Goal: Task Accomplishment & Management: Manage account settings

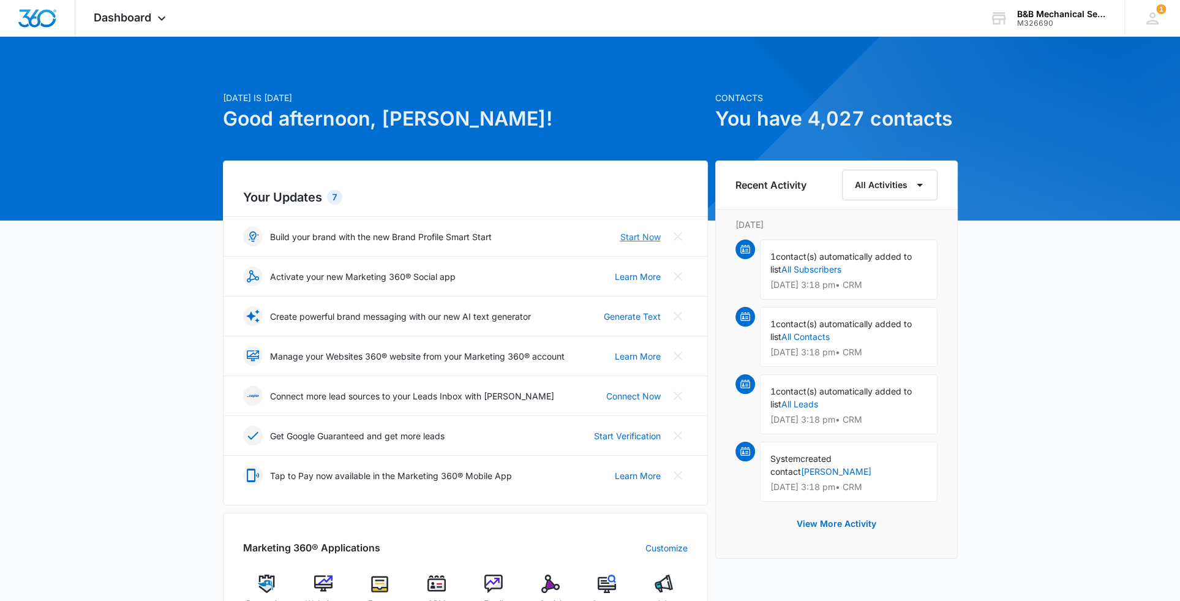
click at [649, 236] on link "Start Now" at bounding box center [641, 236] width 40 height 13
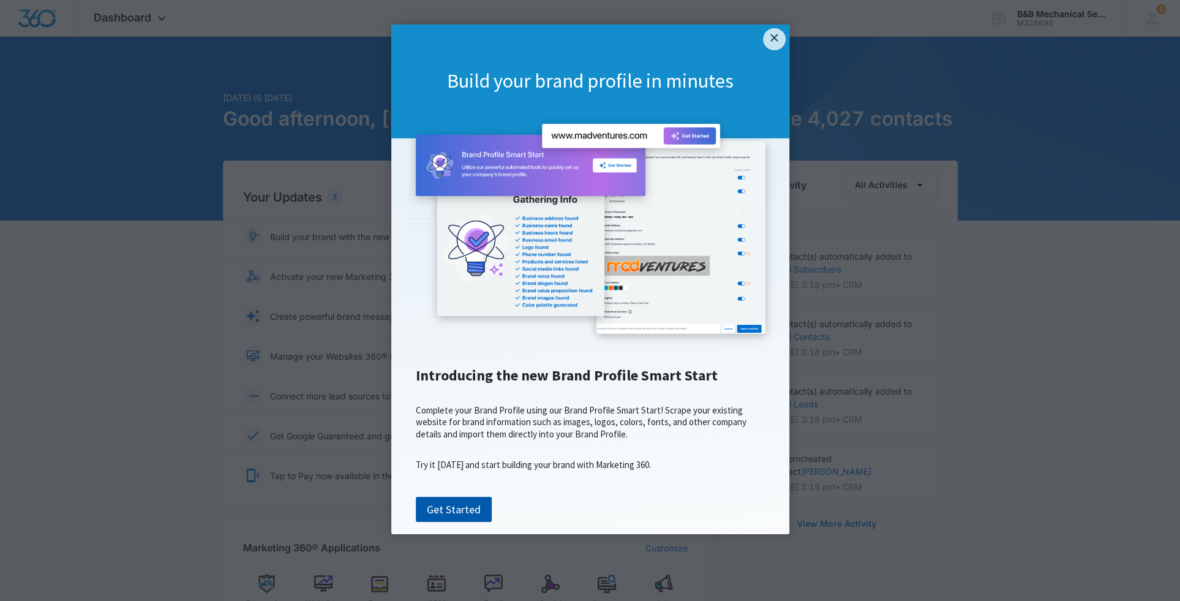
click at [456, 523] on link "Get Started" at bounding box center [454, 510] width 76 height 26
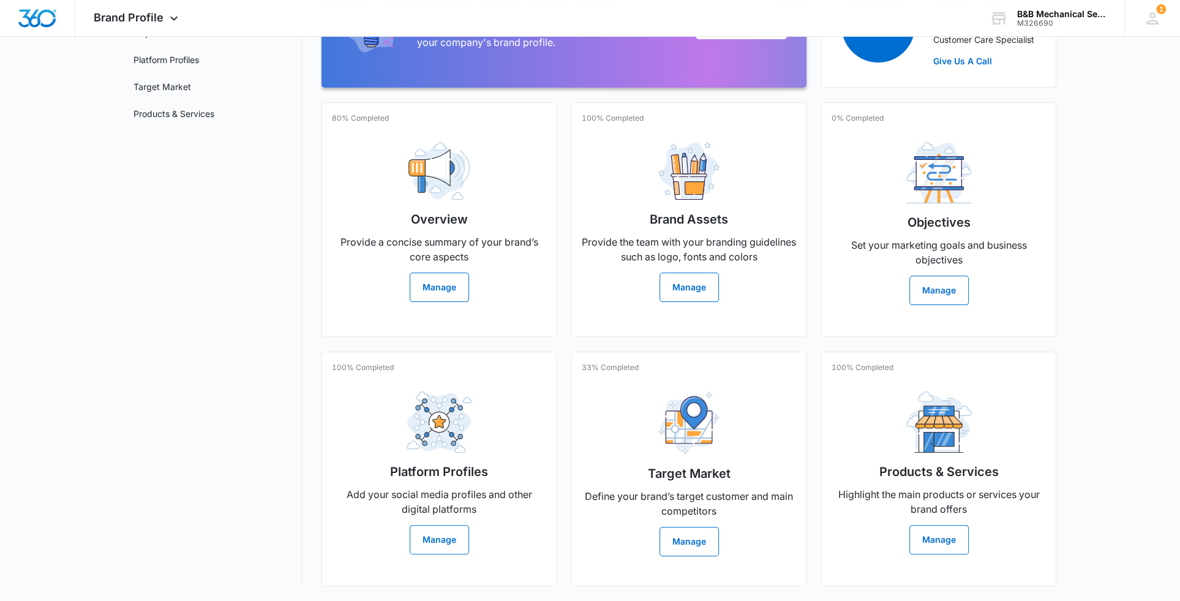
scroll to position [183, 0]
click at [698, 536] on button "Manage" at bounding box center [689, 541] width 59 height 29
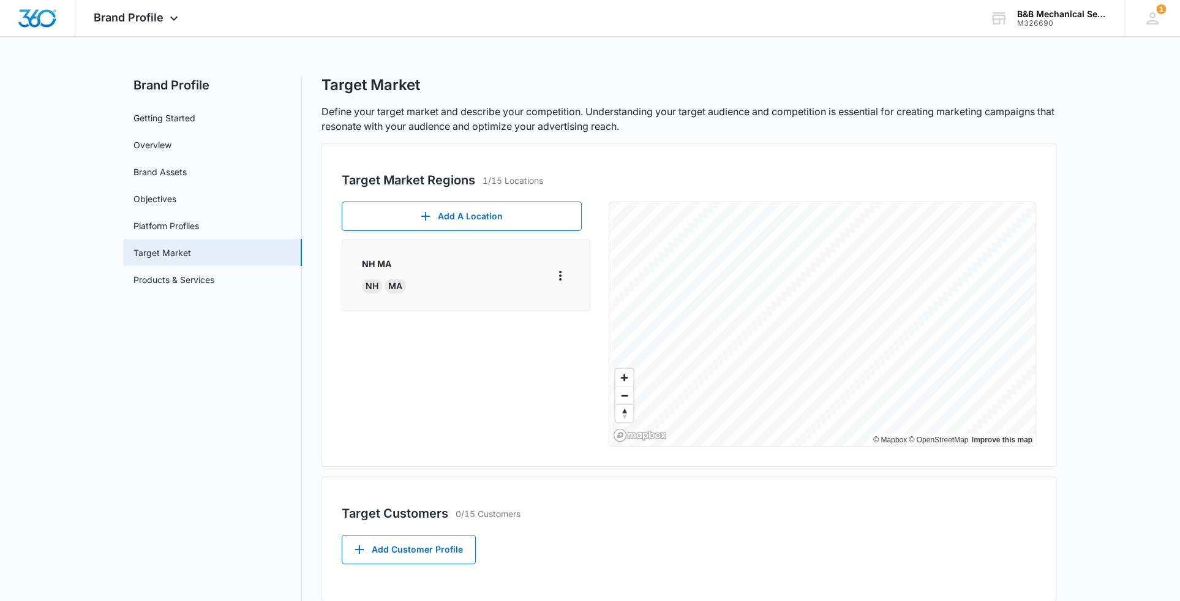
click at [391, 285] on div "MA" at bounding box center [395, 286] width 21 height 15
click at [564, 274] on icon "More" at bounding box center [560, 275] width 15 height 15
click at [571, 310] on div "Edit" at bounding box center [579, 309] width 26 height 9
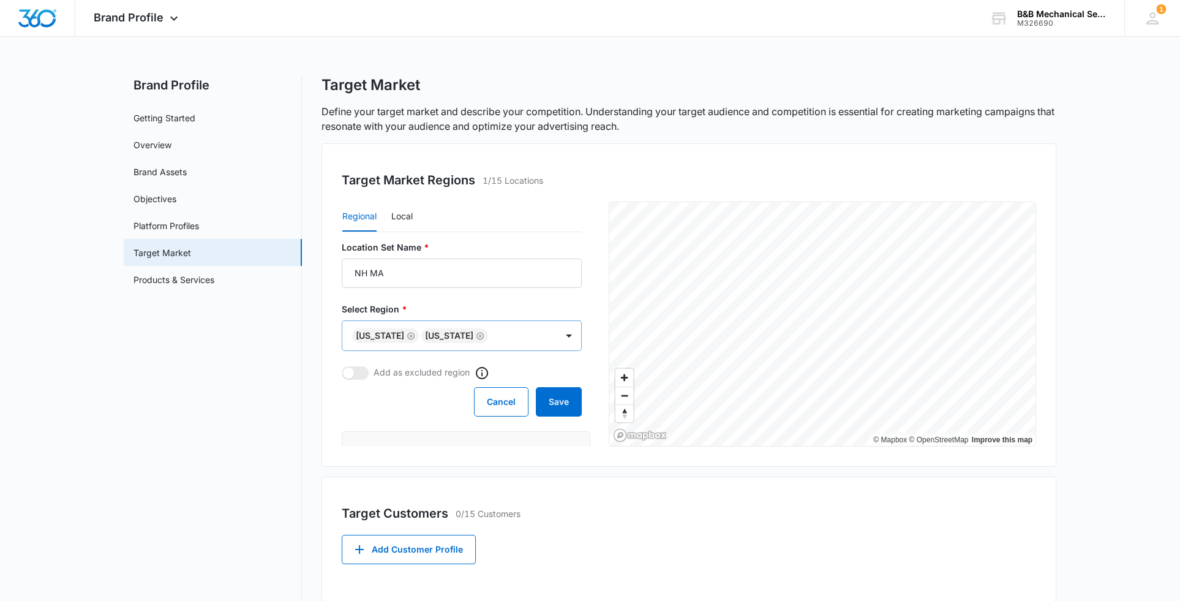
click at [484, 336] on icon "Remove Massachusetts" at bounding box center [480, 335] width 7 height 7
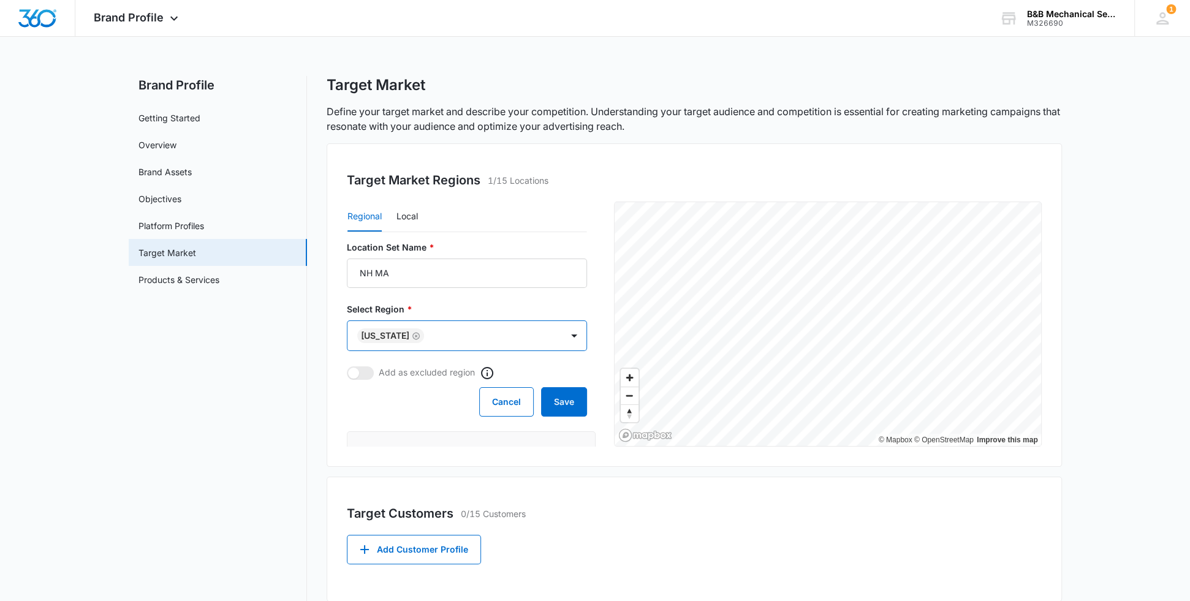
click at [475, 339] on body "Brand Profile Apps Reputation Websites Forms CRM Email Social POS Content Ads I…" at bounding box center [595, 387] width 1190 height 774
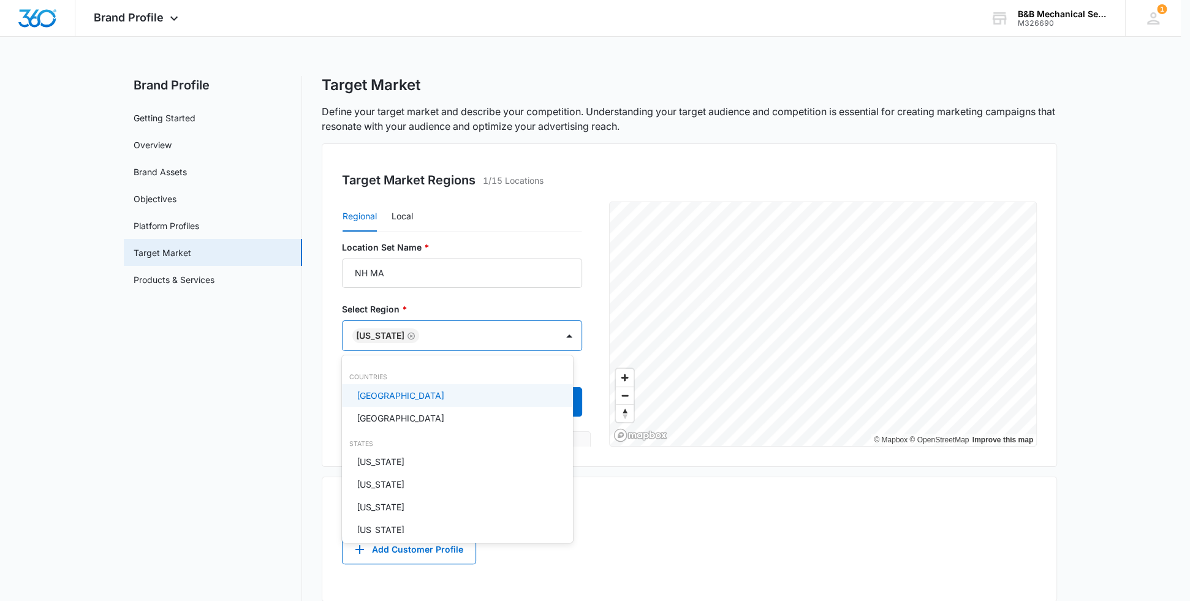
click at [798, 303] on div at bounding box center [595, 300] width 1190 height 601
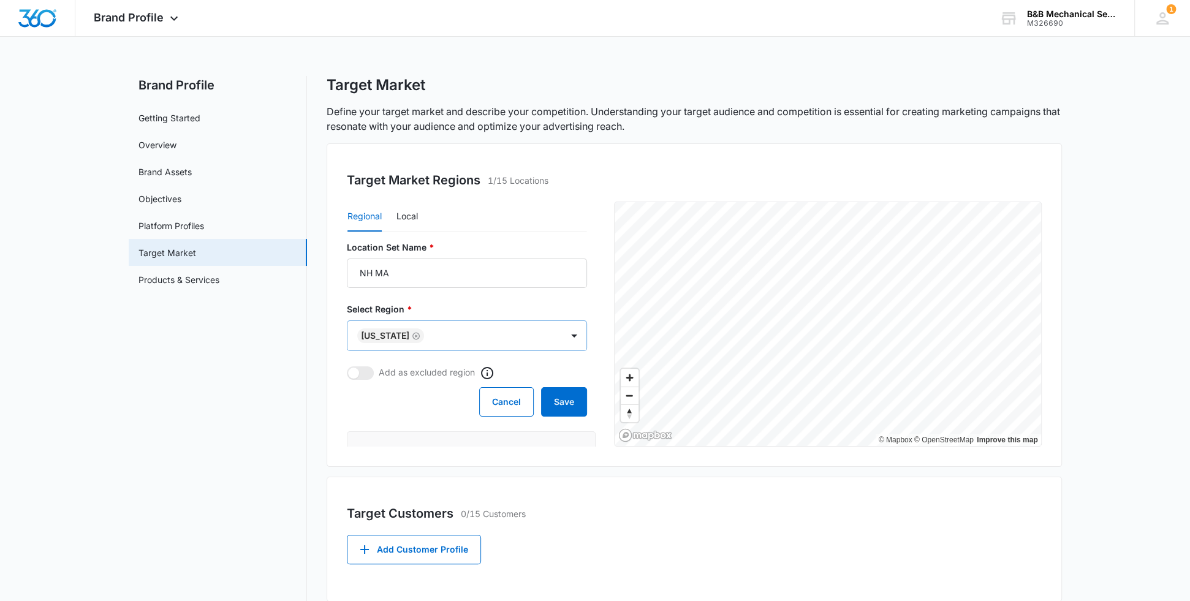
click at [465, 333] on body "Brand Profile Apps Reputation Websites Forms CRM Email Social POS Content Ads I…" at bounding box center [595, 387] width 1190 height 774
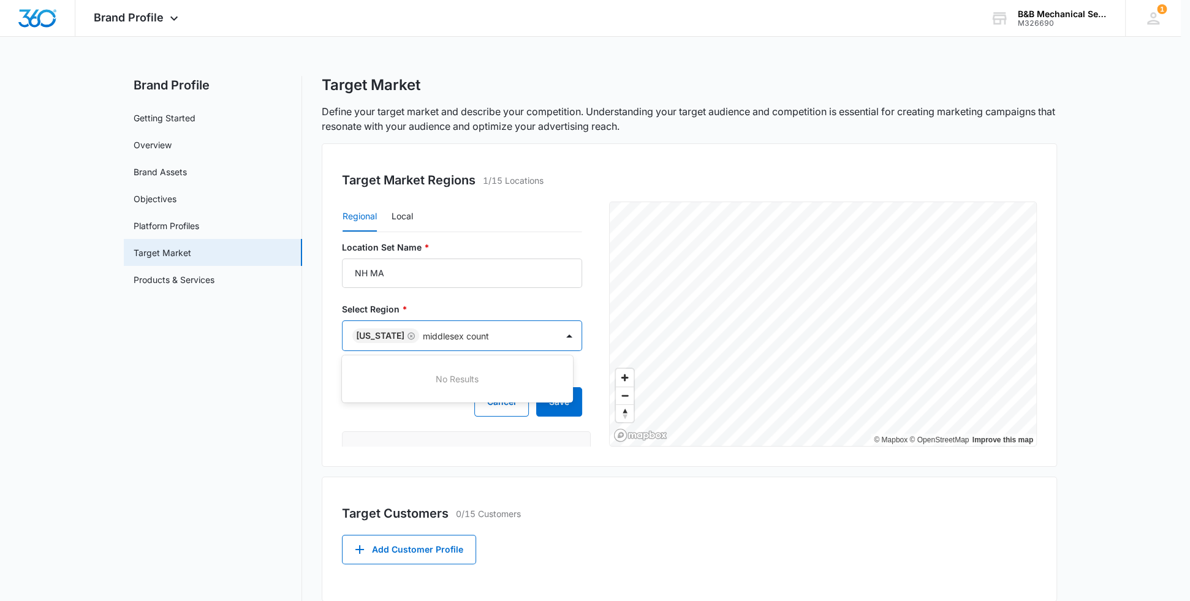
type input "middlesex county"
click button "Save" at bounding box center [559, 401] width 46 height 29
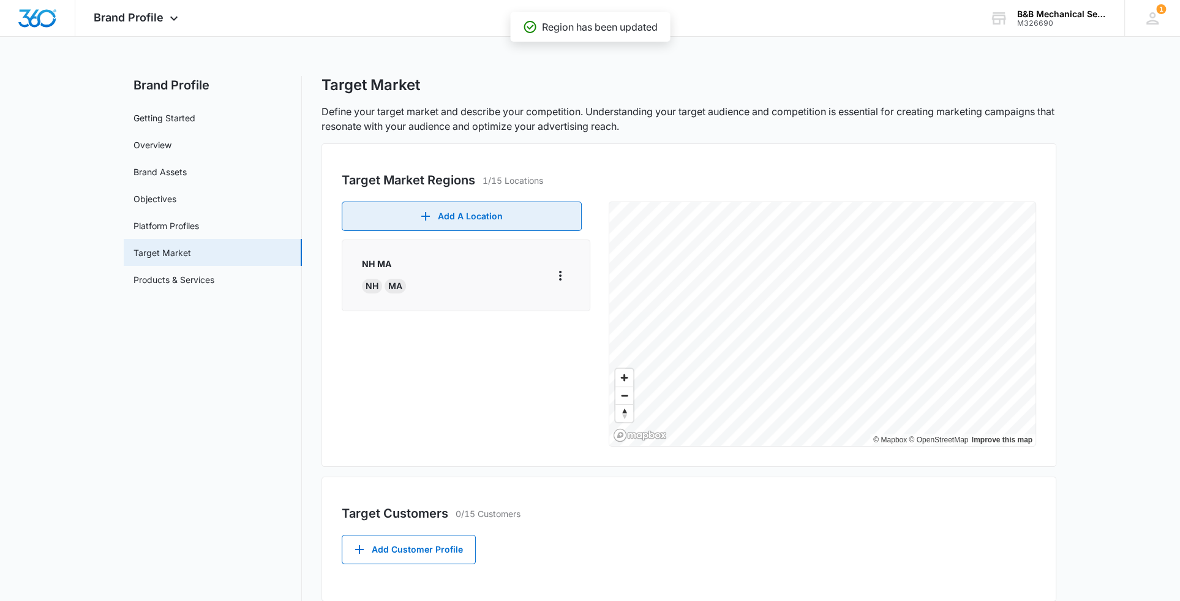
click at [467, 221] on button "Add A Location" at bounding box center [462, 216] width 240 height 29
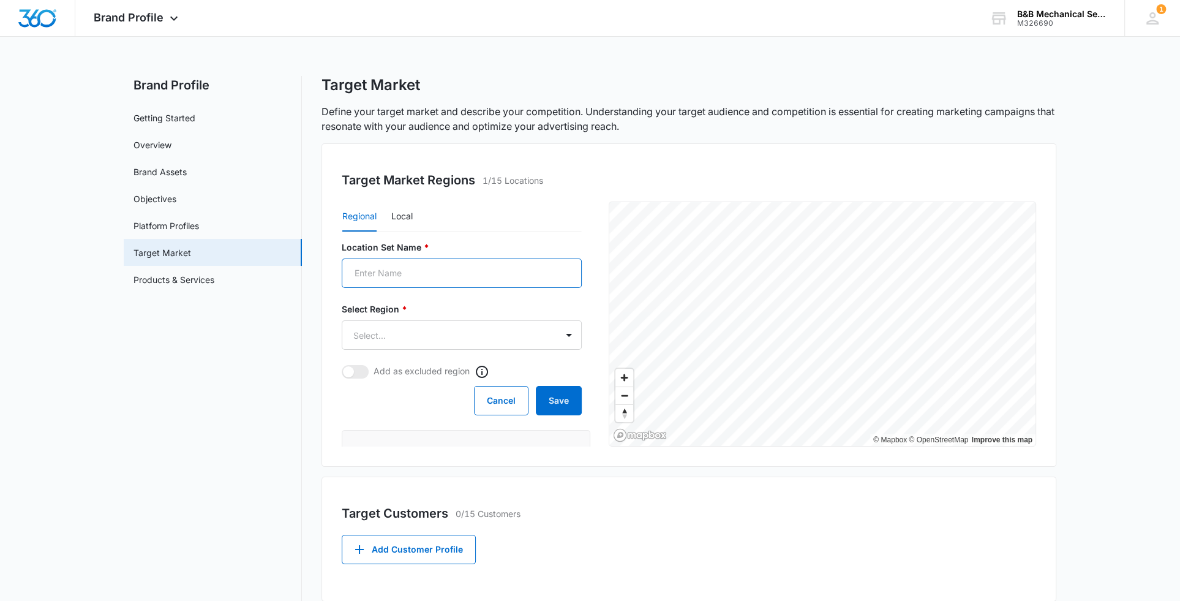
click at [420, 278] on input "Location Set Name *" at bounding box center [462, 273] width 240 height 29
click at [400, 215] on button "Local" at bounding box center [401, 216] width 21 height 29
click at [426, 273] on input "Location Set Name *" at bounding box center [462, 273] width 240 height 29
click at [410, 338] on input "Postal Code or City, State *" at bounding box center [408, 334] width 132 height 29
click at [442, 273] on input "middlesex county" at bounding box center [462, 273] width 240 height 29
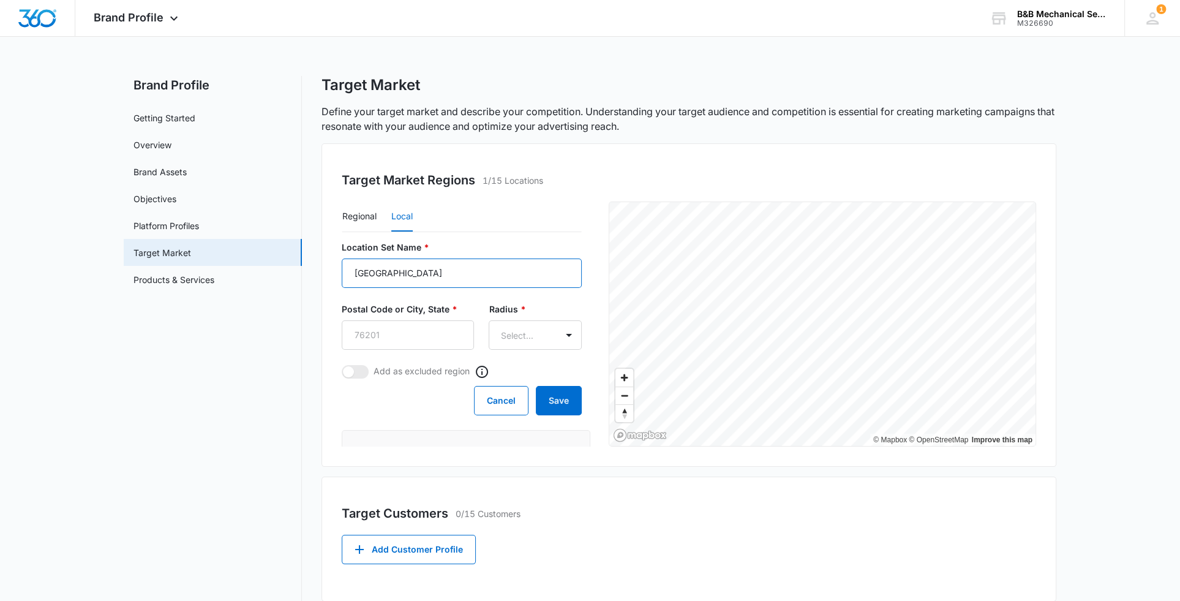
drag, startPoint x: 442, startPoint y: 273, endPoint x: 342, endPoint y: 274, distance: 99.2
click at [342, 274] on input "middlesex county" at bounding box center [462, 273] width 240 height 29
type input "03079"
click at [387, 343] on input "Postal Code or City, State *" at bounding box center [408, 334] width 132 height 29
drag, startPoint x: 379, startPoint y: 278, endPoint x: 352, endPoint y: 278, distance: 27.0
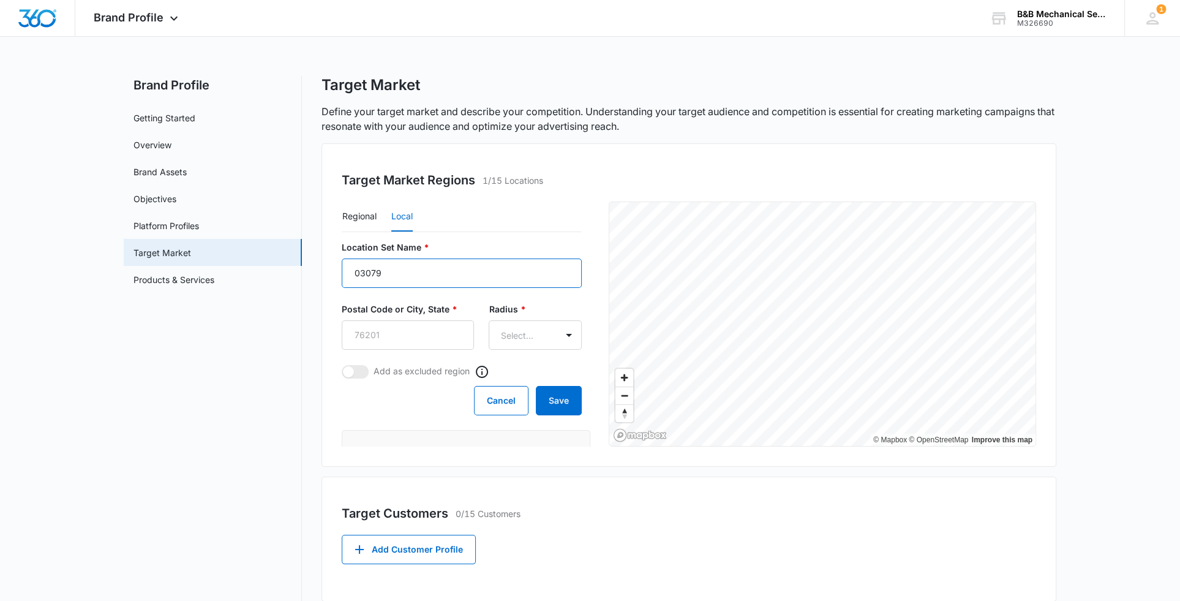
click at [352, 278] on input "03079" at bounding box center [462, 273] width 240 height 29
click at [382, 336] on input "Postal Code or City, State *" at bounding box center [408, 334] width 132 height 29
paste input "03079"
type input "03079"
drag, startPoint x: 393, startPoint y: 275, endPoint x: 323, endPoint y: 279, distance: 70.5
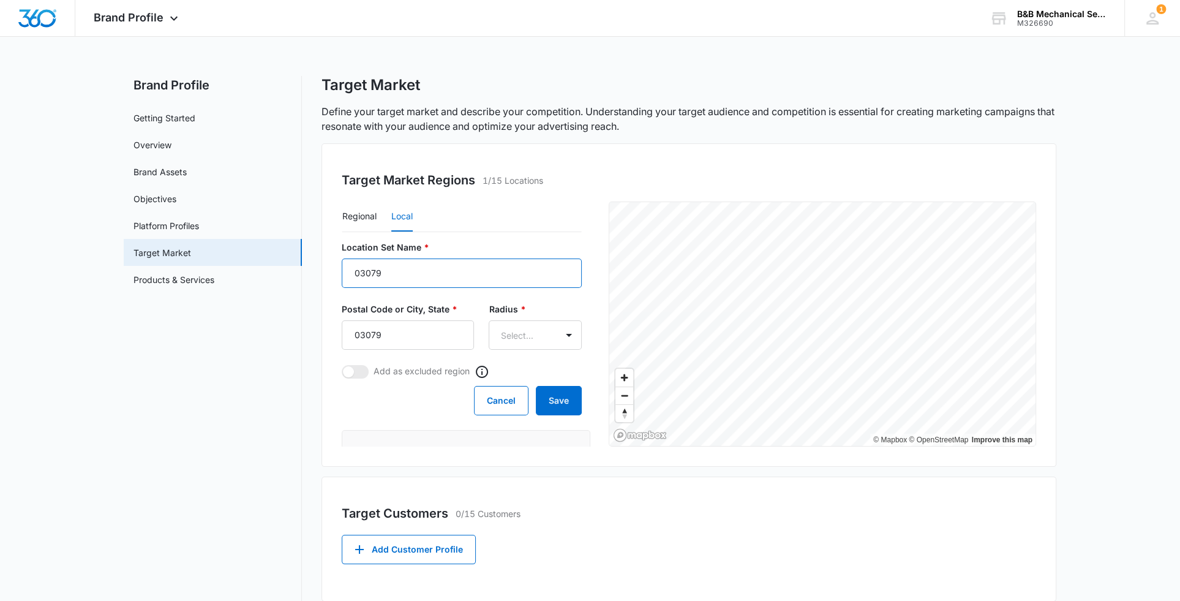
click at [323, 279] on div "Target Market Regions 1/15 Locations Regional Local Location Set Name * 03079 P…" at bounding box center [689, 304] width 735 height 323
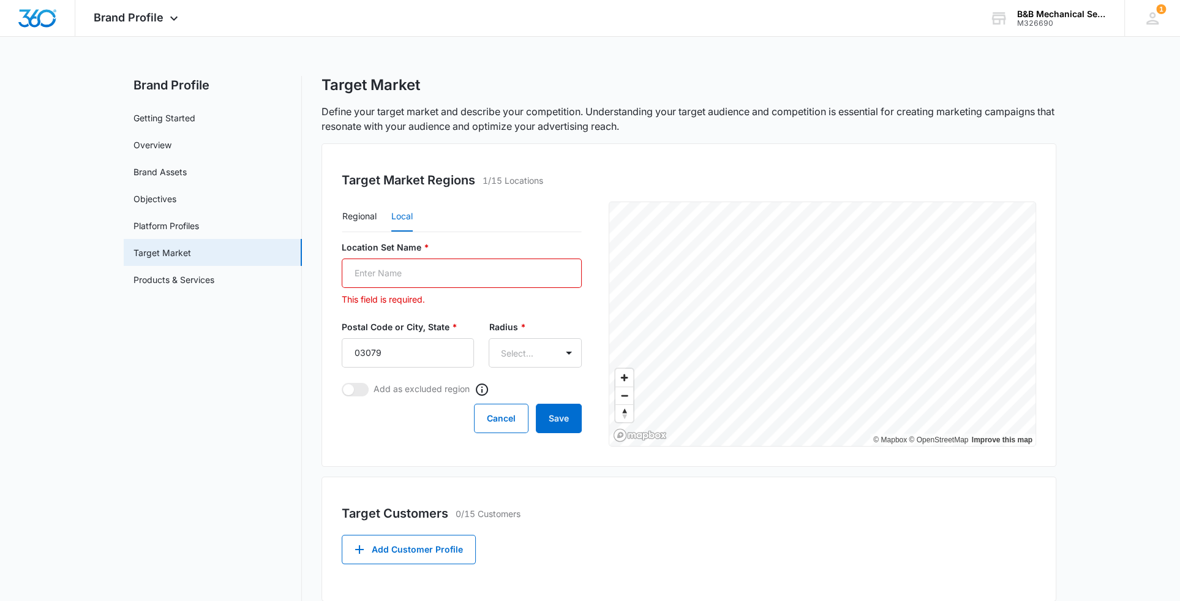
click at [397, 273] on input "Location Set Name *" at bounding box center [462, 273] width 240 height 29
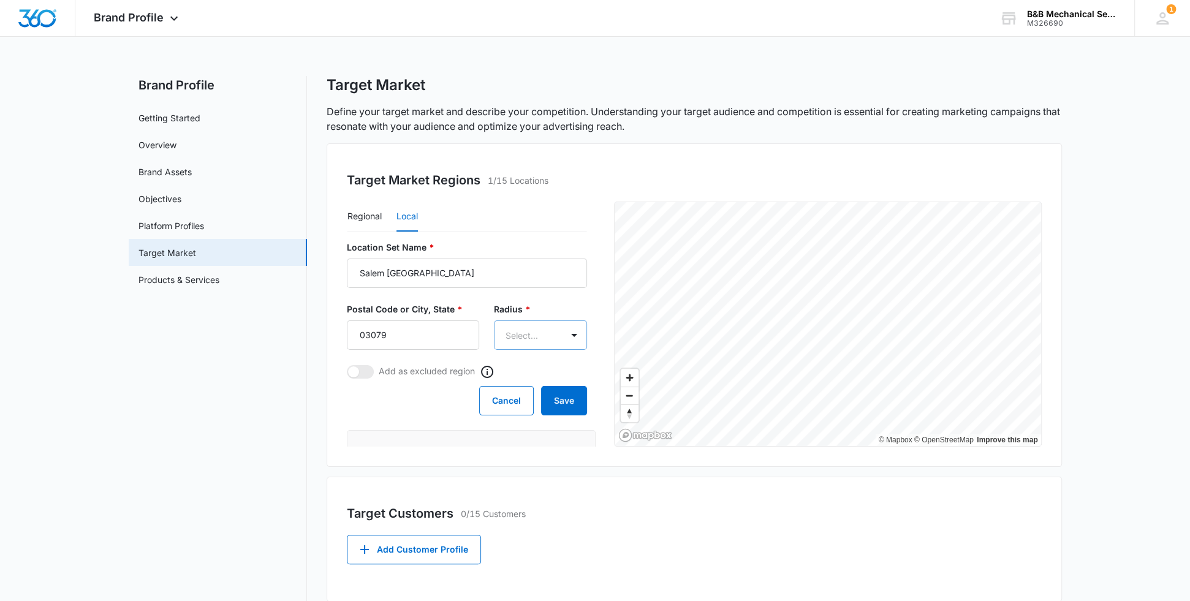
click at [535, 341] on body "Brand Profile Apps Reputation Websites Forms CRM Email Social POS Content Ads I…" at bounding box center [595, 387] width 1190 height 774
click at [621, 377] on div at bounding box center [595, 300] width 1190 height 601
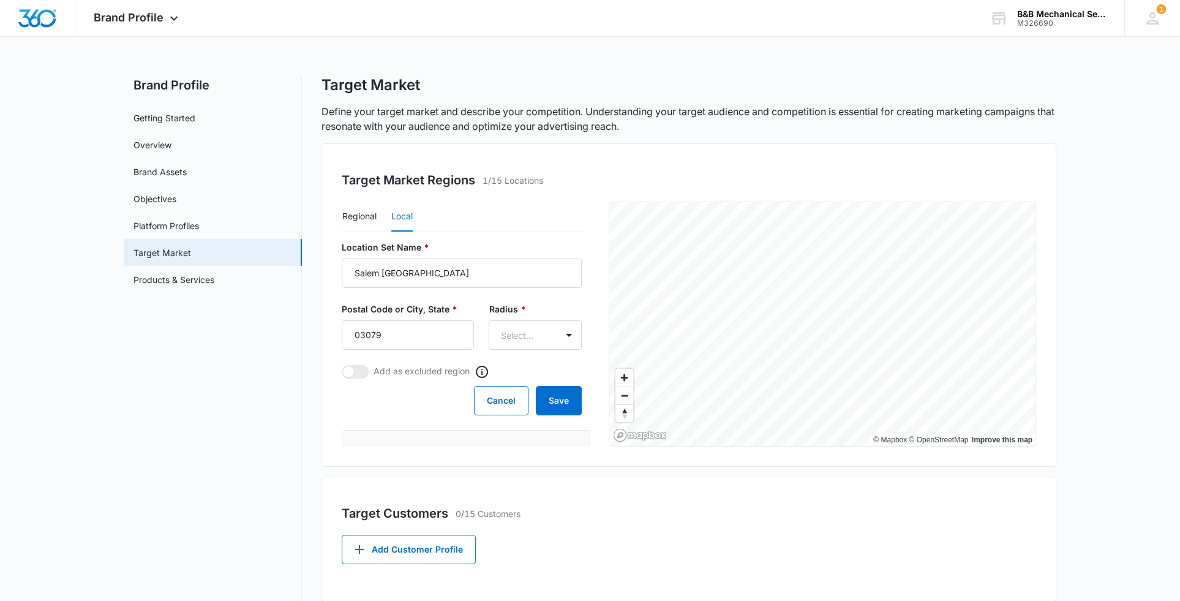
click at [621, 377] on span "Zoom in" at bounding box center [625, 378] width 18 height 18
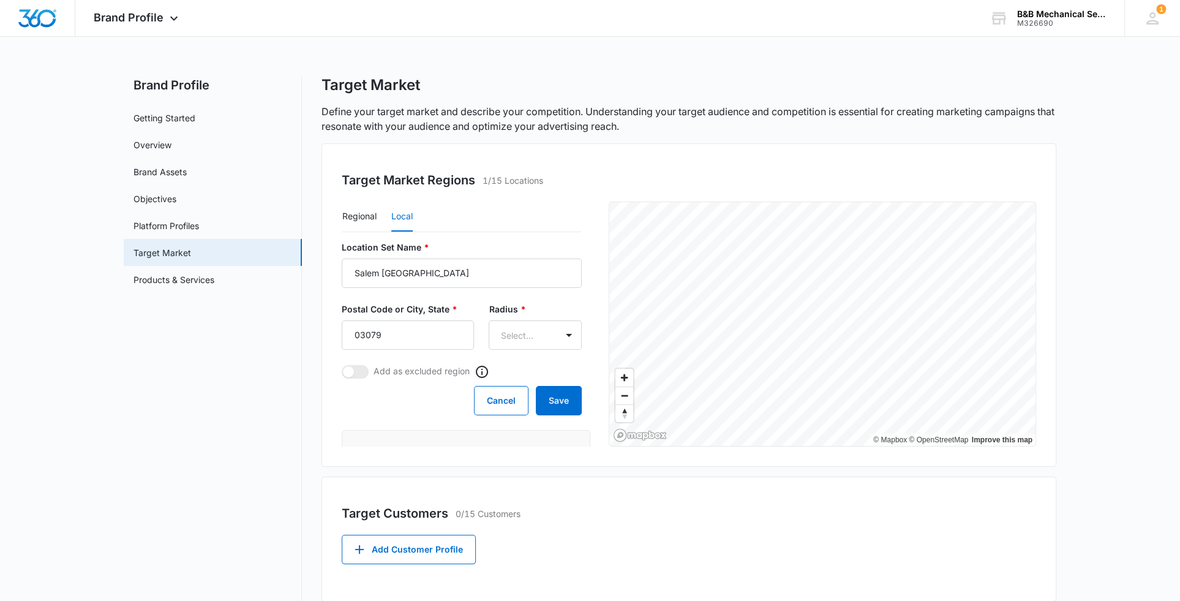
click at [739, 456] on div "Target Market Regions 1/15 Locations Regional Local Location Set Name * Salem N…" at bounding box center [689, 304] width 735 height 323
click at [784, 450] on div "Target Market Regions 1/15 Locations Regional Local Location Set Name * Salem N…" at bounding box center [689, 304] width 735 height 323
click at [688, 504] on div "Target Market Regions 1/15 Locations Regional Local Location Set Name * Salem N…" at bounding box center [689, 446] width 735 height 607
drag, startPoint x: 377, startPoint y: 273, endPoint x: 344, endPoint y: 276, distance: 33.3
click at [344, 276] on input "Salem NH" at bounding box center [462, 273] width 240 height 29
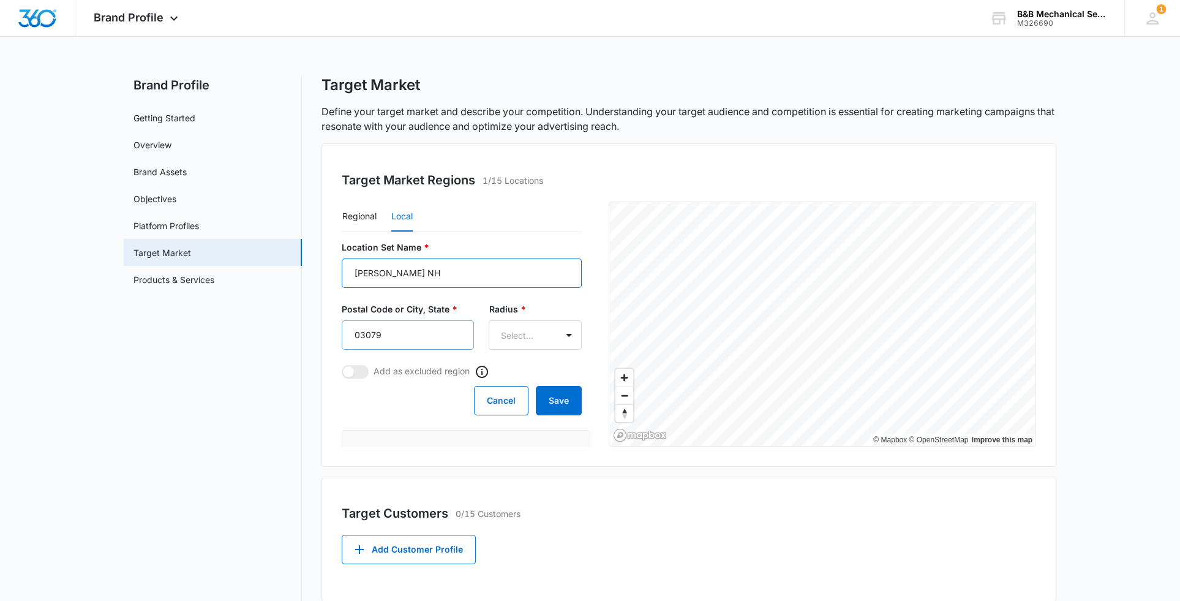
type input "hudson NH"
click at [391, 337] on input "03079" at bounding box center [408, 334] width 132 height 29
drag, startPoint x: 391, startPoint y: 336, endPoint x: 370, endPoint y: 333, distance: 21.1
click at [370, 333] on input "03079" at bounding box center [408, 334] width 132 height 29
type input "03051"
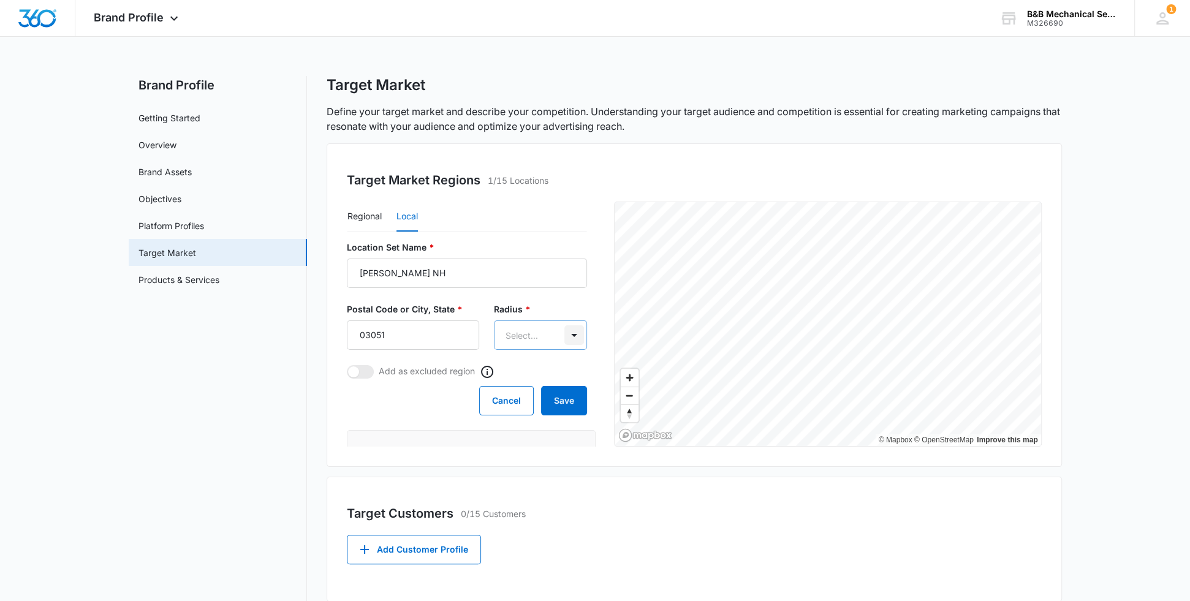
click at [558, 335] on body "Brand Profile Apps Reputation Websites Forms CRM Email Social POS Content Ads I…" at bounding box center [595, 387] width 1190 height 774
click at [521, 403] on div "20mi" at bounding box center [526, 401] width 60 height 13
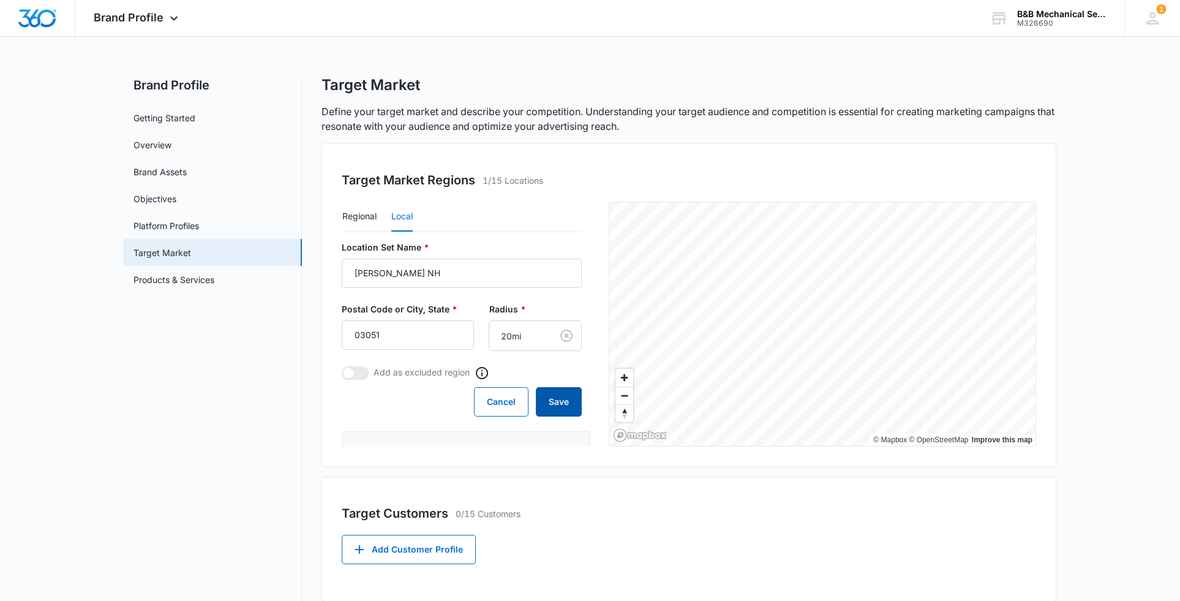
click at [558, 401] on button "Save" at bounding box center [559, 401] width 46 height 29
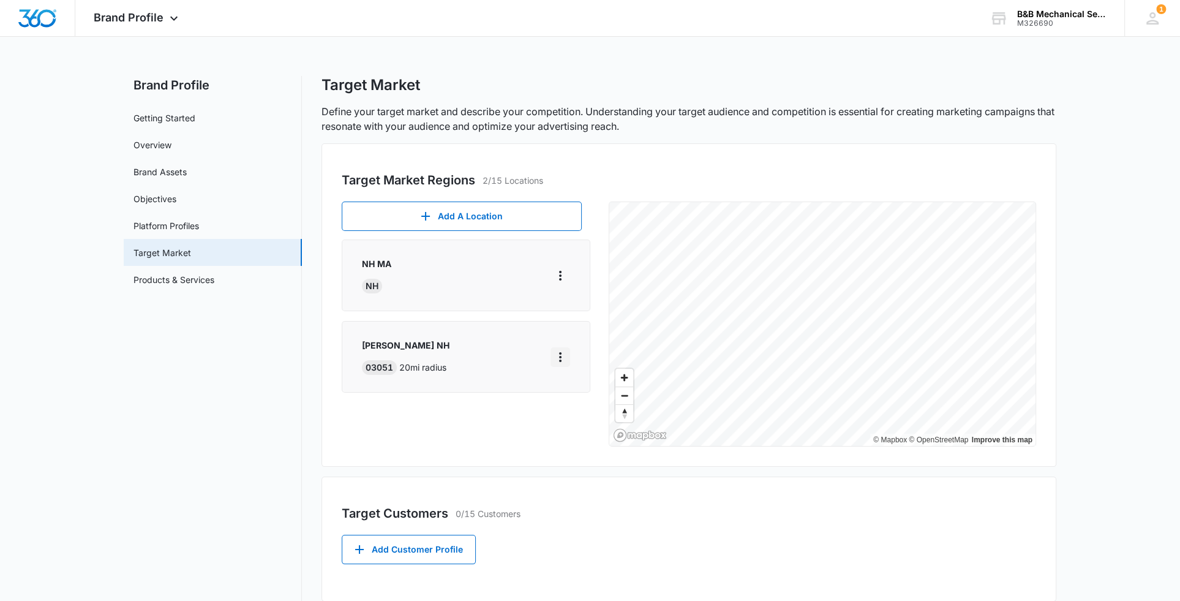
click at [558, 357] on icon "More" at bounding box center [560, 357] width 15 height 15
click at [569, 390] on div "Edit" at bounding box center [592, 391] width 53 height 9
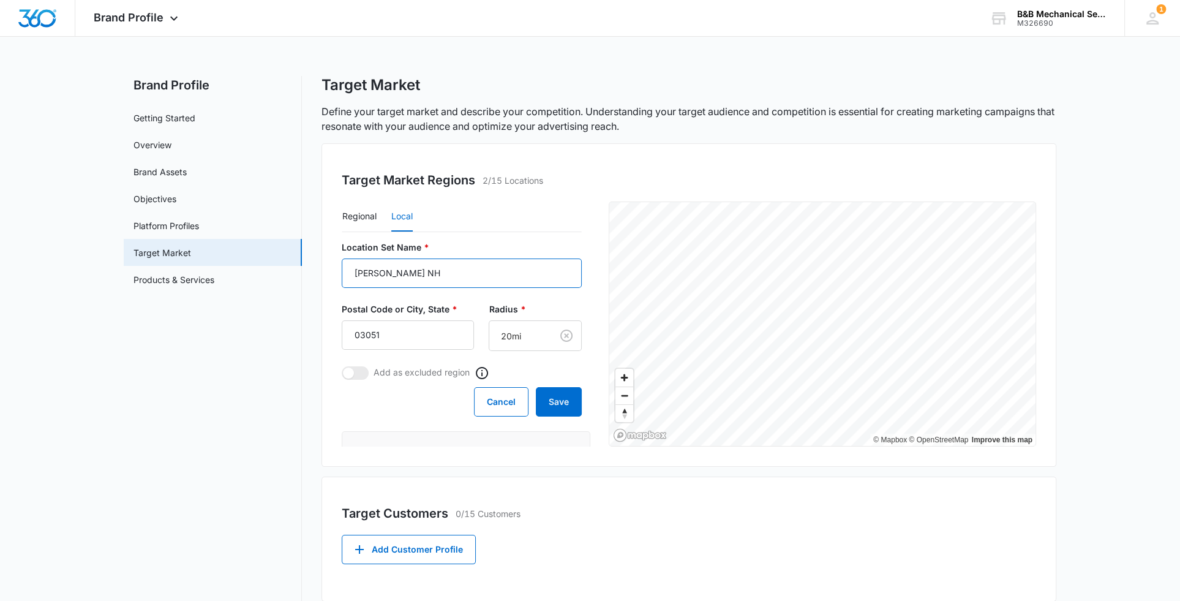
drag, startPoint x: 383, startPoint y: 272, endPoint x: 318, endPoint y: 278, distance: 65.8
click at [318, 278] on div "Brand Profile Getting Started Overview Brand Assets Objectives Platform Profile…" at bounding box center [590, 417] width 933 height 683
drag, startPoint x: 381, startPoint y: 335, endPoint x: 333, endPoint y: 338, distance: 47.9
click at [333, 338] on div "Target Market Regions 2/15 Locations Regional Local Location Set Name * hudson …" at bounding box center [689, 304] width 735 height 323
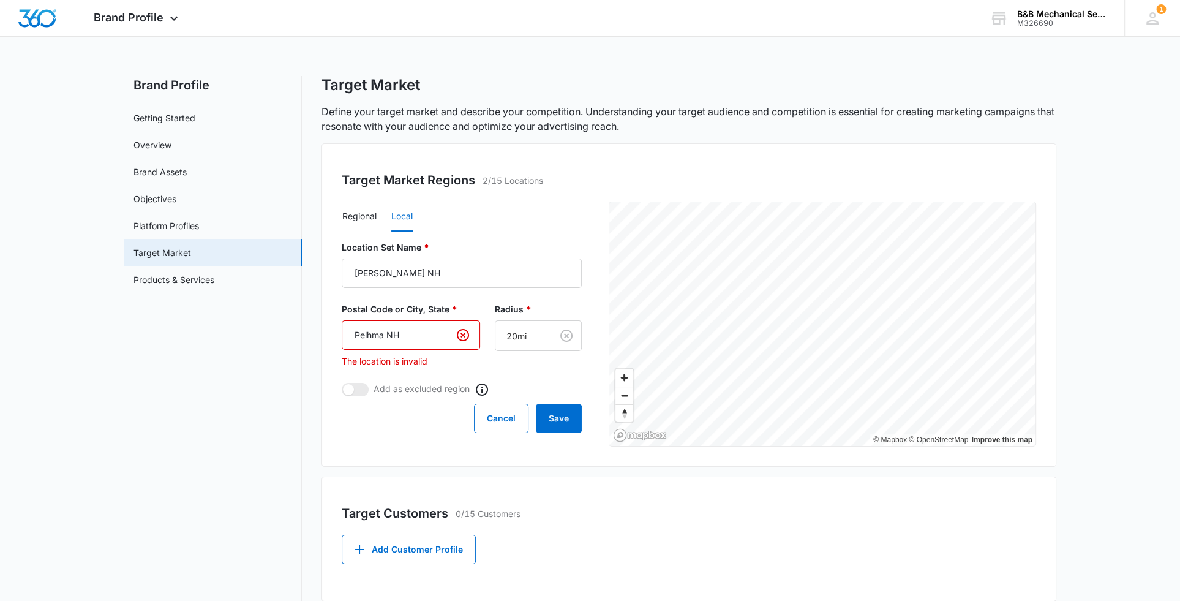
type input "Pelhma NH"
click at [417, 359] on p "The location is invalid" at bounding box center [411, 361] width 138 height 13
click at [382, 333] on input "Pelhma NH" at bounding box center [411, 334] width 138 height 29
click at [372, 334] on input "Pelhm NH" at bounding box center [411, 334] width 138 height 29
click at [383, 334] on input "Pelham NH" at bounding box center [411, 334] width 138 height 29
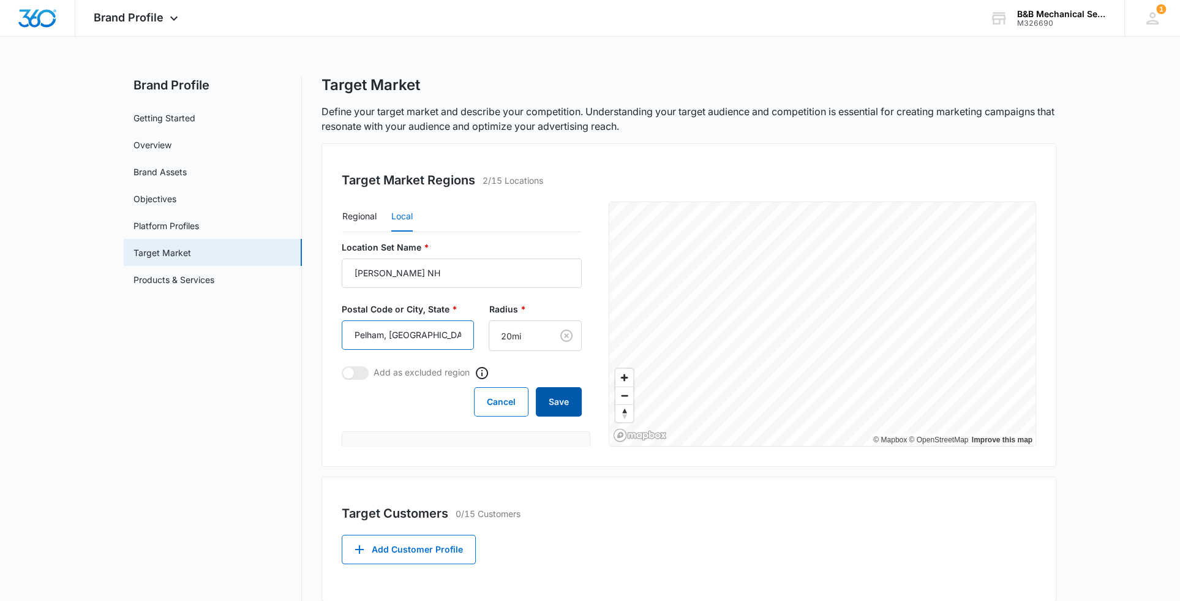
type input "Pelham, NH"
click at [537, 404] on button "Save" at bounding box center [559, 401] width 46 height 29
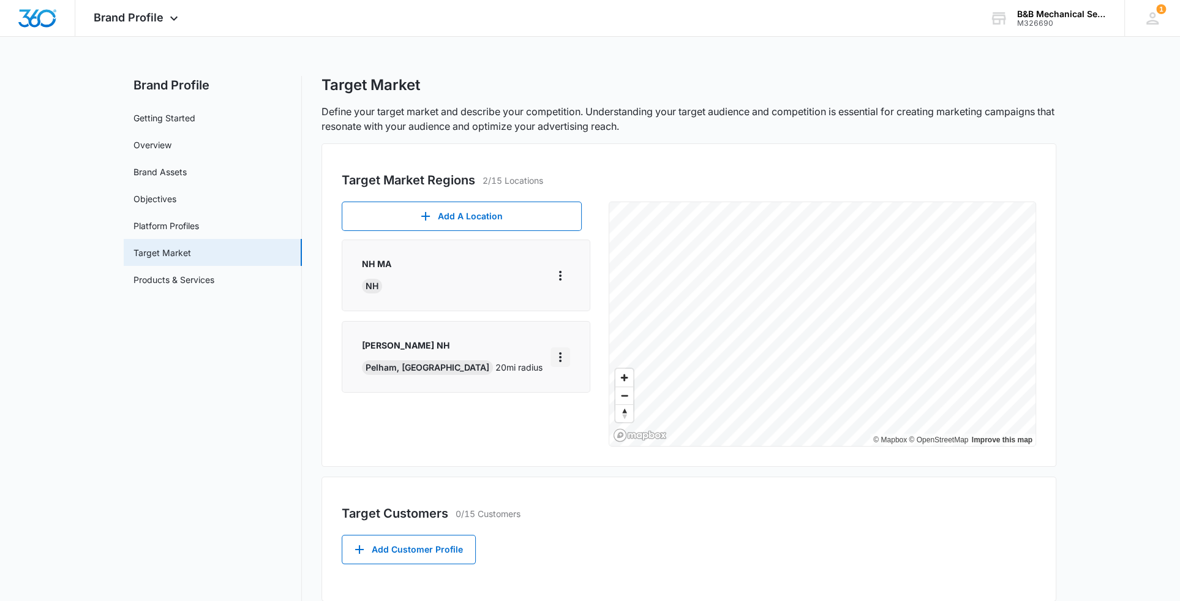
click at [562, 354] on icon "More" at bounding box center [560, 357] width 15 height 15
click at [581, 392] on div "Edit" at bounding box center [592, 391] width 53 height 9
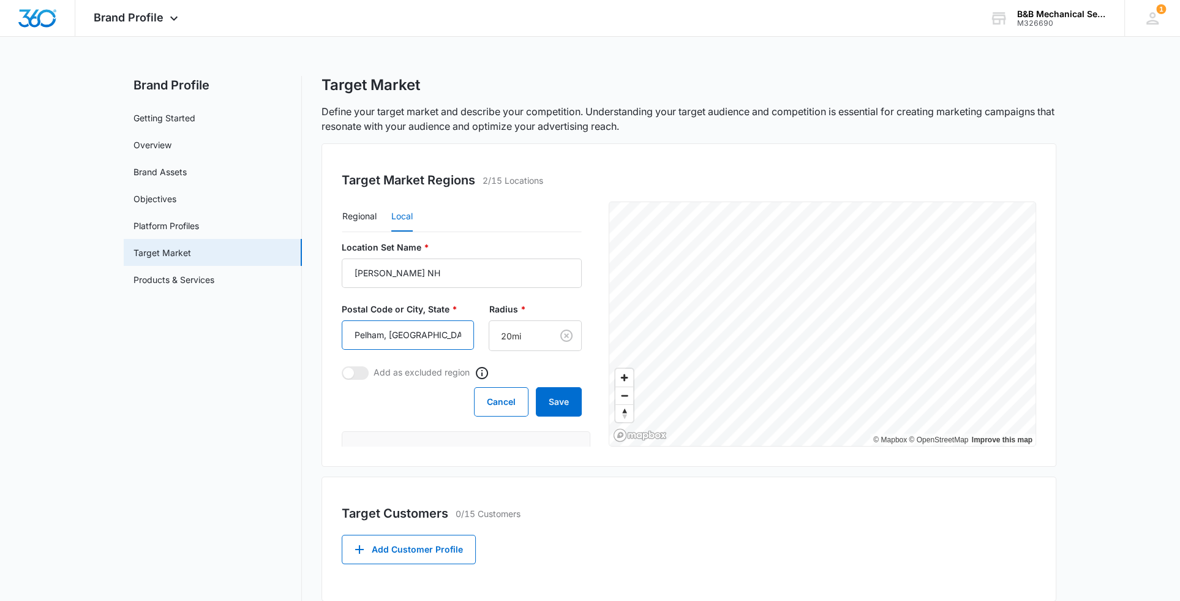
drag, startPoint x: 383, startPoint y: 333, endPoint x: 325, endPoint y: 339, distance: 58.0
click at [325, 339] on div "Target Market Regions 2/15 Locations Regional Local Location Set Name * hudson …" at bounding box center [689, 304] width 735 height 323
type input "nashua, NH"
click at [548, 398] on button "Save" at bounding box center [559, 401] width 46 height 29
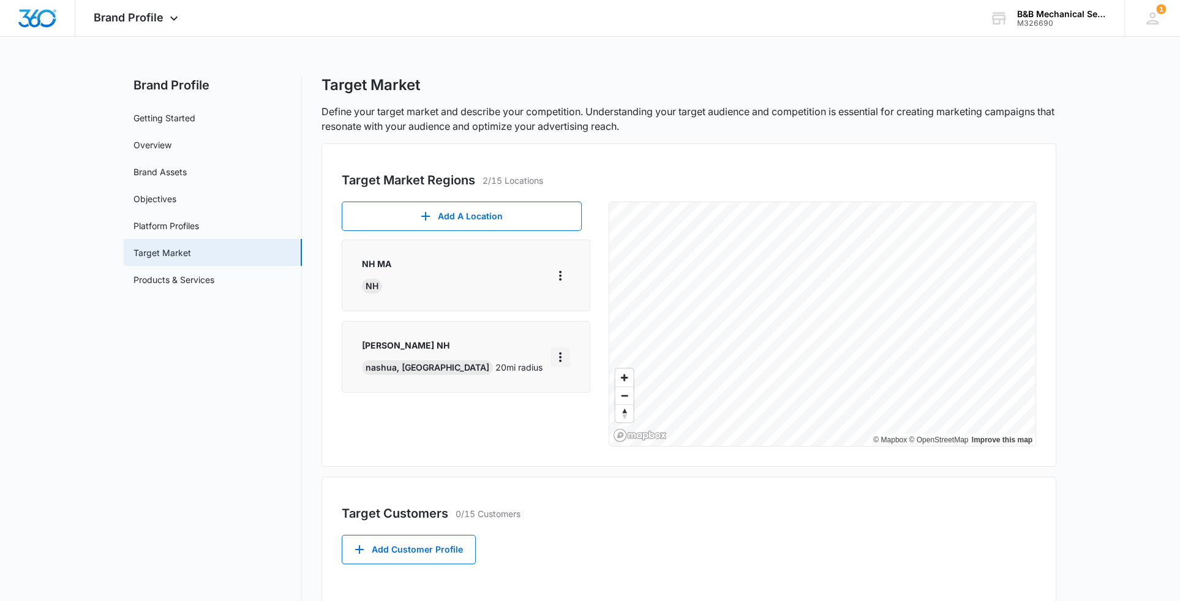
click at [559, 355] on icon "More" at bounding box center [560, 357] width 2 height 10
click at [588, 394] on div "Edit" at bounding box center [592, 391] width 53 height 9
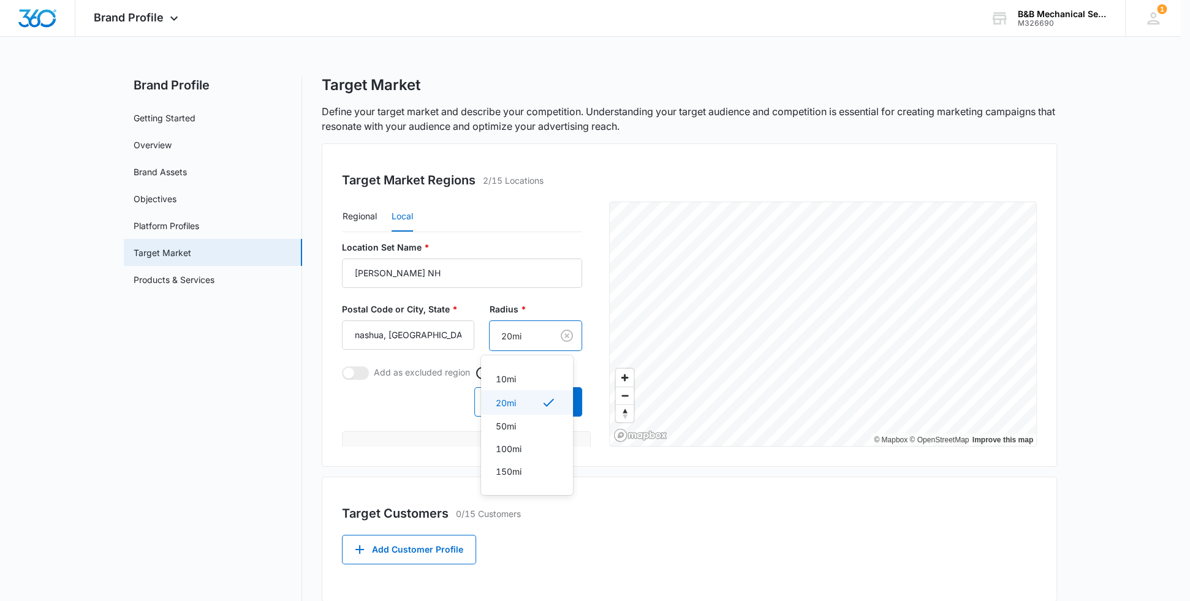
click at [499, 332] on body "Brand Profile Apps Reputation Websites Forms CRM Email Social POS Content Ads I…" at bounding box center [595, 300] width 1190 height 601
drag, startPoint x: 513, startPoint y: 331, endPoint x: 490, endPoint y: 331, distance: 22.7
click at [490, 331] on div at bounding box center [595, 300] width 1190 height 601
click at [499, 334] on body "Brand Profile Apps Reputation Websites Forms CRM Email Social POS Content Ads I…" at bounding box center [595, 300] width 1190 height 601
click at [514, 406] on p "20mi" at bounding box center [506, 402] width 20 height 13
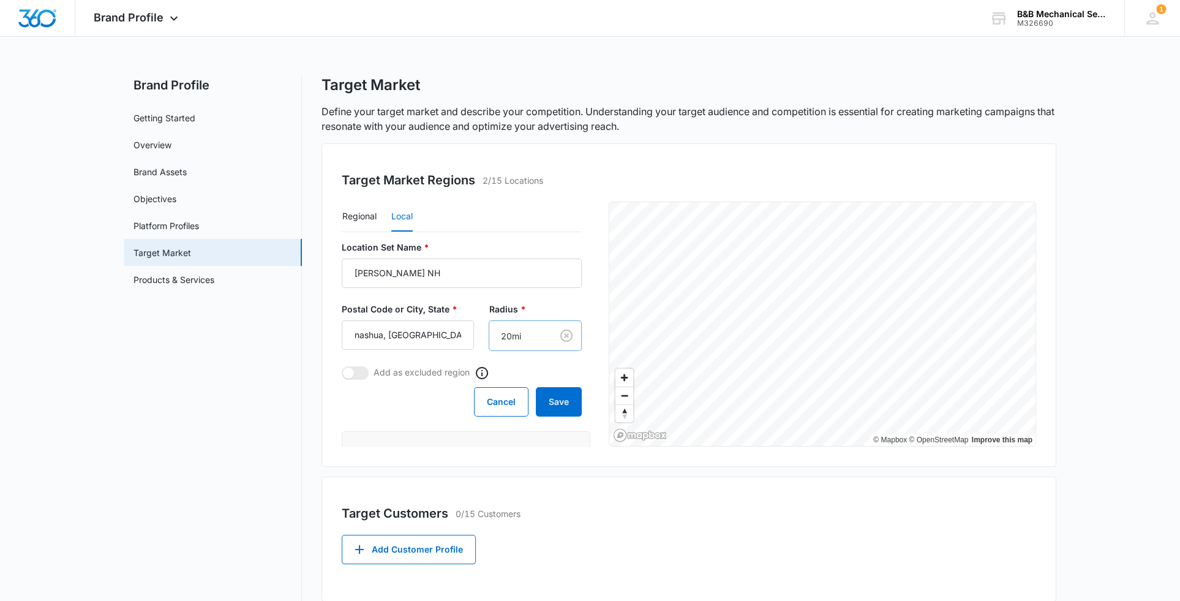
click at [514, 335] on body "Brand Profile Apps Reputation Websites Forms CRM Email Social POS Content Ads I…" at bounding box center [590, 387] width 1180 height 774
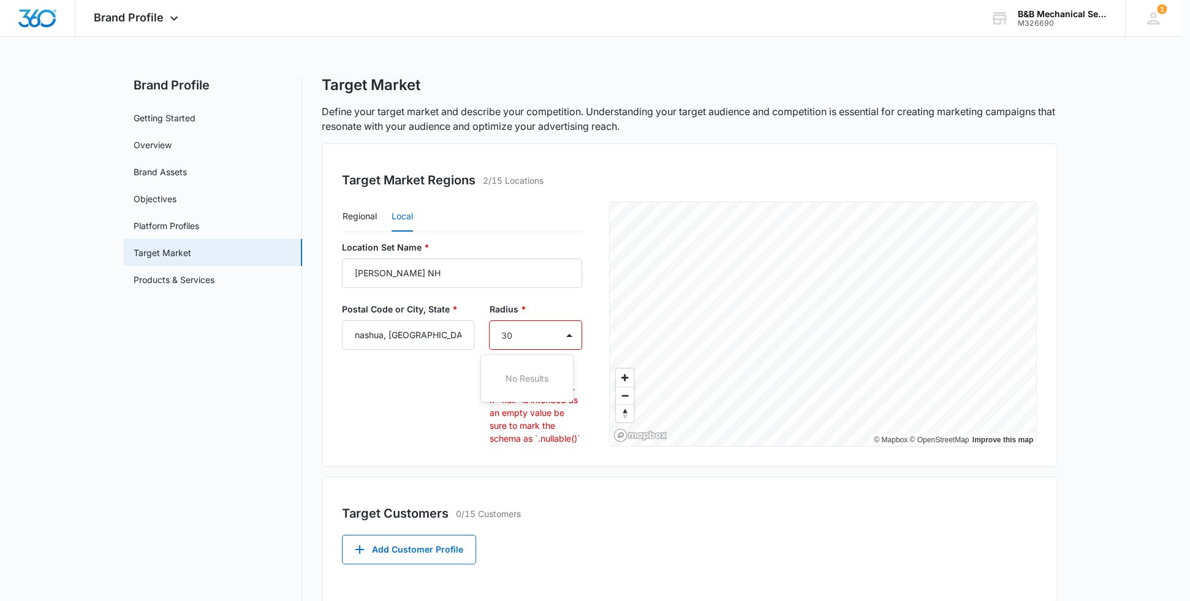
click at [362, 212] on div at bounding box center [595, 300] width 1190 height 601
type input "30"
click at [528, 338] on body "Brand Profile Apps Reputation Websites Forms CRM Email Social POS Content Ads I…" at bounding box center [595, 387] width 1190 height 774
click at [522, 404] on div "20mi" at bounding box center [526, 401] width 60 height 13
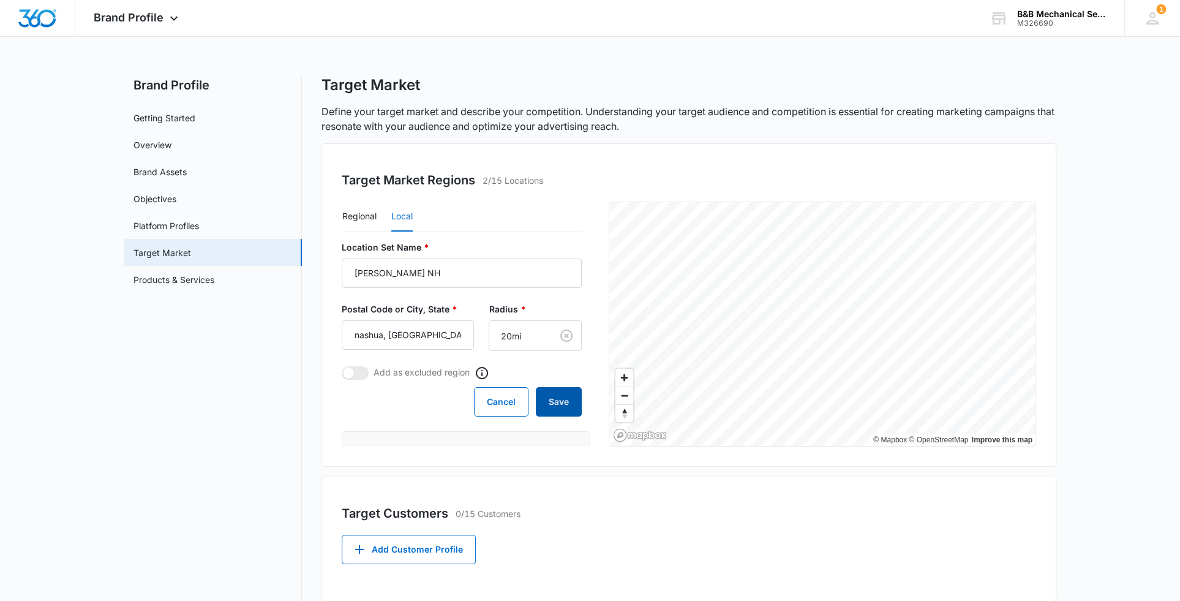
click at [555, 402] on button "Save" at bounding box center [559, 401] width 46 height 29
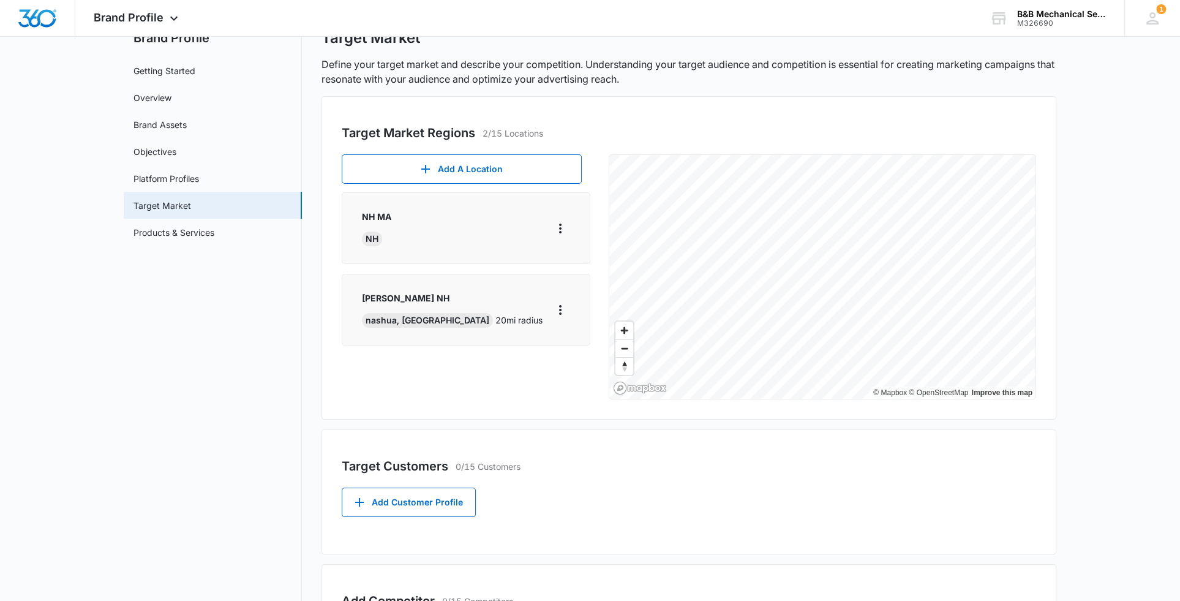
scroll to position [123, 0]
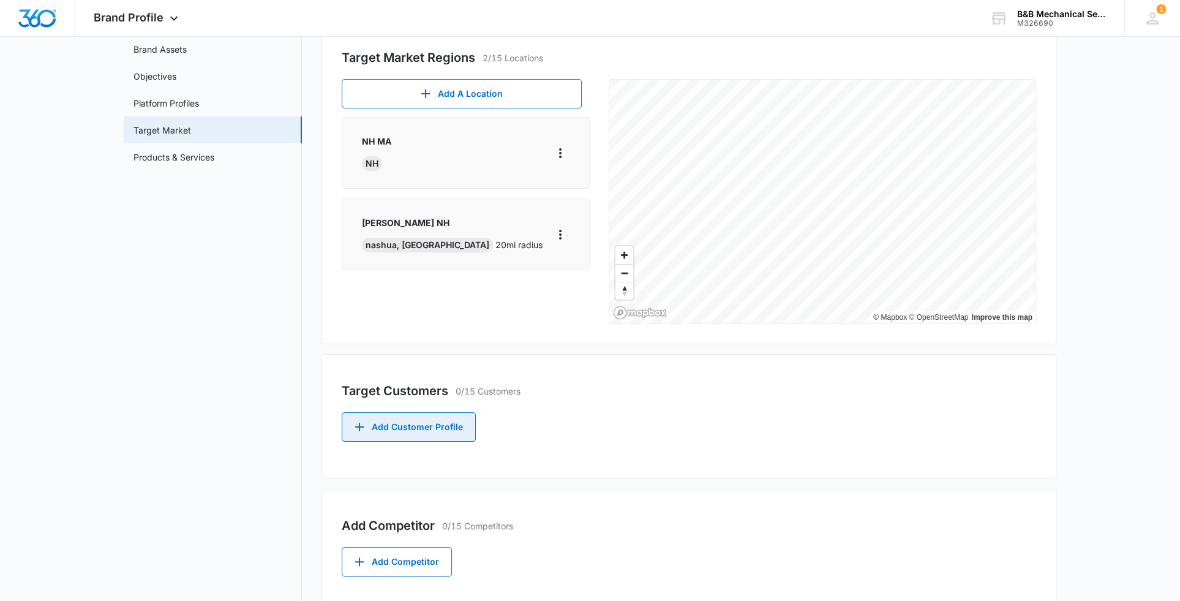
click at [412, 427] on button "Add Customer Profile" at bounding box center [409, 426] width 134 height 29
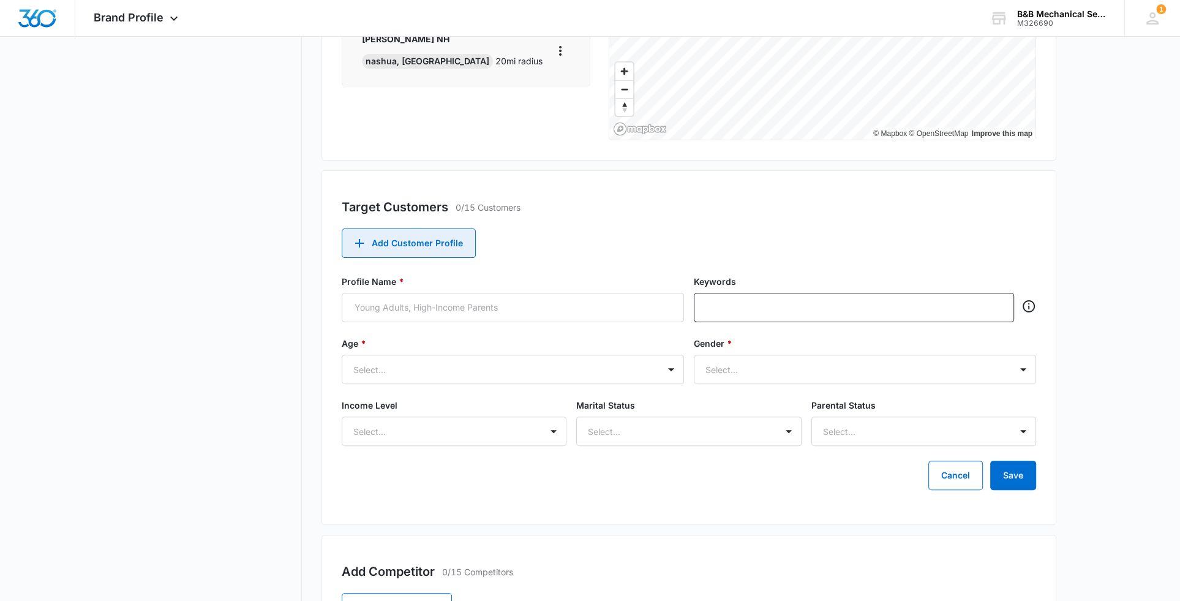
scroll to position [368, 0]
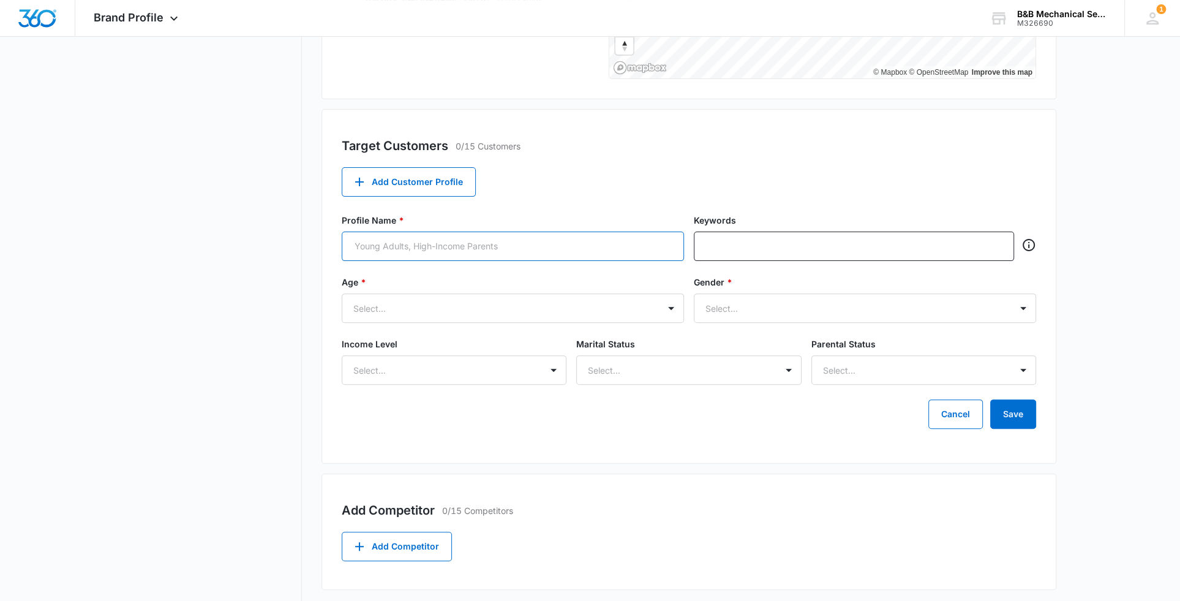
click at [428, 251] on input "Profile Name *" at bounding box center [513, 246] width 342 height 29
click at [755, 248] on input "text" at bounding box center [855, 246] width 297 height 18
click at [901, 192] on div "Target Customers 0/15 Customers Add Customer Profile Profile Name * resturuant …" at bounding box center [689, 286] width 735 height 355
drag, startPoint x: 415, startPoint y: 247, endPoint x: 292, endPoint y: 257, distance: 124.1
click at [292, 257] on div "Brand Profile Getting Started Overview Brand Assets Objectives Platform Profile…" at bounding box center [590, 164] width 933 height 913
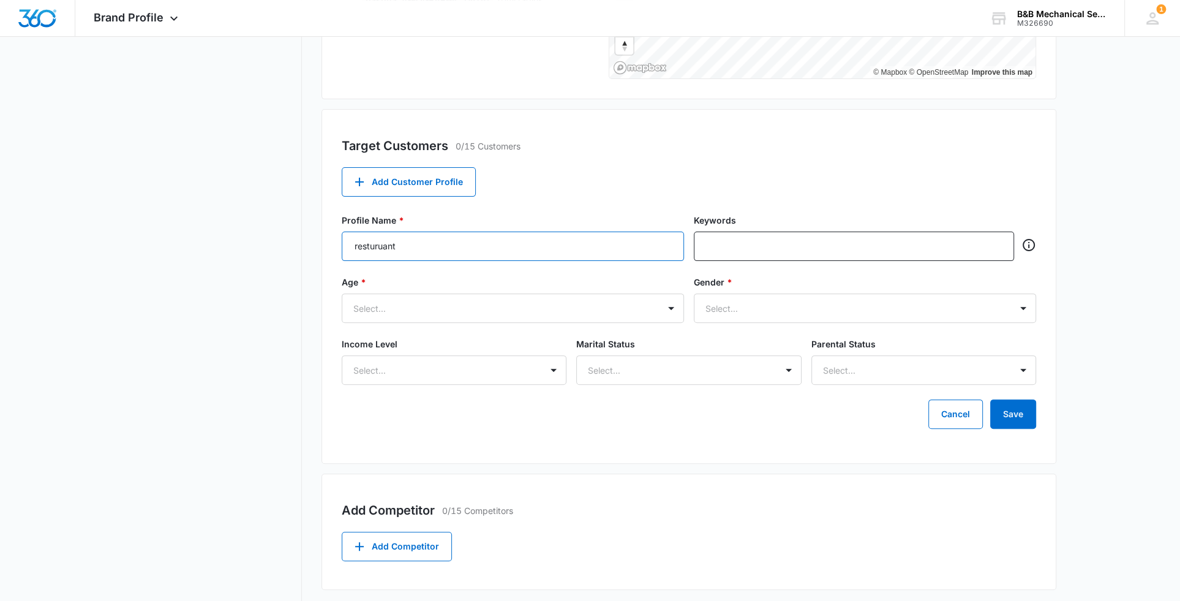
paste input "aurant"
type input "restaurant"
click at [708, 416] on div "Cancel Save" at bounding box center [689, 413] width 695 height 29
click at [771, 259] on div at bounding box center [854, 246] width 320 height 29
click at [774, 249] on input "text" at bounding box center [855, 246] width 297 height 18
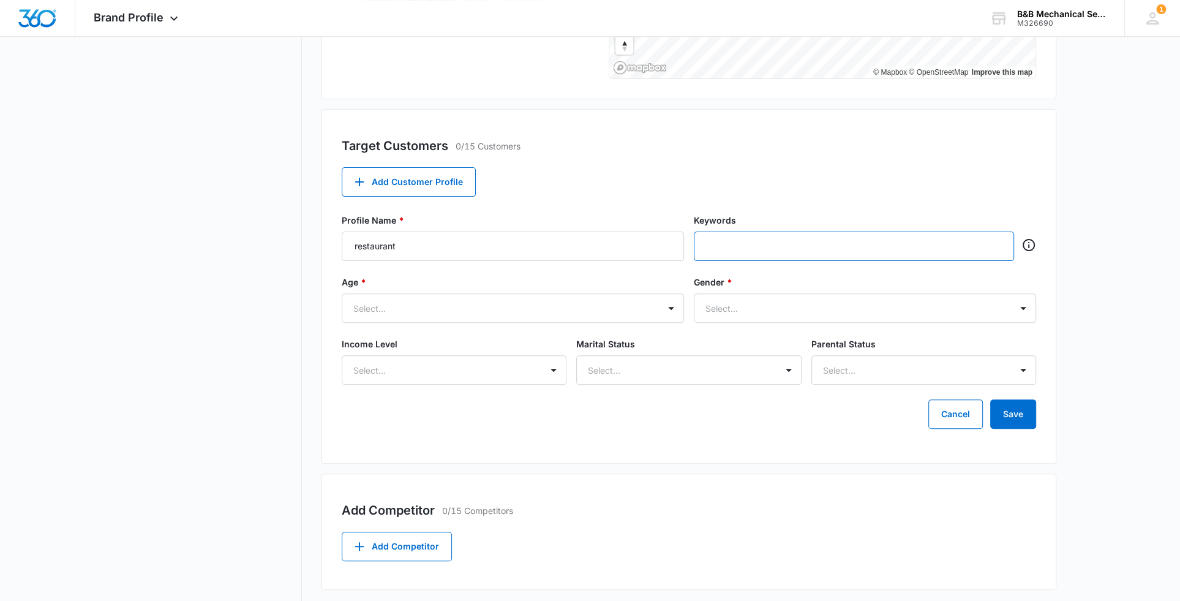
paste input "restaurant"
type input "restaurant"
click at [433, 304] on div at bounding box center [498, 308] width 290 height 15
click at [480, 306] on div at bounding box center [498, 308] width 290 height 15
click at [744, 309] on div at bounding box center [851, 308] width 290 height 15
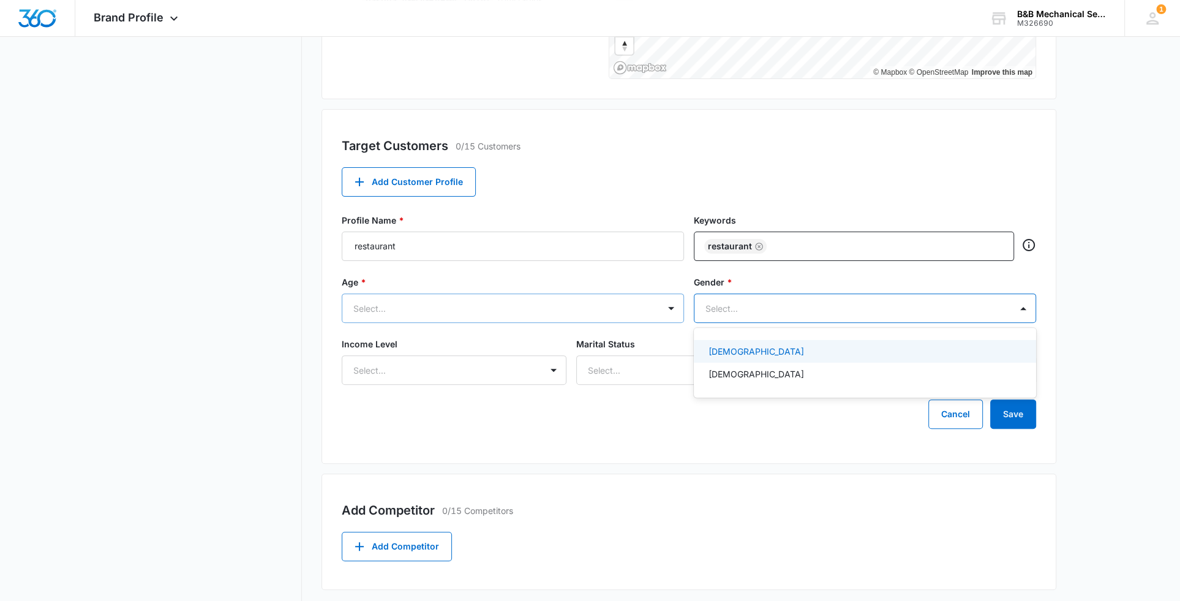
click at [517, 308] on div at bounding box center [498, 308] width 290 height 15
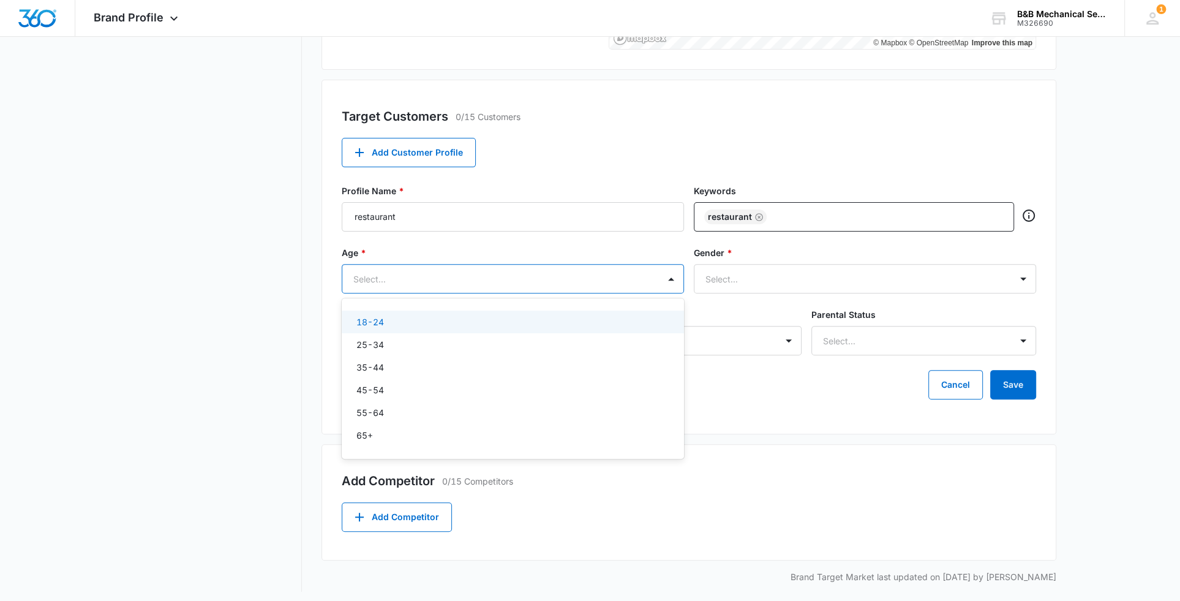
scroll to position [401, 0]
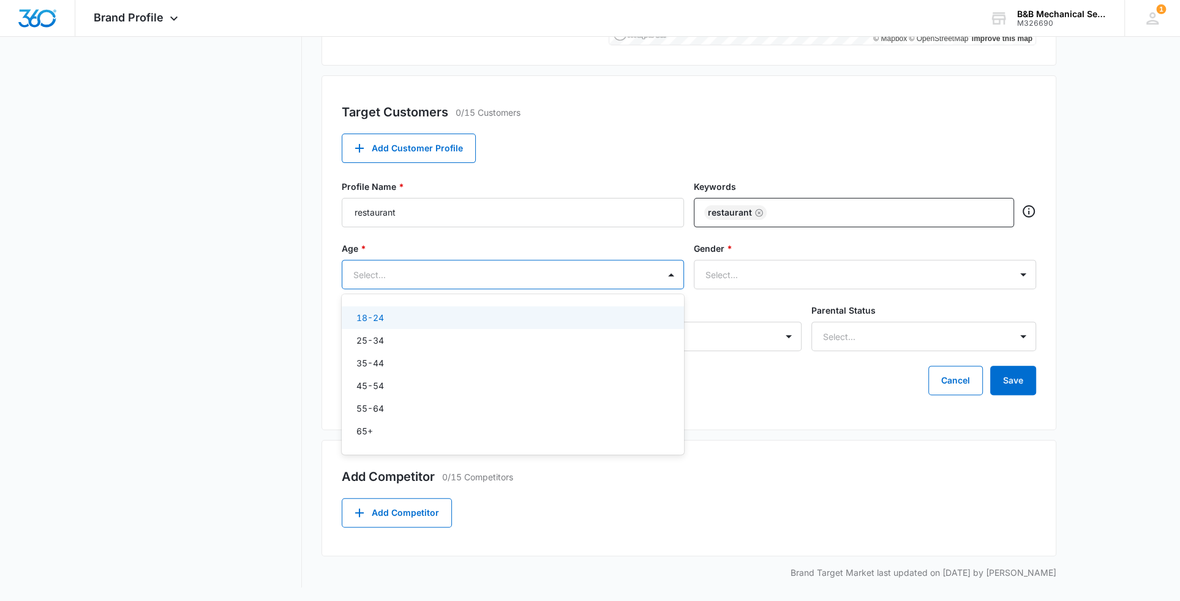
click at [437, 315] on div "18-24" at bounding box center [512, 317] width 311 height 13
click at [402, 339] on div "25-34" at bounding box center [512, 343] width 311 height 13
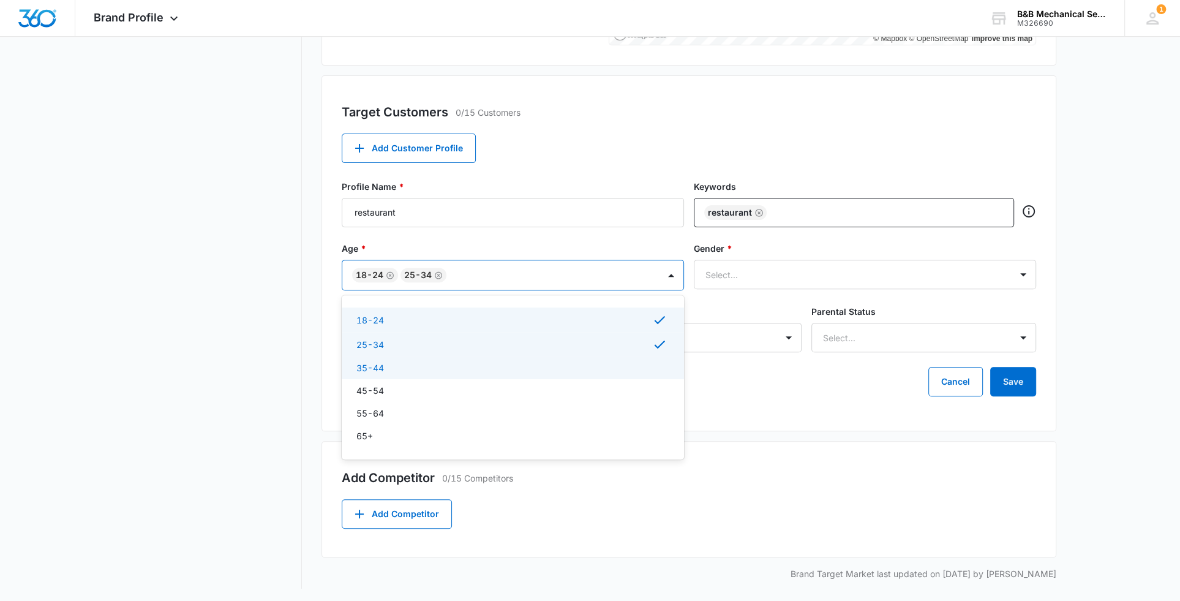
click at [397, 368] on div "35-44" at bounding box center [512, 367] width 311 height 13
click at [395, 386] on div "45-54" at bounding box center [512, 392] width 311 height 13
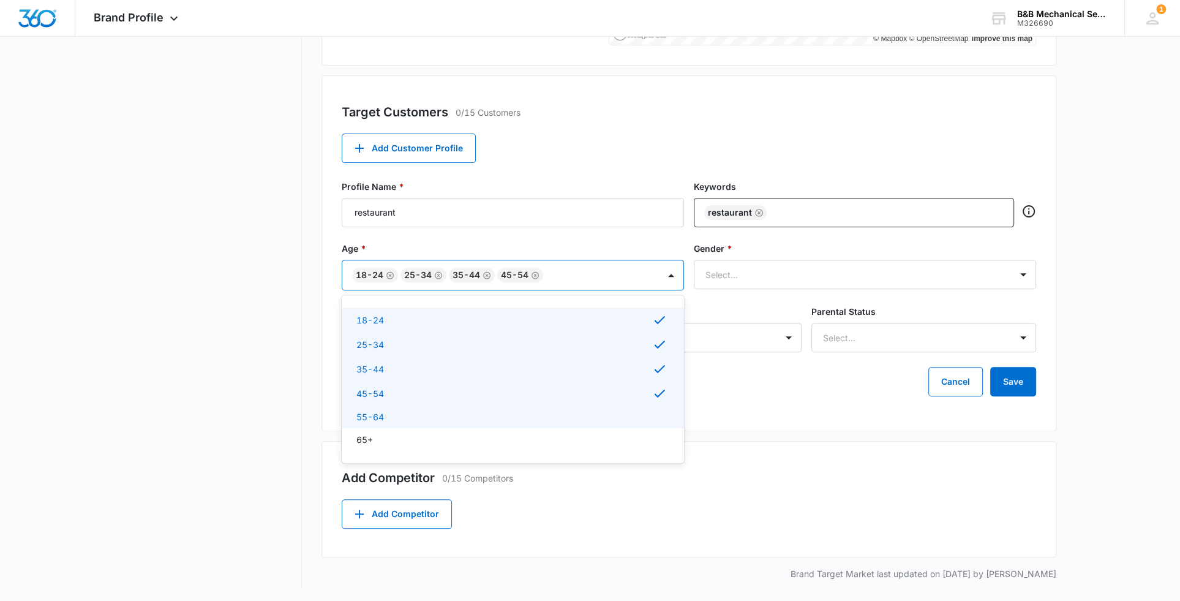
click at [399, 413] on div "55-64" at bounding box center [512, 416] width 311 height 13
drag, startPoint x: 392, startPoint y: 443, endPoint x: 399, endPoint y: 441, distance: 7.0
click at [392, 444] on div "65+" at bounding box center [512, 441] width 311 height 13
click at [787, 425] on div "Target Customers 0/15 Customers Add Customer Profile Profile Name * restaurant …" at bounding box center [689, 253] width 735 height 356
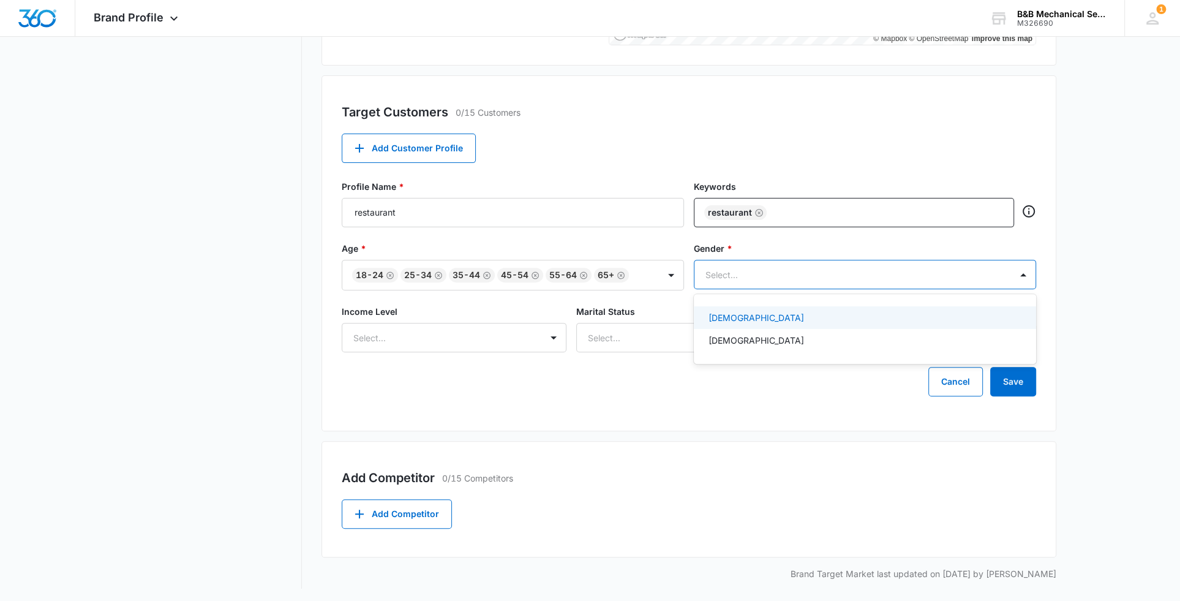
click at [758, 276] on div at bounding box center [851, 274] width 290 height 15
click at [746, 312] on div "Female" at bounding box center [864, 317] width 311 height 13
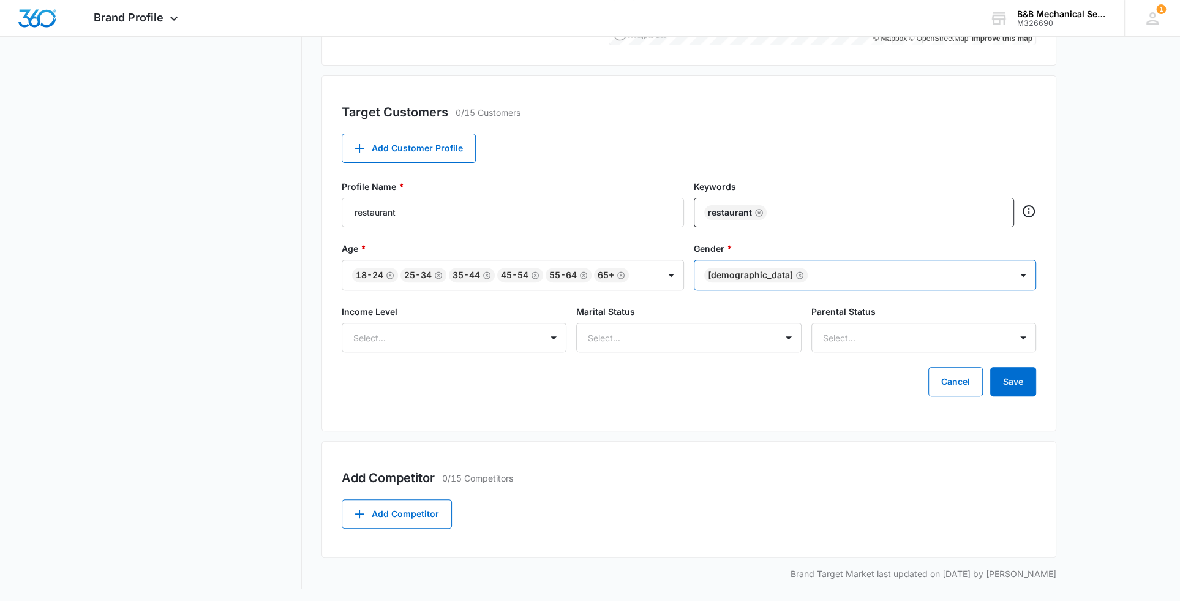
click at [812, 278] on div at bounding box center [904, 275] width 184 height 15
click at [815, 279] on div at bounding box center [904, 275] width 184 height 15
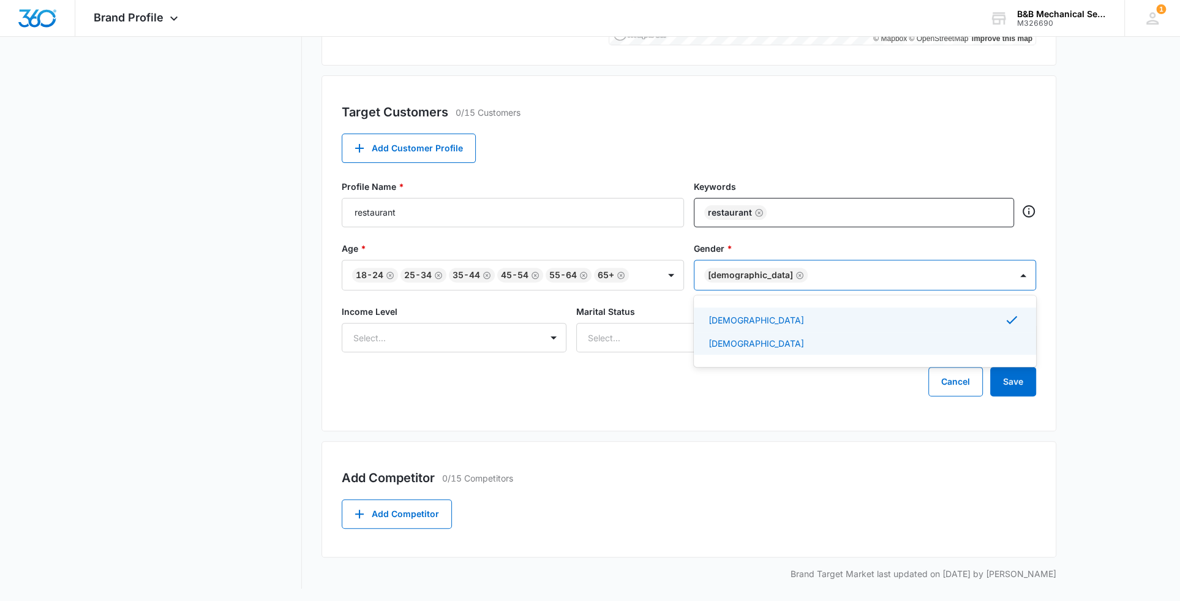
click at [712, 347] on p "Male" at bounding box center [757, 343] width 96 height 13
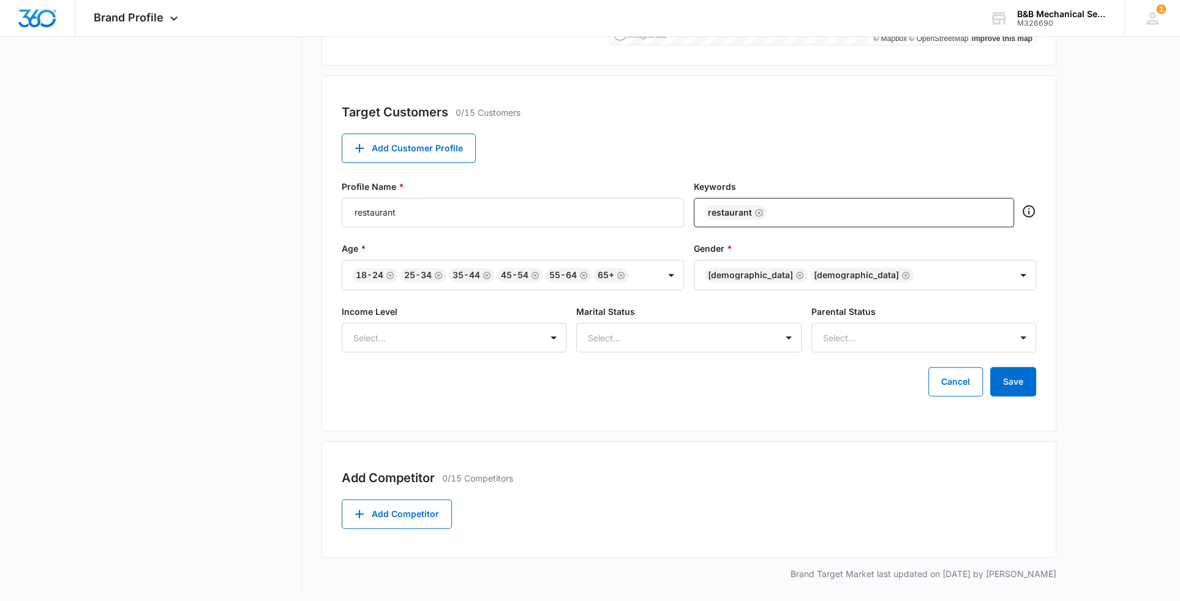
click at [586, 420] on div "Target Customers 0/15 Customers Add Customer Profile Profile Name * restaurant …" at bounding box center [689, 253] width 735 height 356
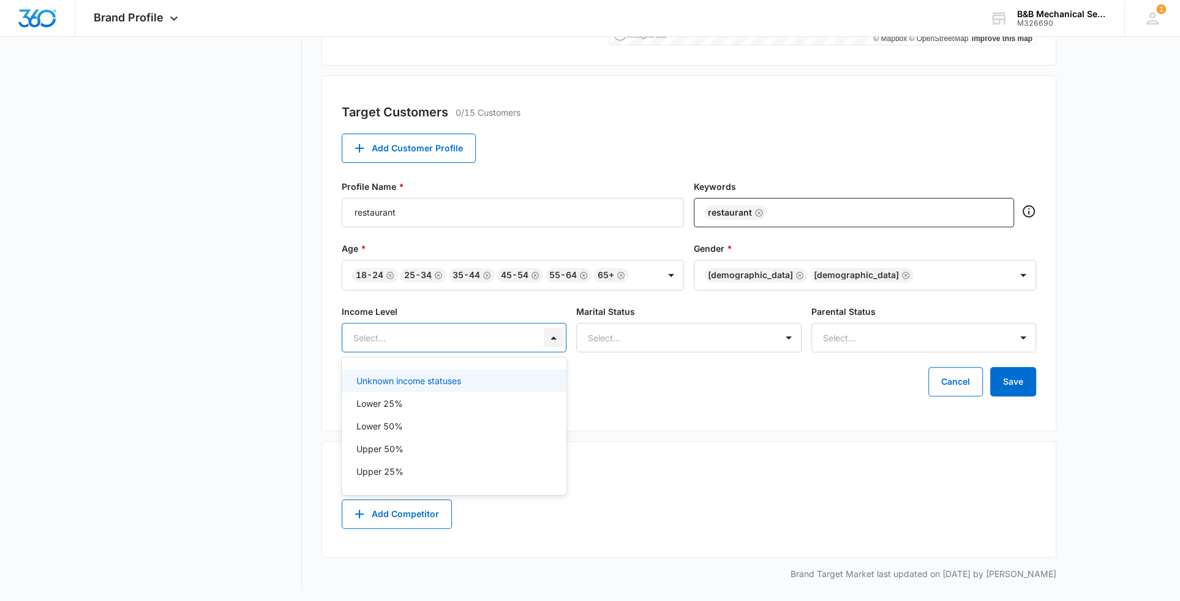
click at [547, 334] on div at bounding box center [554, 338] width 20 height 20
click at [391, 445] on p "Upper 50%" at bounding box center [380, 448] width 47 height 13
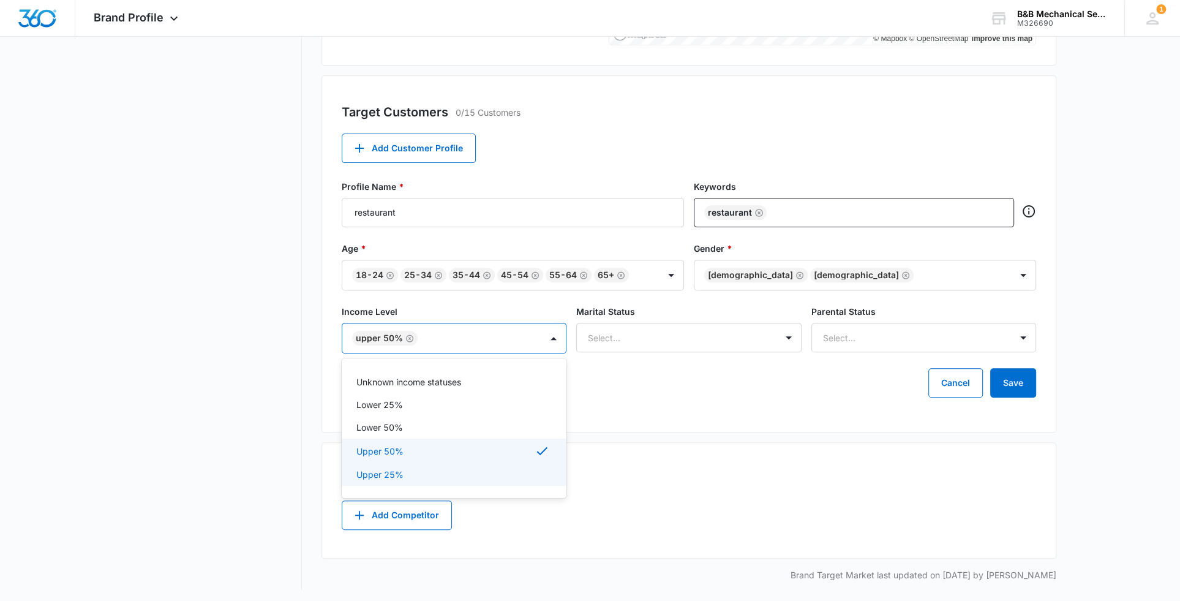
click at [385, 470] on p "Upper 25%" at bounding box center [380, 474] width 47 height 13
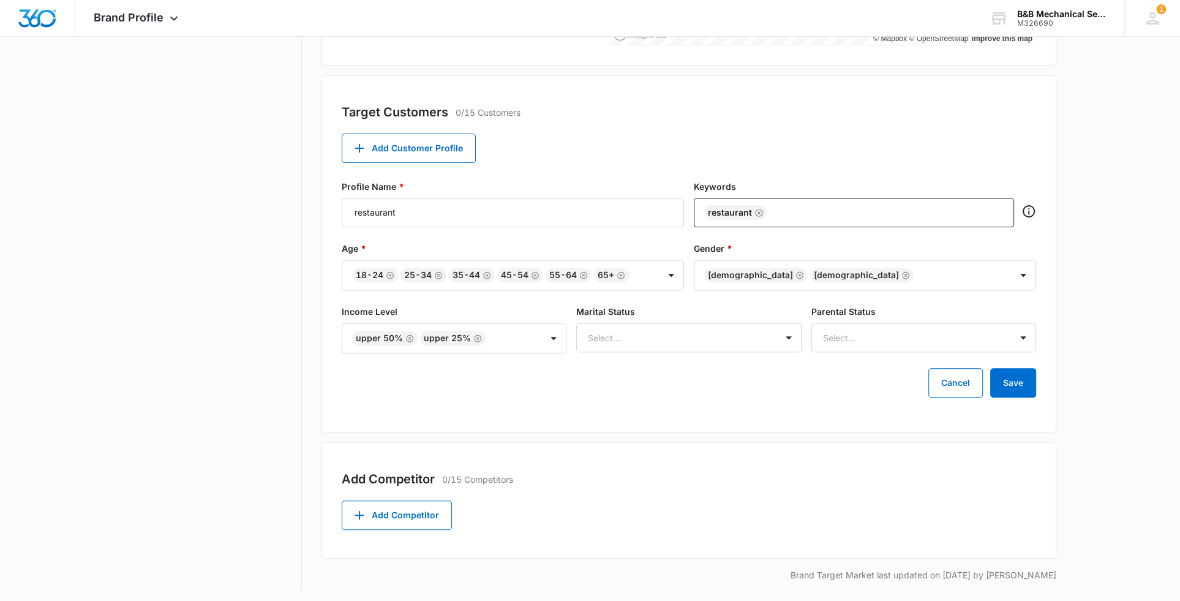
click at [745, 412] on div "Target Customers 0/15 Customers Add Customer Profile Profile Name * restaurant …" at bounding box center [689, 253] width 735 height 357
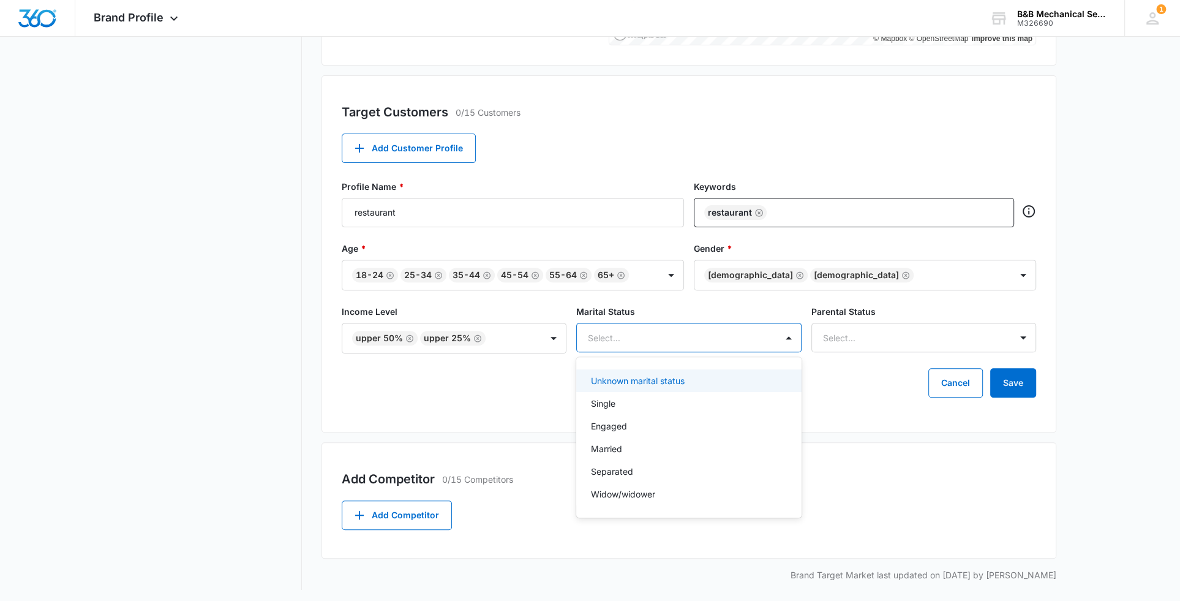
click at [681, 339] on div at bounding box center [674, 337] width 172 height 15
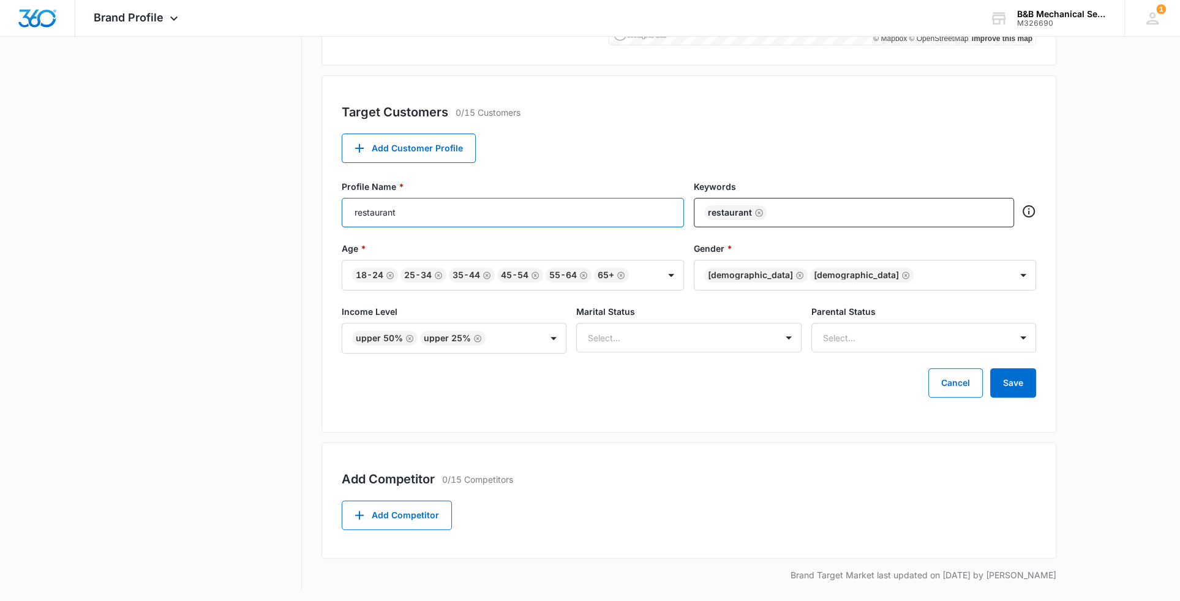
drag, startPoint x: 442, startPoint y: 213, endPoint x: 315, endPoint y: 223, distance: 127.2
click at [315, 223] on div "Brand Profile Getting Started Overview Brand Assets Objectives Platform Profile…" at bounding box center [590, 132] width 933 height 915
click at [528, 214] on input "restaurant" at bounding box center [513, 212] width 342 height 29
drag, startPoint x: 548, startPoint y: 162, endPoint x: 529, endPoint y: 165, distance: 18.6
click at [548, 162] on div "Target Customers 0/15 Customers Add Customer Profile Profile Name * restaurant …" at bounding box center [689, 253] width 735 height 357
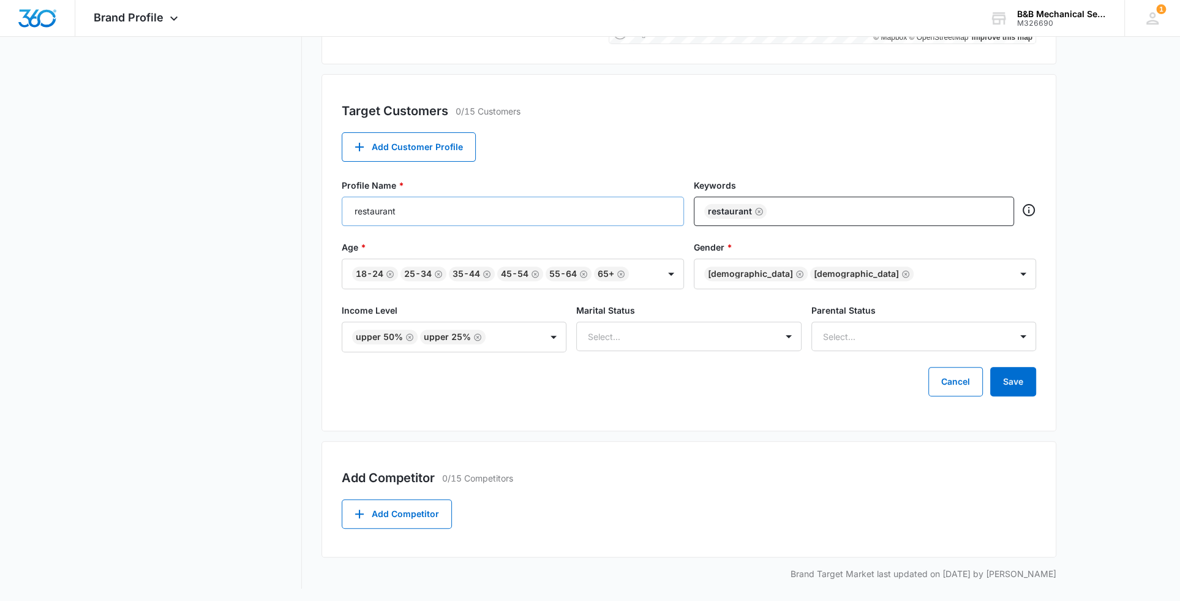
scroll to position [403, 0]
drag, startPoint x: 441, startPoint y: 203, endPoint x: 347, endPoint y: 211, distance: 94.6
click at [347, 211] on input "restaurant" at bounding box center [513, 210] width 342 height 29
click at [605, 113] on div "Target Customers 0/15 Customers" at bounding box center [689, 110] width 695 height 18
click at [431, 149] on button "Add Customer Profile" at bounding box center [409, 146] width 134 height 29
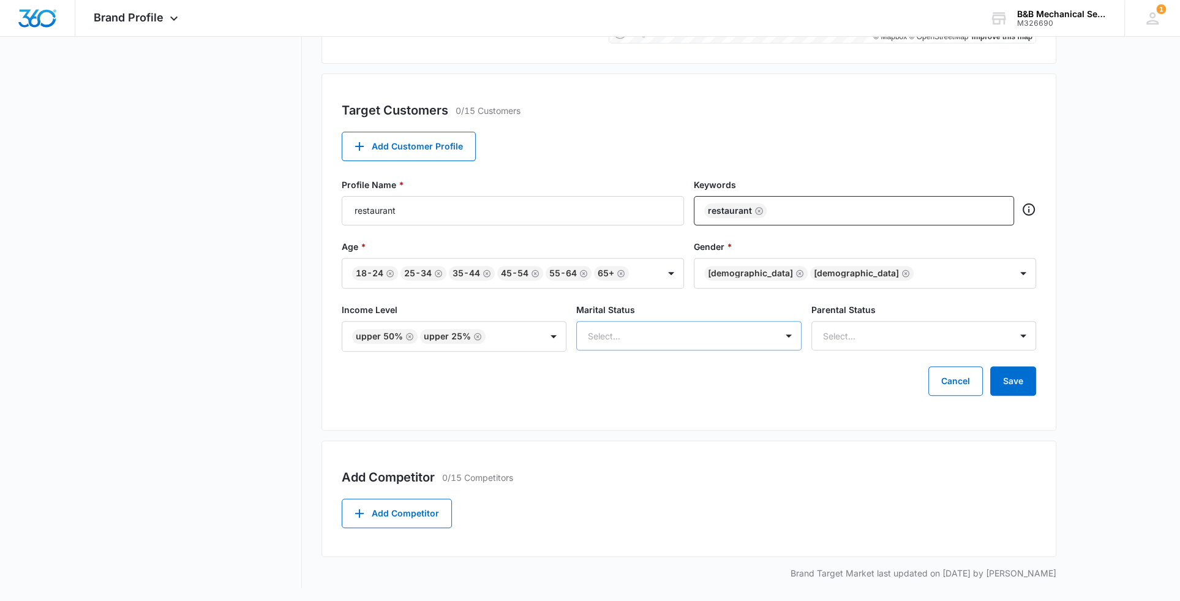
click at [644, 333] on div at bounding box center [674, 335] width 172 height 15
drag, startPoint x: 663, startPoint y: 447, endPoint x: 674, endPoint y: 426, distance: 23.6
click at [664, 447] on div "Married" at bounding box center [687, 446] width 193 height 13
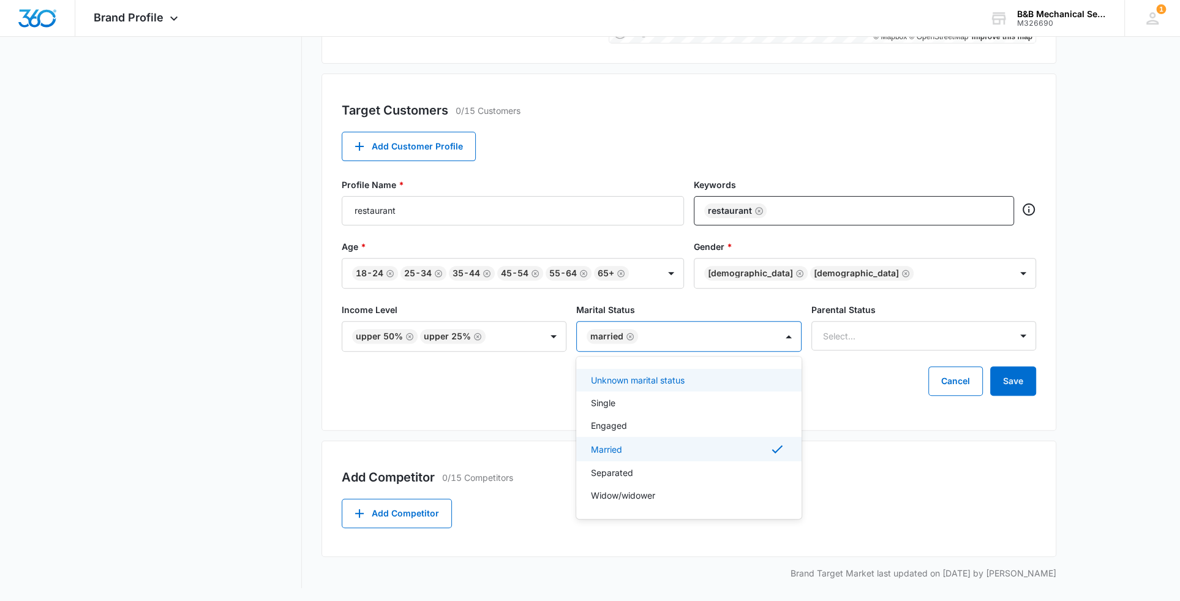
click at [698, 329] on div at bounding box center [701, 336] width 118 height 15
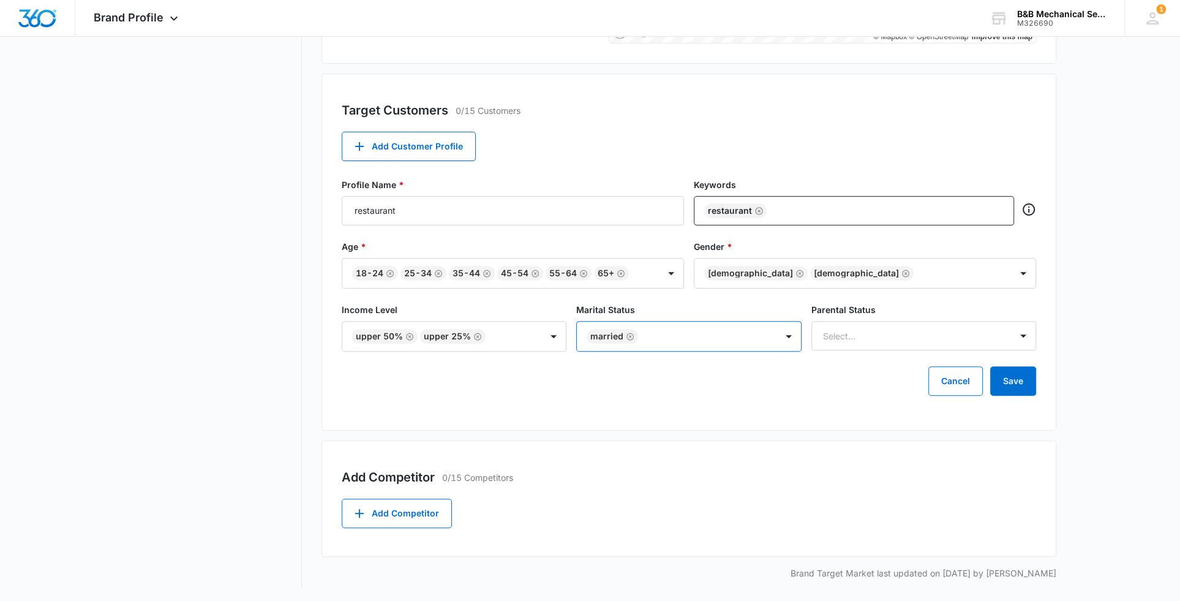
click at [700, 332] on div at bounding box center [701, 336] width 118 height 15
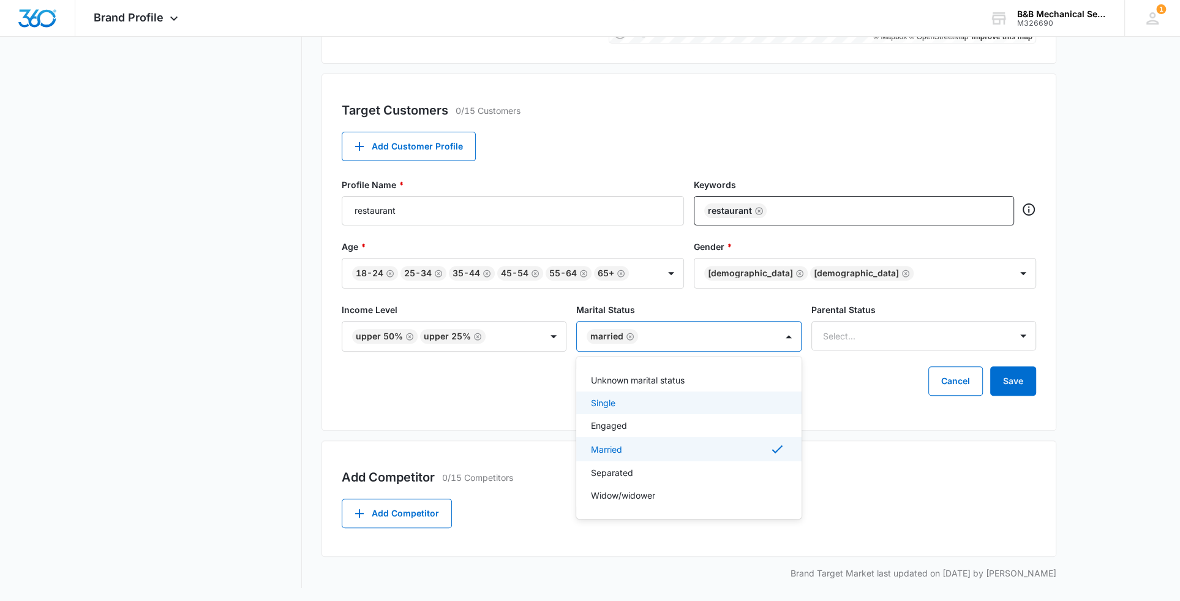
click at [643, 406] on div "Single" at bounding box center [687, 402] width 193 height 13
click at [614, 476] on p "Separated" at bounding box center [612, 474] width 42 height 13
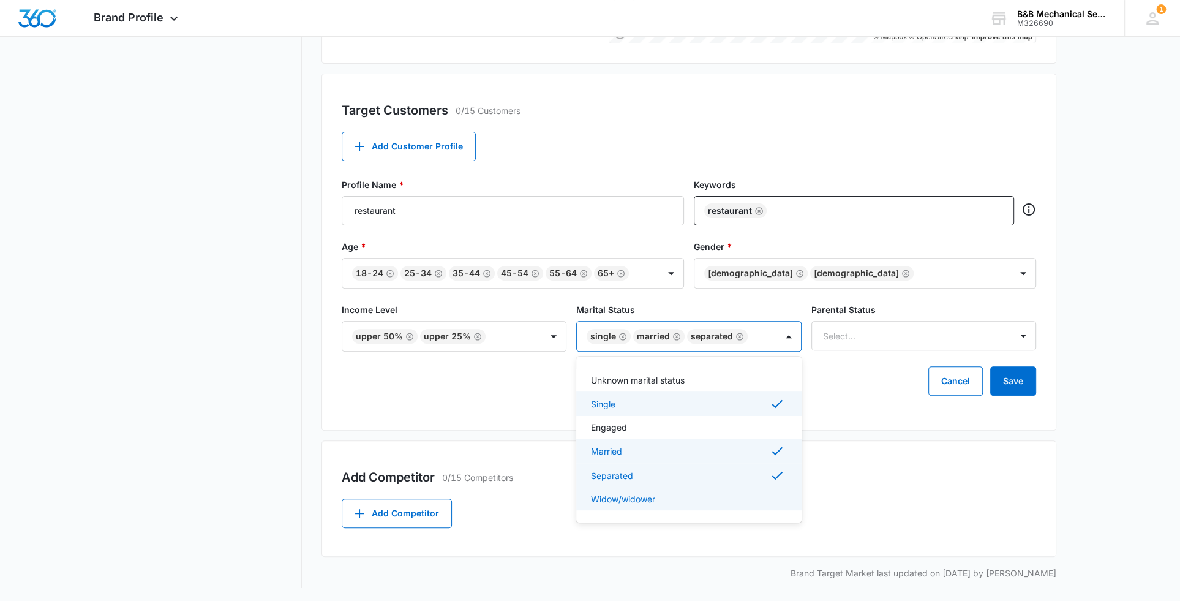
click at [642, 500] on p "Widow/widower" at bounding box center [623, 499] width 64 height 13
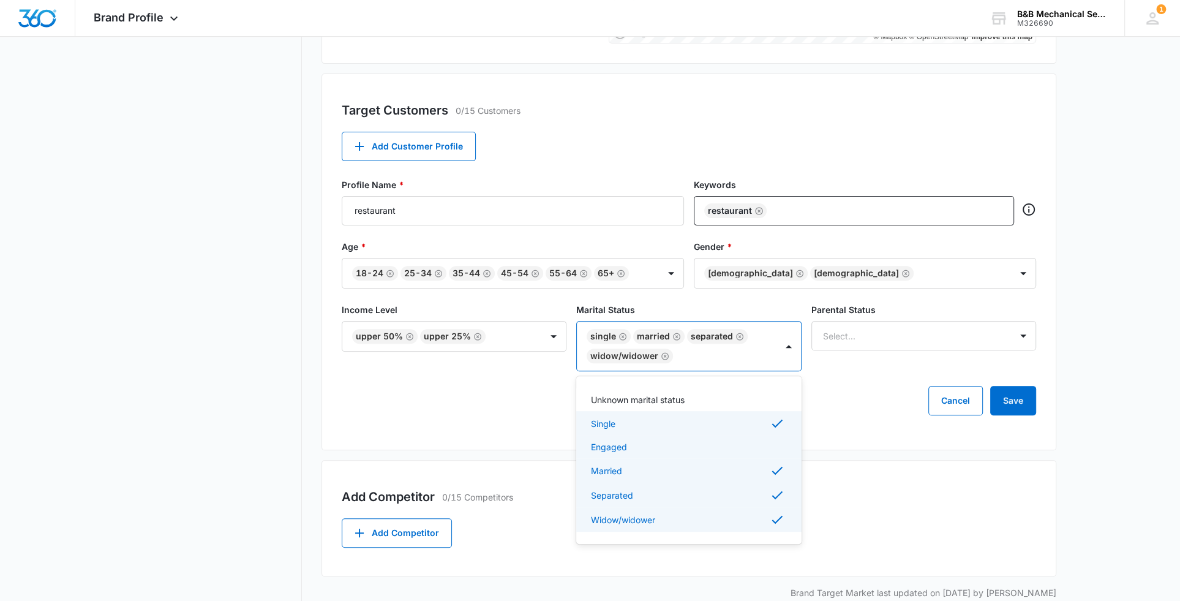
click at [625, 447] on p "Engaged" at bounding box center [609, 446] width 36 height 13
click at [651, 401] on p "Unknown marital status" at bounding box center [638, 399] width 94 height 13
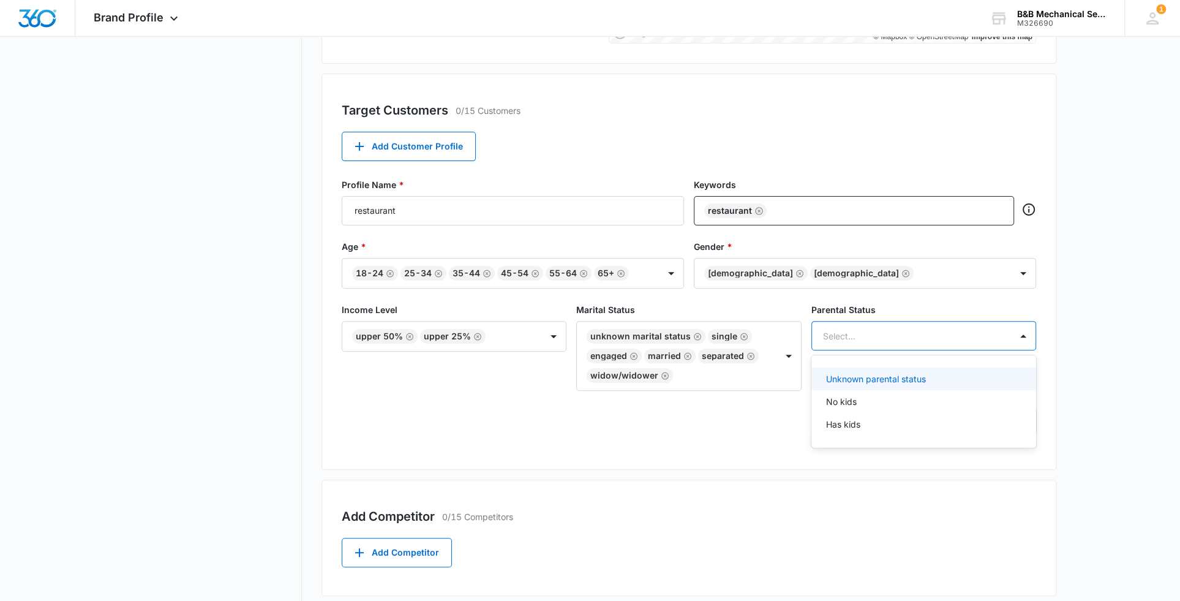
click at [871, 336] on div at bounding box center [909, 335] width 172 height 15
click at [865, 381] on p "Unknown parental status" at bounding box center [876, 378] width 100 height 13
click at [856, 401] on p "No kids" at bounding box center [841, 404] width 31 height 13
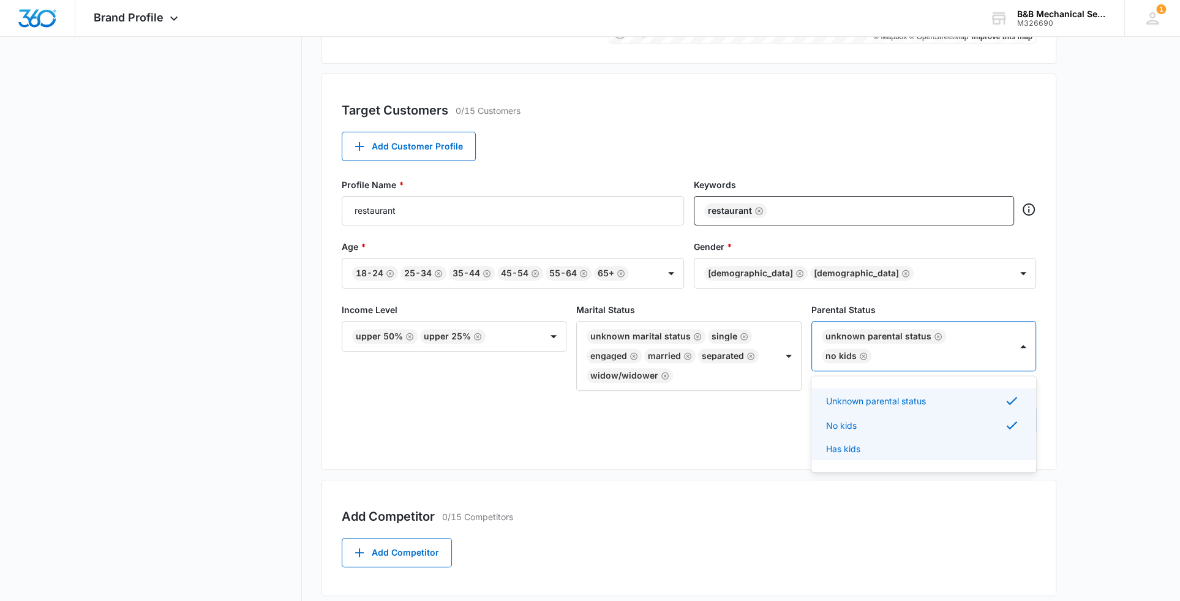
click at [853, 451] on p "Has kids" at bounding box center [843, 448] width 34 height 13
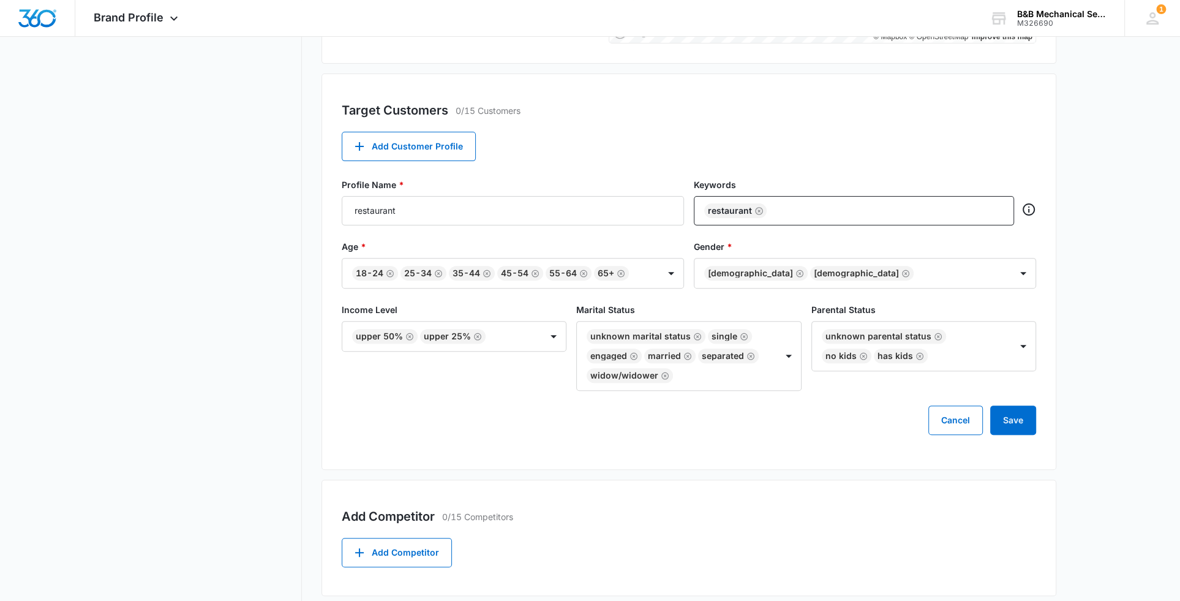
click at [1149, 427] on main "Brand Profile Getting Started Overview Brand Assets Objectives Platform Profile…" at bounding box center [590, 157] width 1180 height 969
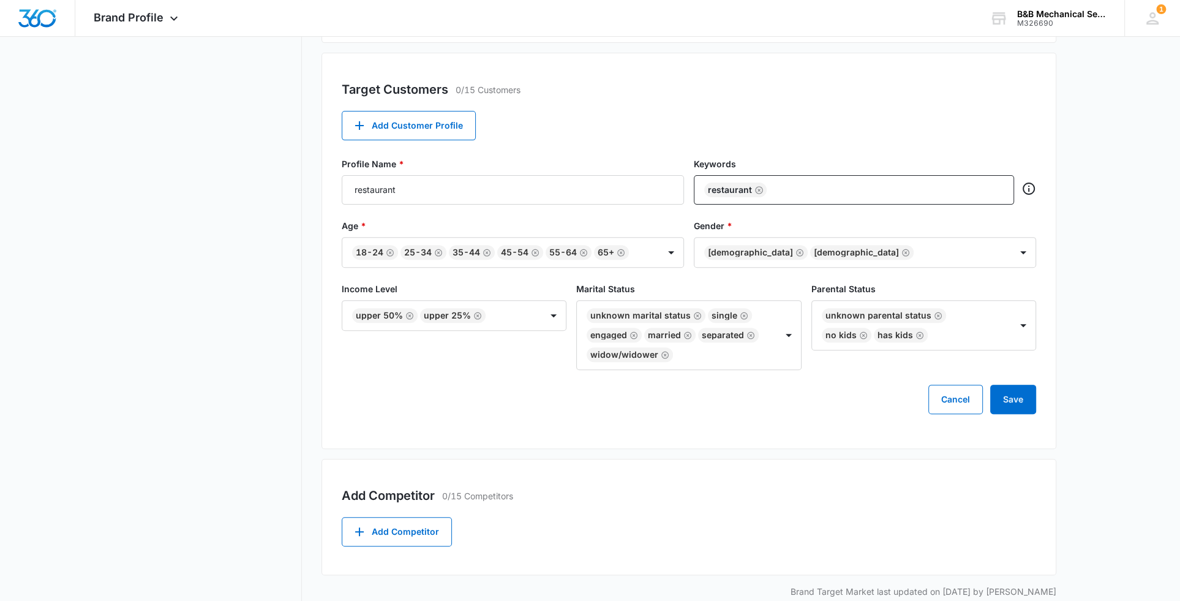
scroll to position [442, 0]
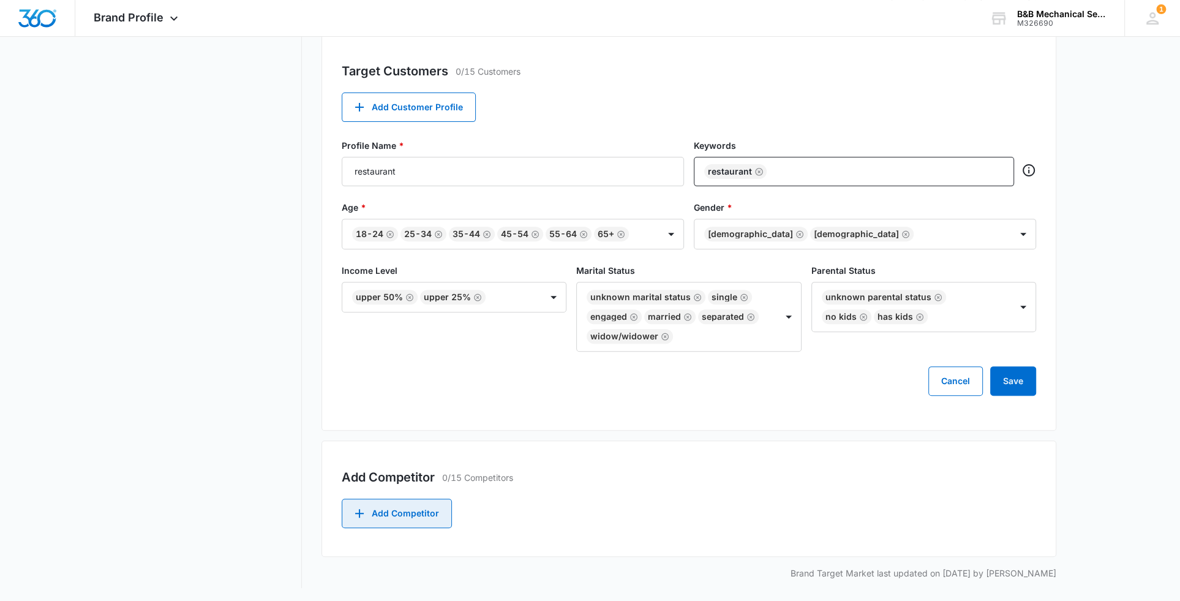
click at [408, 521] on button "Add Competitor" at bounding box center [397, 513] width 110 height 29
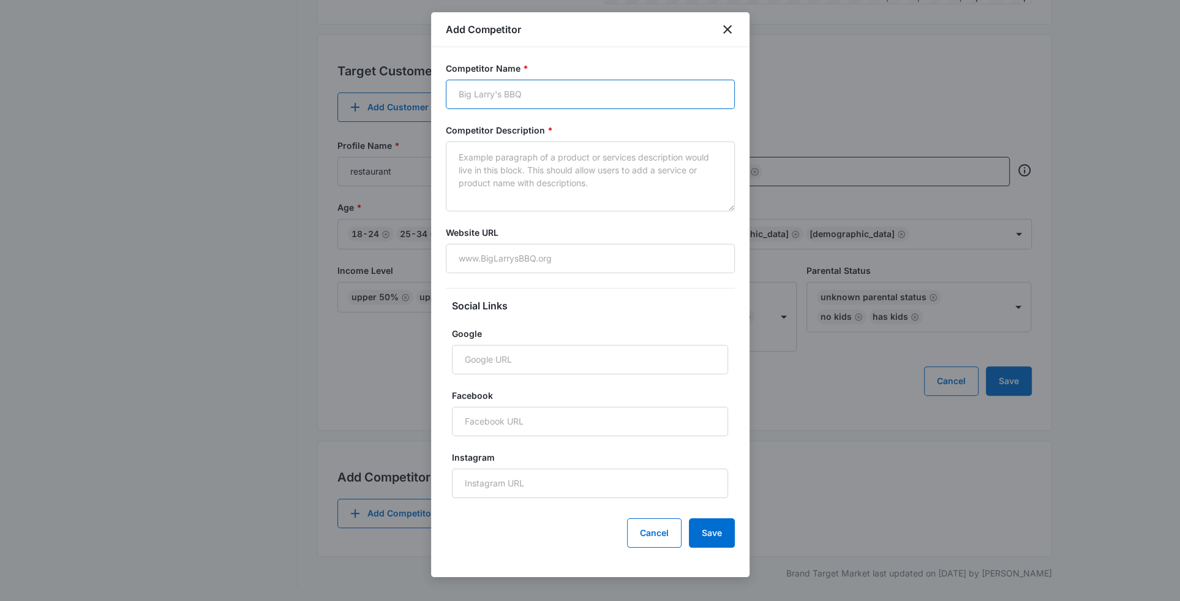
drag, startPoint x: 521, startPoint y: 82, endPoint x: 521, endPoint y: 89, distance: 6.7
click at [521, 83] on input "Competitor Name *" at bounding box center [590, 94] width 289 height 29
drag, startPoint x: 523, startPoint y: 96, endPoint x: 493, endPoint y: 103, distance: 30.9
type input "hussman"
drag, startPoint x: 493, startPoint y: 103, endPoint x: 481, endPoint y: 166, distance: 64.2
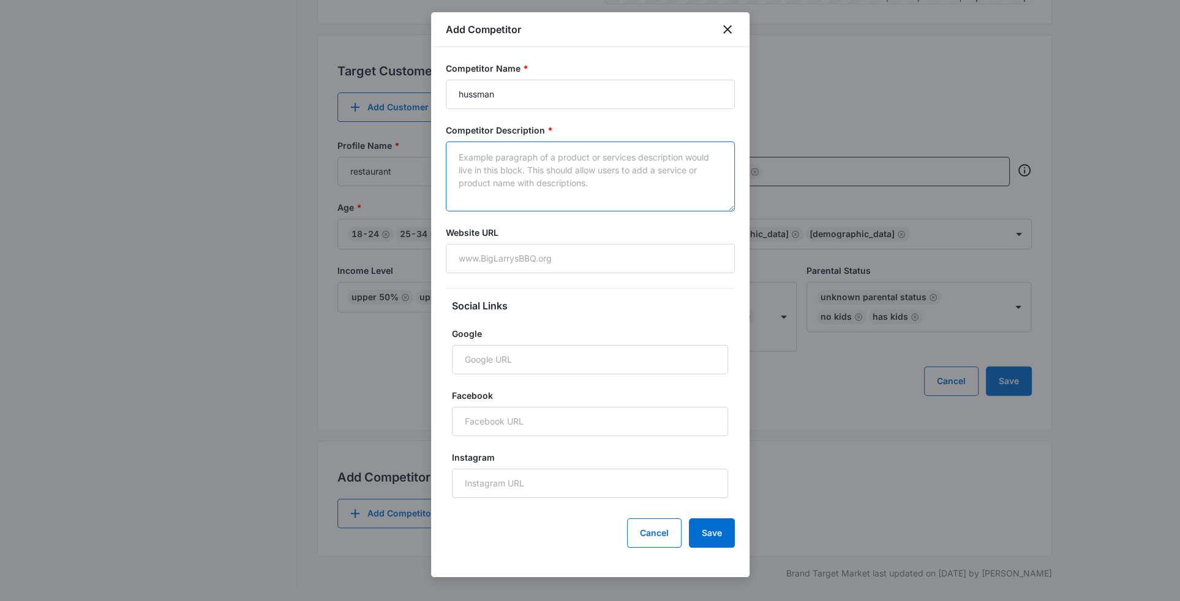
click at [481, 166] on textarea "Competitor Description *" at bounding box center [590, 177] width 289 height 70
type textarea "HVAC and commercial refrigeration repair"
click at [556, 255] on input "Website URL" at bounding box center [590, 258] width 289 height 29
click at [737, 316] on div "Competitor Name * hussman Competitor Description * HVAC and commercial refriger…" at bounding box center [590, 312] width 319 height 530
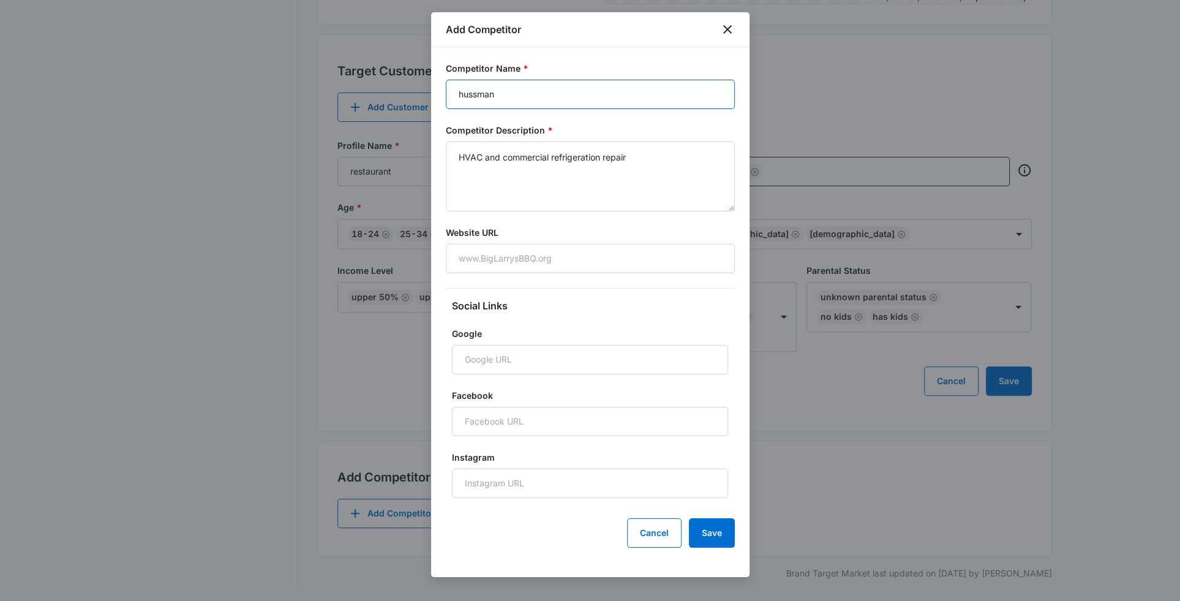
drag, startPoint x: 538, startPoint y: 227, endPoint x: 538, endPoint y: 90, distance: 137.2
click at [538, 90] on input "hussman" at bounding box center [590, 94] width 289 height 29
drag, startPoint x: 535, startPoint y: 96, endPoint x: 452, endPoint y: 99, distance: 83.4
click at [452, 99] on input "hussman" at bounding box center [590, 94] width 289 height 29
click at [527, 260] on input "Website URL" at bounding box center [590, 258] width 289 height 29
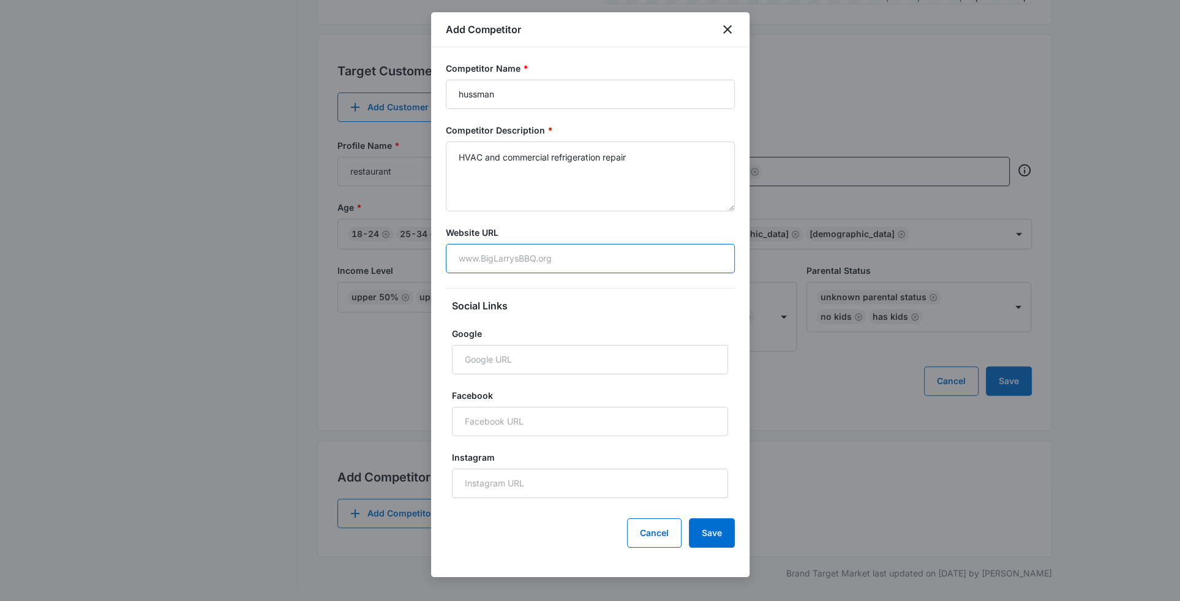
paste input "https://cacmsi.com/commercial-refrigeration/"
type input "https://cacmsi.com/commercial-refrigeration/"
click at [535, 355] on input "Google" at bounding box center [590, 359] width 276 height 29
drag, startPoint x: 502, startPoint y: 96, endPoint x: 419, endPoint y: 118, distance: 85.7
click at [412, 108] on body "Brand Profile Apps Reputation Websites Forms CRM Email Social POS Content Ads I…" at bounding box center [590, 80] width 1180 height 1045
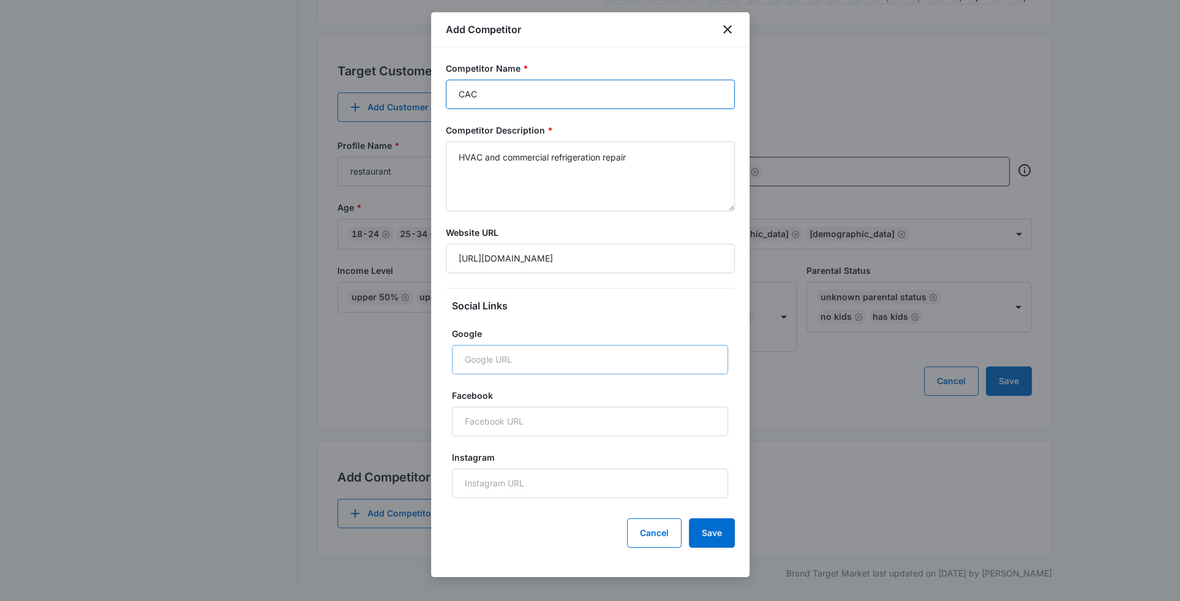
type input "CAC"
click at [587, 361] on input "Google" at bounding box center [590, 359] width 276 height 29
click at [1006, 23] on div at bounding box center [590, 300] width 1180 height 601
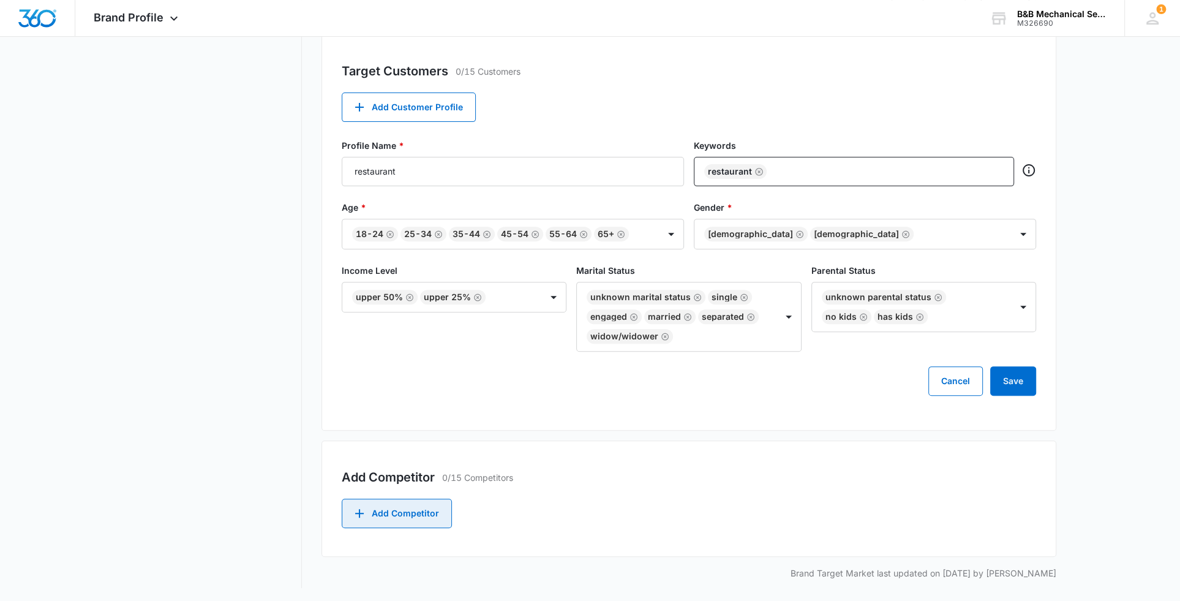
click at [410, 518] on button "Add Competitor" at bounding box center [397, 513] width 110 height 29
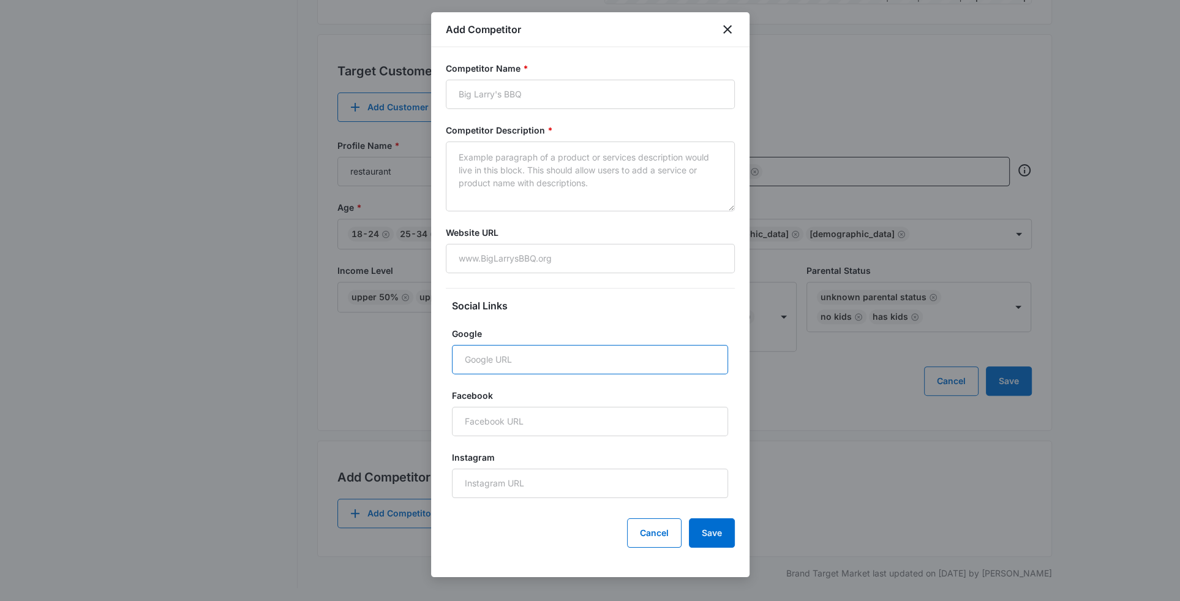
click at [532, 363] on input "Google" at bounding box center [590, 359] width 276 height 29
paste input "https://www.google.com/search?q=cac+refrigeration&oq=cac+refrigeration&gs_lcrp=…"
type input "https://www.google.com/search?q=cac+refrigeration&oq=cac+refrigeration&gs_lcrp=…"
click at [535, 419] on input "Facebook" at bounding box center [590, 421] width 276 height 29
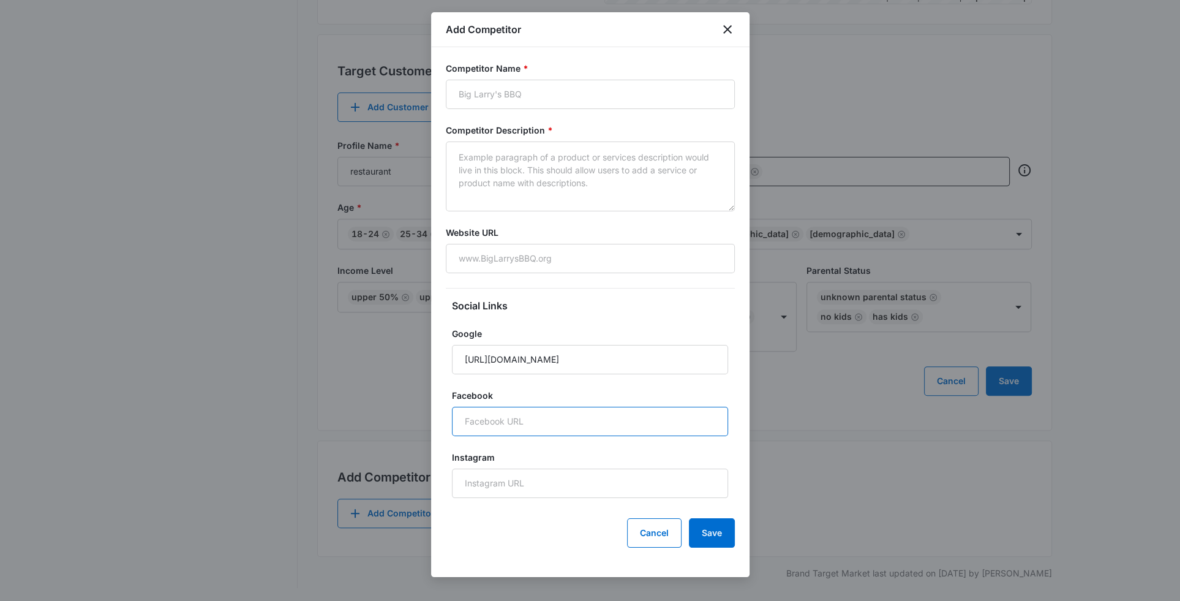
scroll to position [0, 0]
click at [485, 254] on input "Website URL" at bounding box center [590, 258] width 289 height 29
click at [505, 254] on input "Website URL" at bounding box center [590, 258] width 289 height 29
paste input "https://cacmsi.com/"
type input "https://cacmsi.com/"
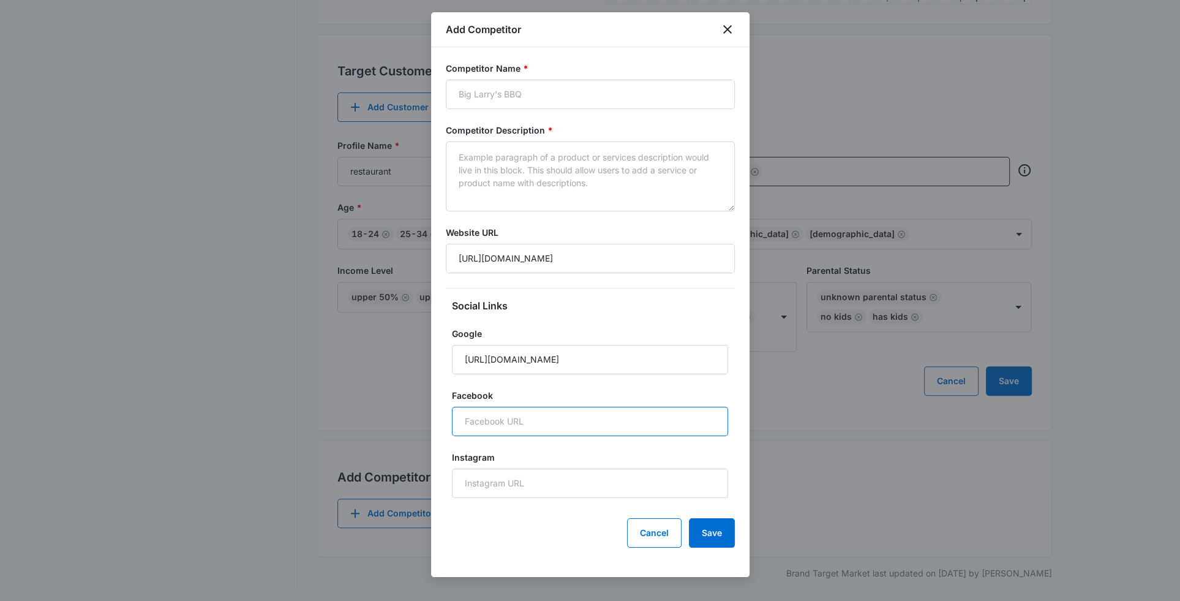
click at [608, 423] on input "Facebook" at bounding box center [590, 421] width 276 height 29
click at [710, 535] on button "Save" at bounding box center [712, 532] width 46 height 29
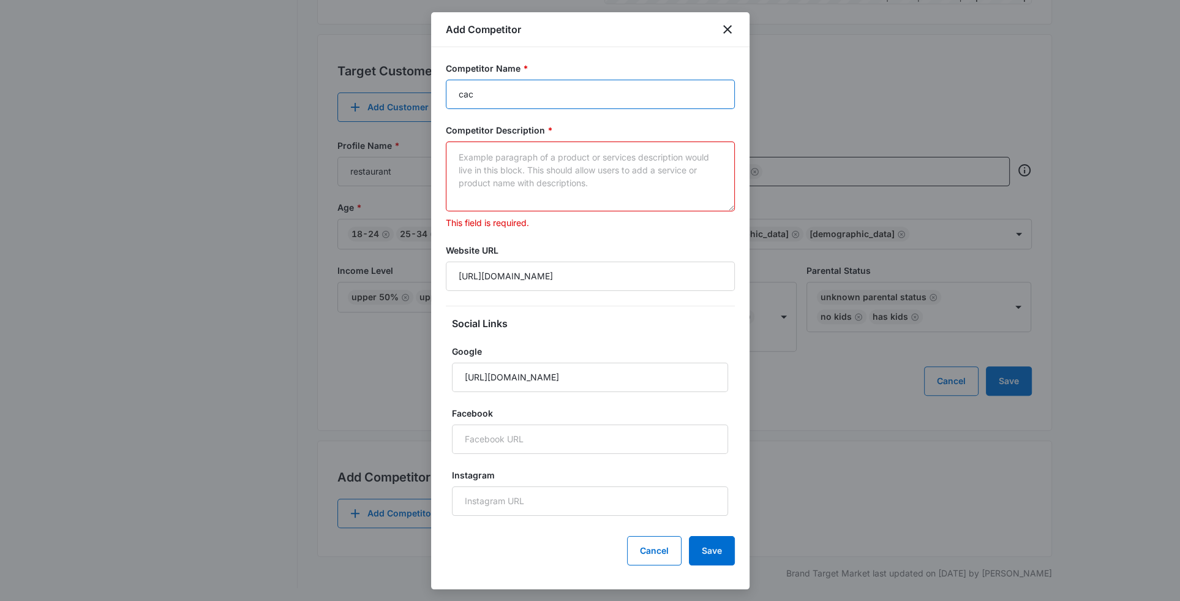
type input "cac"
click at [506, 161] on textarea "Competitor Description *" at bounding box center [590, 177] width 289 height 70
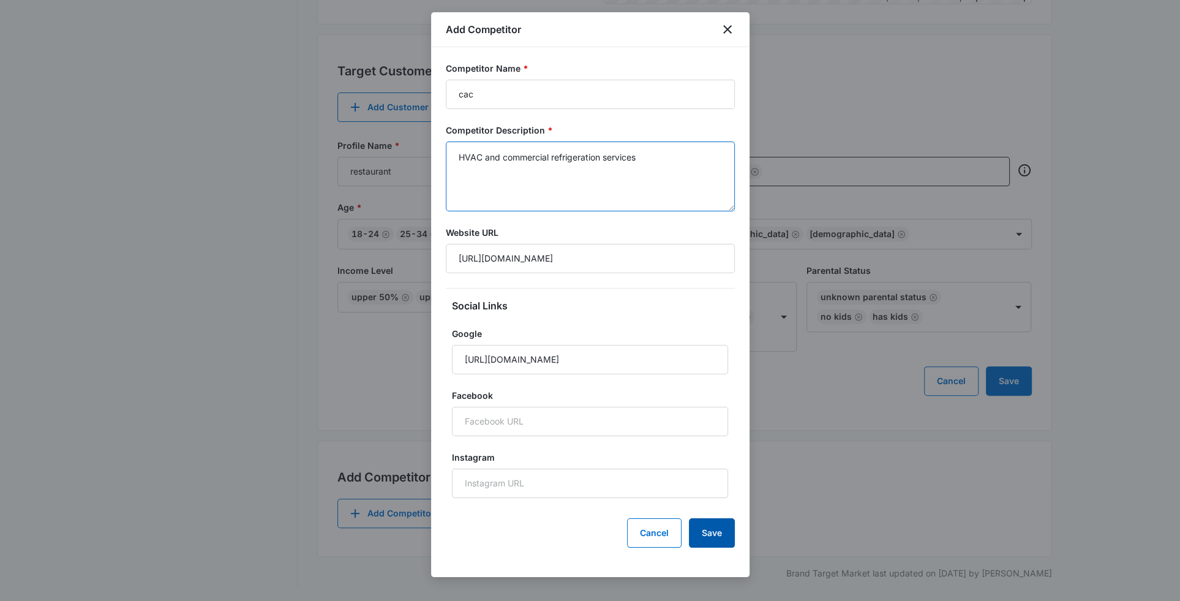
type textarea "HVAC and commercial refrigeration services"
click at [728, 534] on button "Save" at bounding box center [712, 532] width 46 height 29
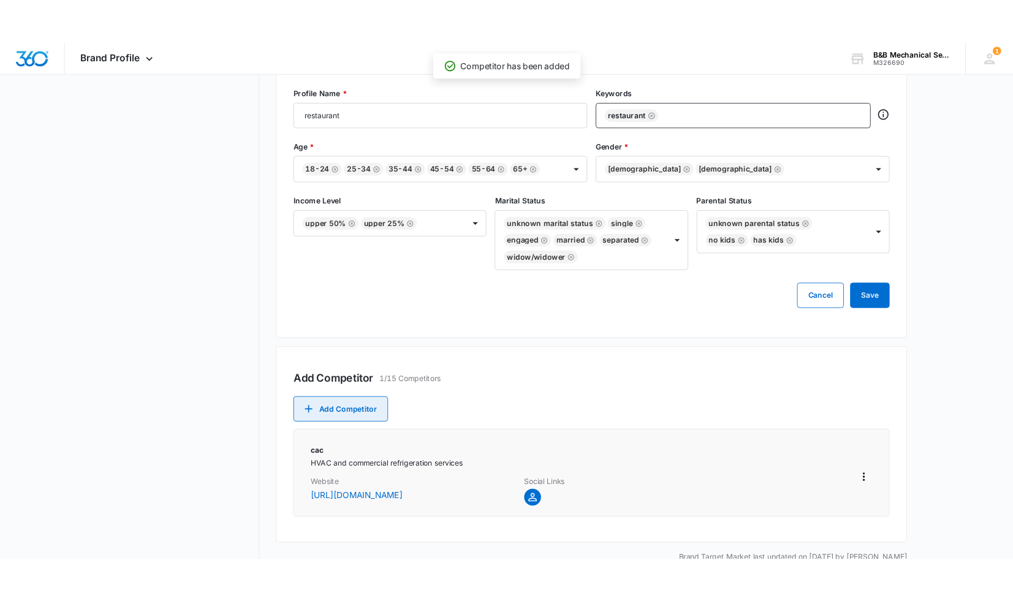
scroll to position [554, 0]
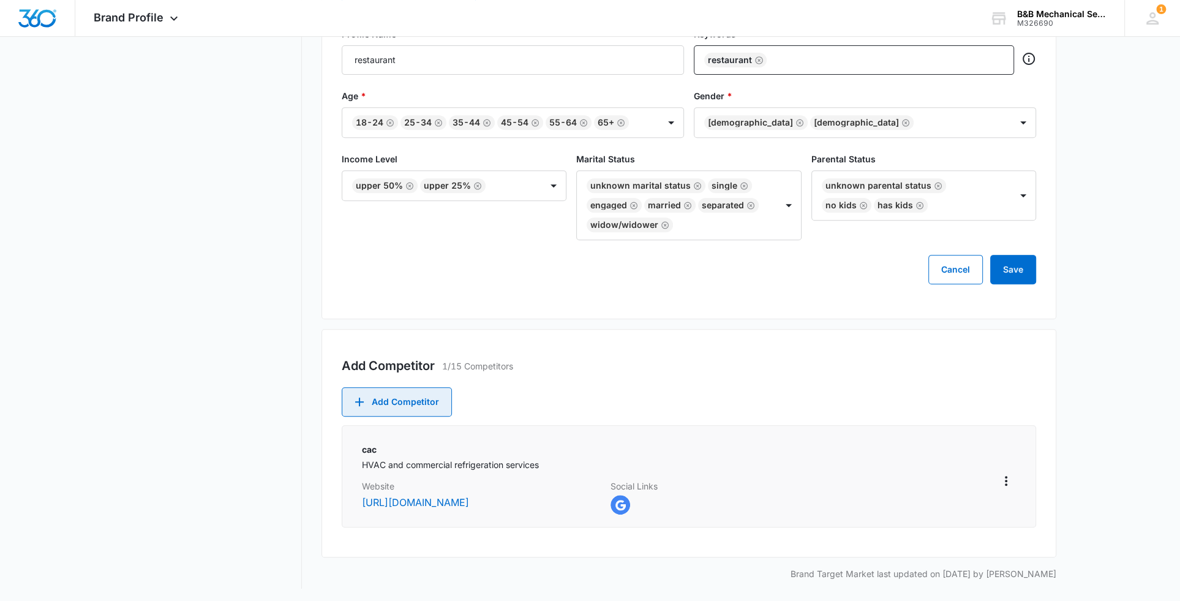
click at [414, 398] on button "Add Competitor" at bounding box center [397, 401] width 110 height 29
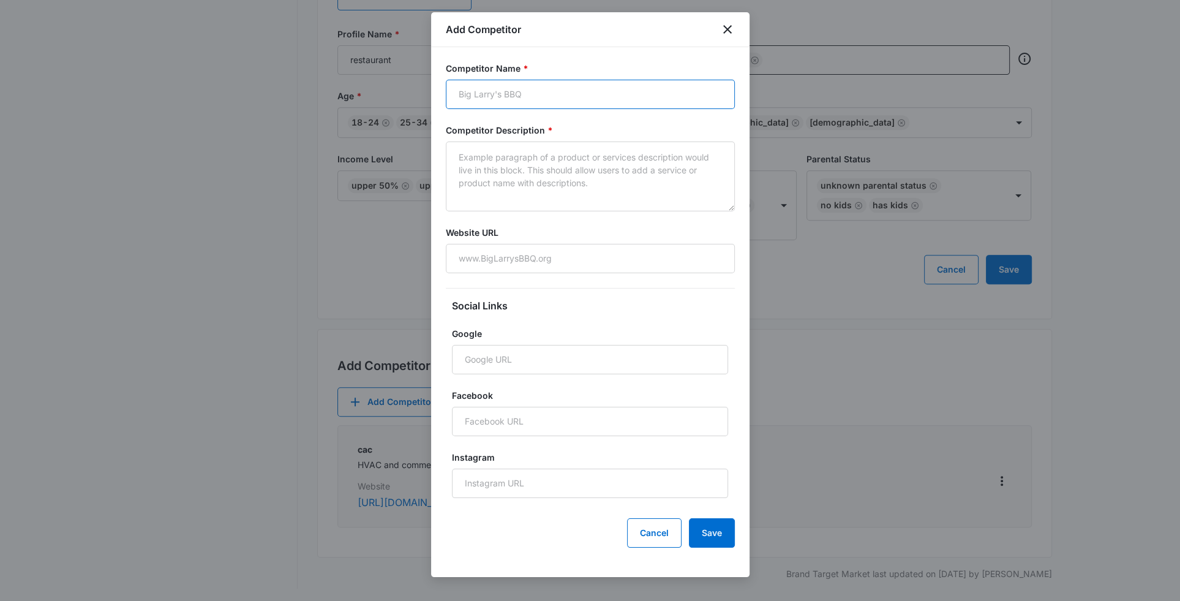
click at [538, 91] on input "Competitor Name *" at bounding box center [590, 94] width 289 height 29
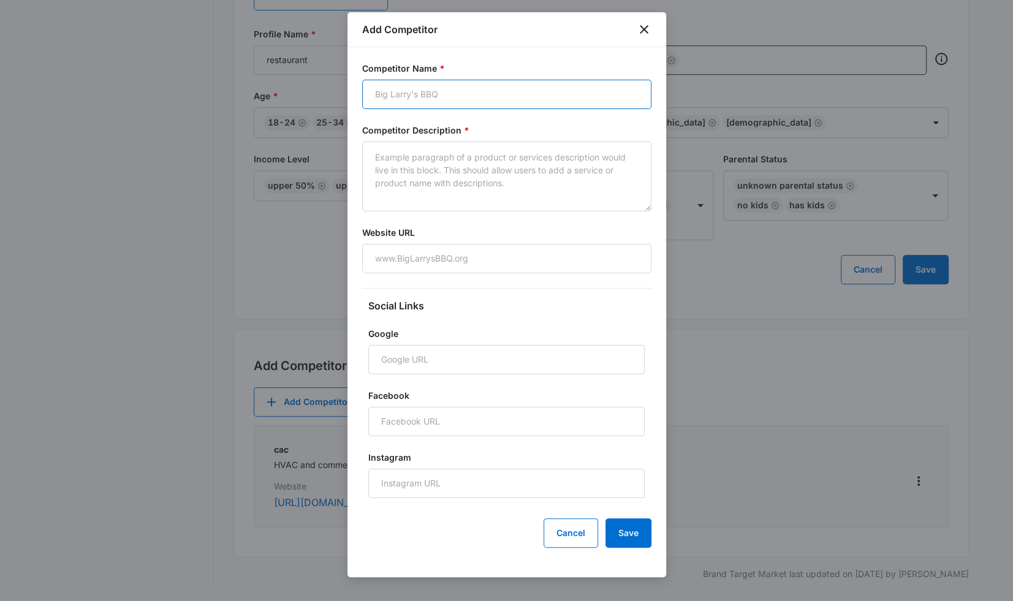
click at [459, 100] on input "Competitor Name *" at bounding box center [506, 94] width 289 height 29
type input "sila"
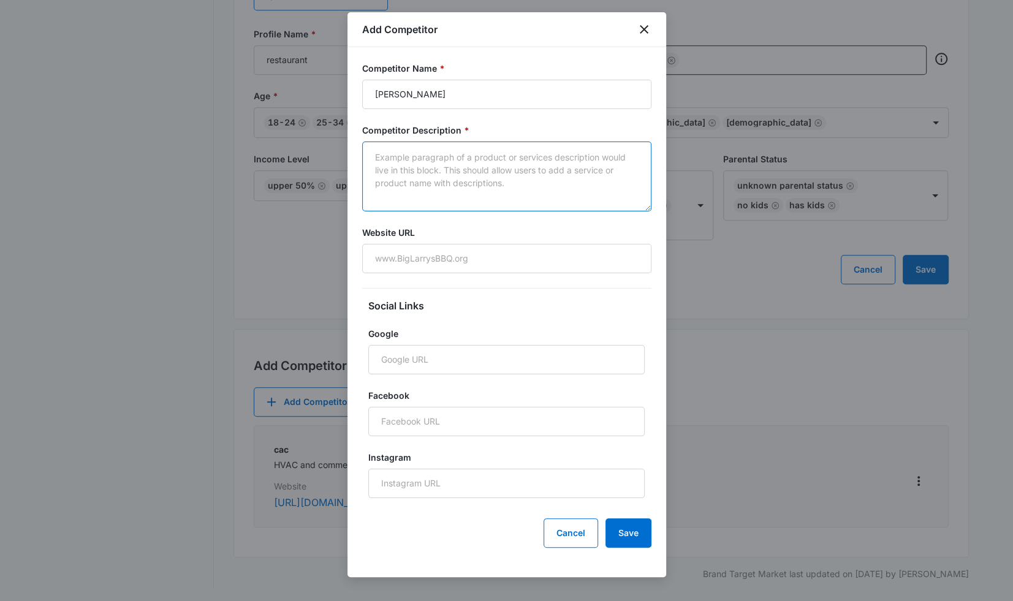
click at [469, 159] on textarea "Competitor Description *" at bounding box center [506, 177] width 289 height 70
type textarea "hvac and commercial refrigeration services"
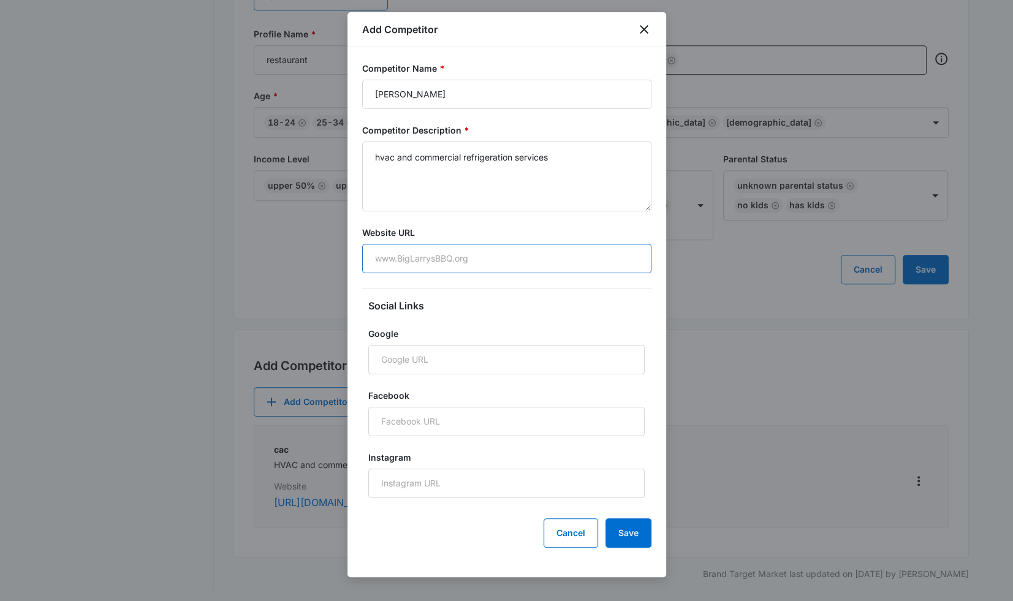
click at [457, 259] on input "Website URL" at bounding box center [506, 258] width 289 height 29
paste input "https://www.joewarren.com/areas-we-service/new-hampshire/"
type input "https://www.joewarren.com/areas-we-service/new-hampshire/"
drag, startPoint x: 424, startPoint y: 96, endPoint x: 348, endPoint y: 94, distance: 76.0
click at [348, 94] on div "Competitor Name * sila Competitor Description * hvac and commercial refrigerati…" at bounding box center [506, 312] width 319 height 530
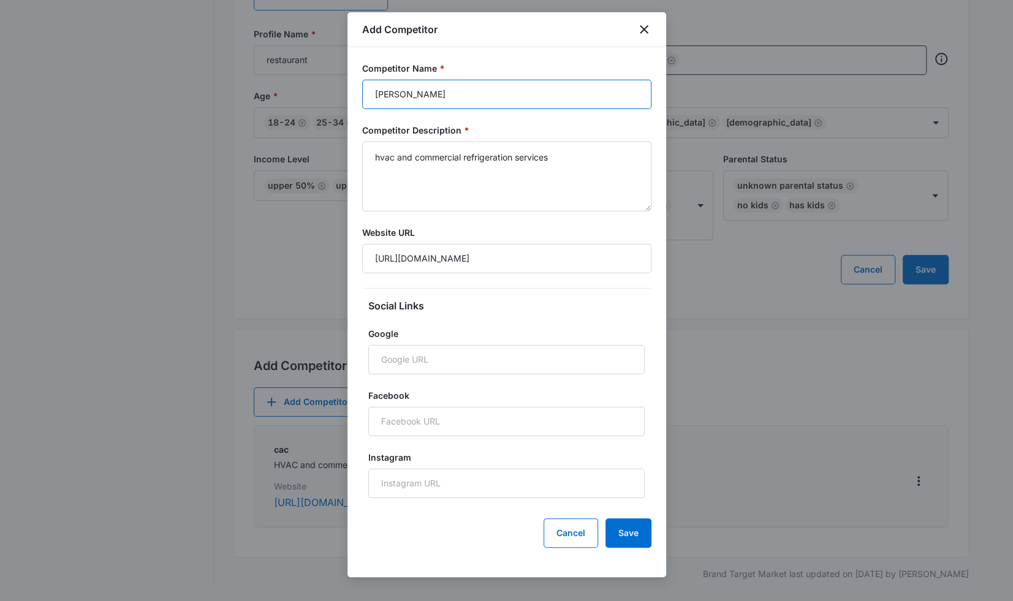
type input "joe warren"
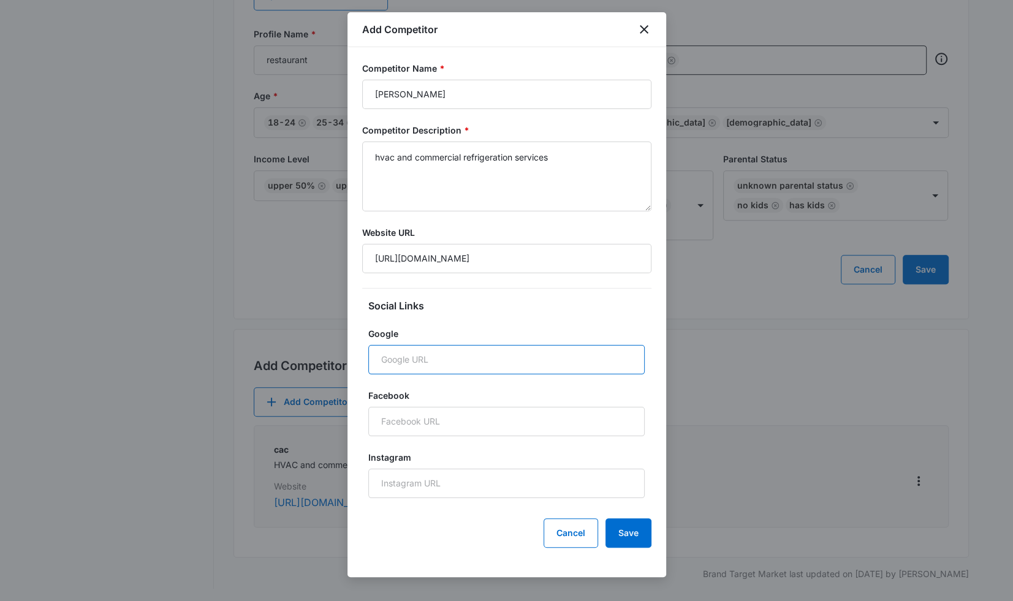
click at [453, 357] on input "Google" at bounding box center [506, 359] width 276 height 29
paste input "https://www.joewarren.com/areas-we-service/new-hampshire/"
type input "https://www.joewarren.com/areas-we-service/new-hampshire/"
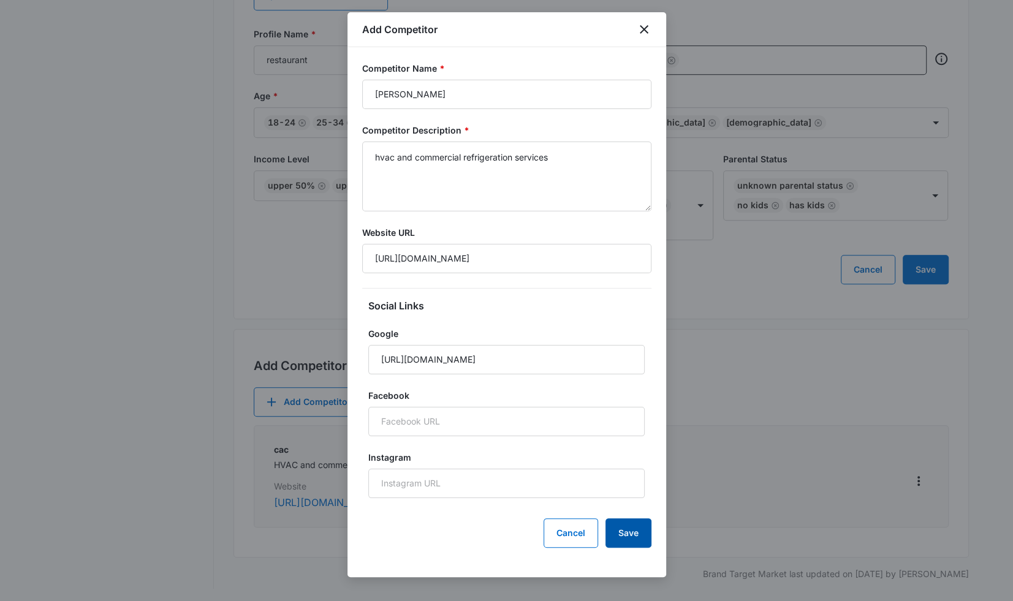
scroll to position [0, 0]
click at [630, 535] on button "Save" at bounding box center [628, 532] width 46 height 29
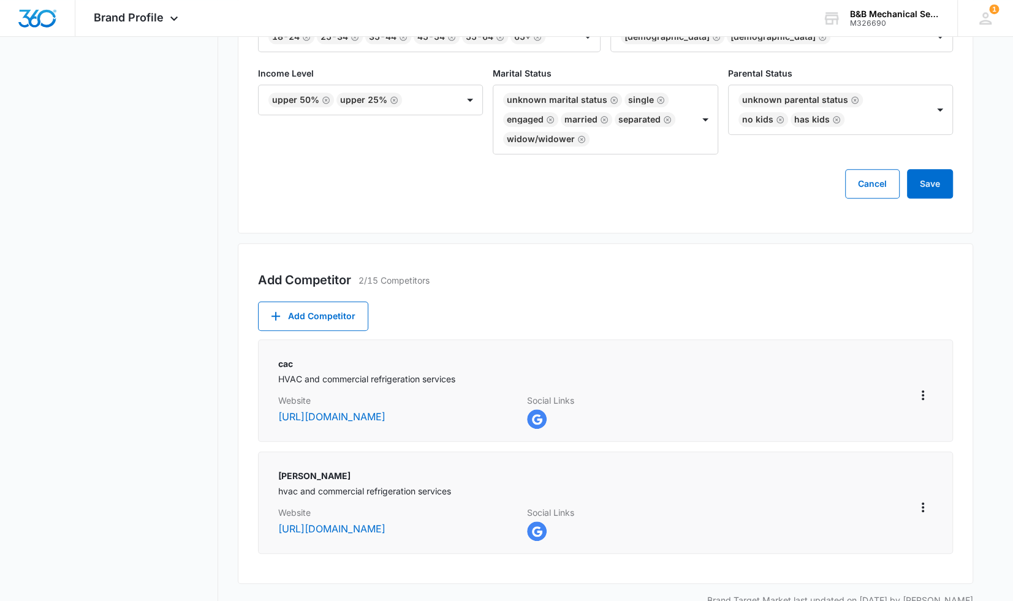
scroll to position [666, 0]
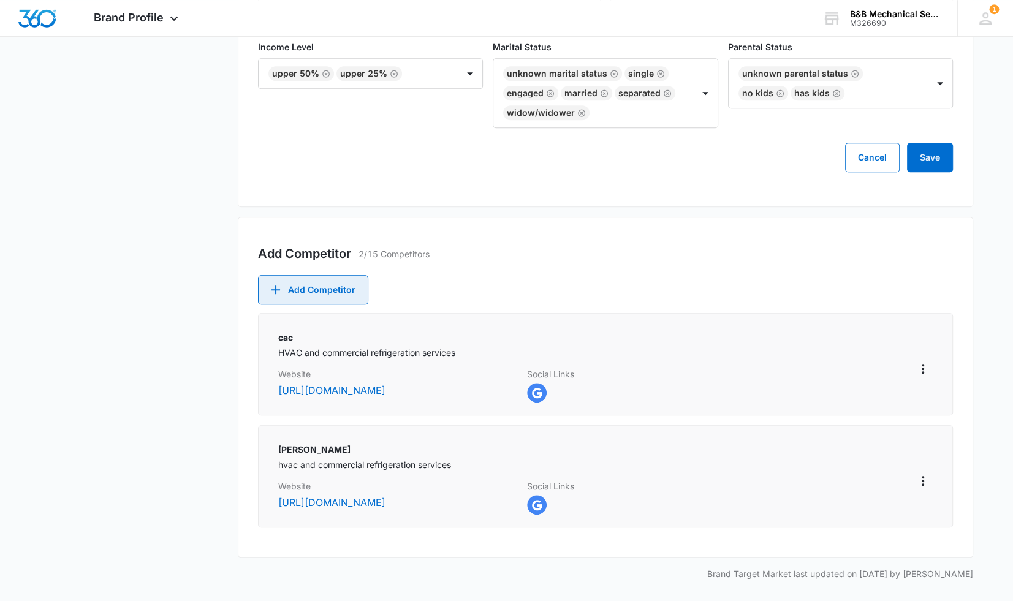
click at [285, 289] on button "Add Competitor" at bounding box center [313, 289] width 110 height 29
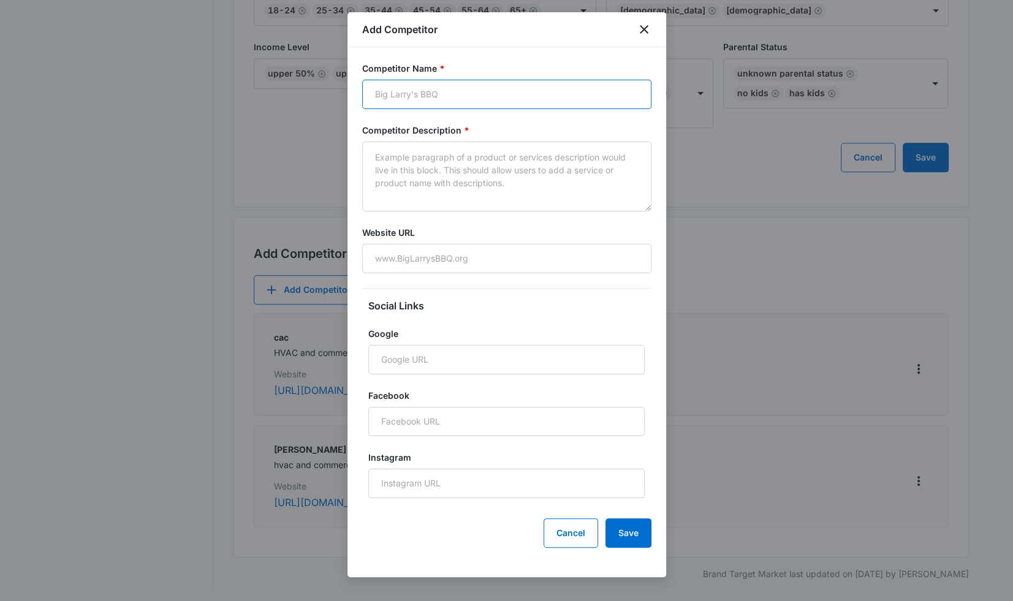
click at [436, 94] on input "Competitor Name *" at bounding box center [506, 94] width 289 height 29
paste input "https://aireservnh.com/lp/?utm_ci=Q5J8M2M&utm_channel=search&utm_ad=8397177&utm…"
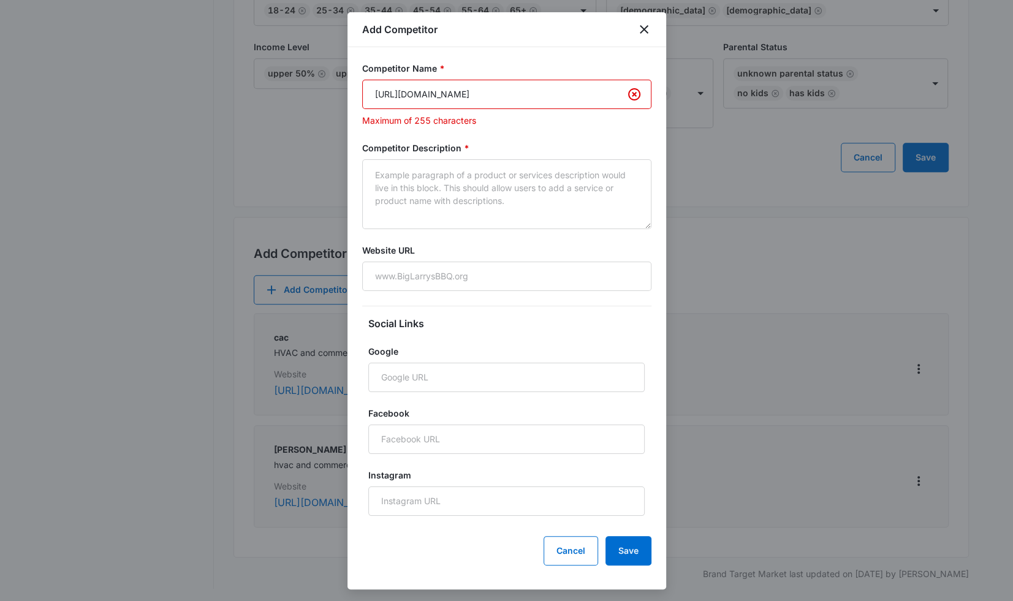
scroll to position [0, 1743]
type input "https://aireservnh.com/lp/?utm_ci=Q5J8M2M&utm_channel=search&utm_ad=8397177&utm…"
click at [410, 277] on input "Website URL" at bounding box center [506, 276] width 289 height 29
paste input "https://aireservnh.com/lp/?utm_ci=Q5J8M2M&utm_channel=search&utm_ad=8397177&utm…"
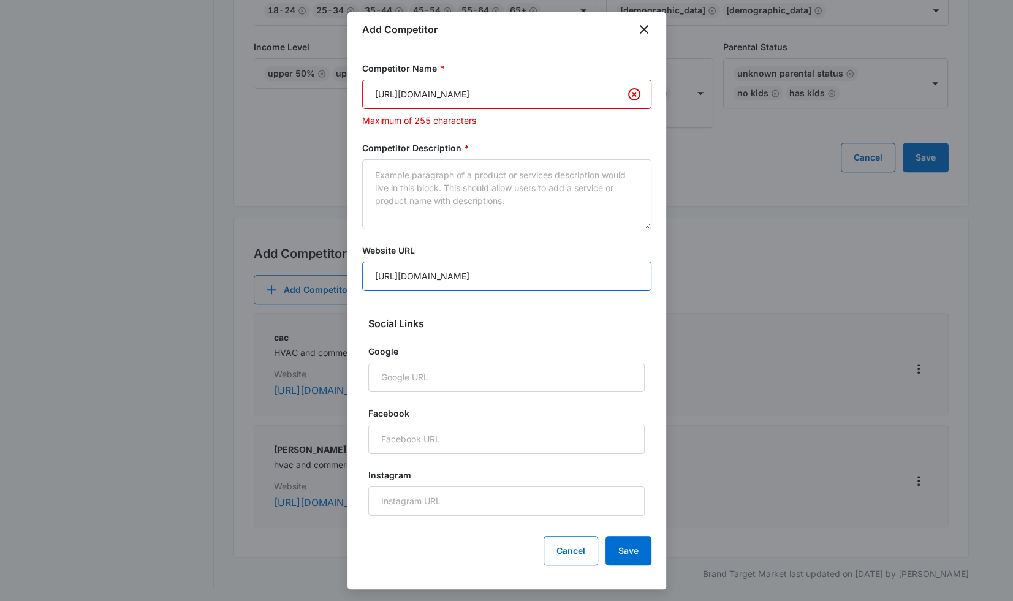
scroll to position [0, 1725]
type input "https://aireservnh.com/lp/?utm_ci=Q5J8M2M&utm_channel=search&utm_ad=8397177&utm…"
click at [570, 88] on input "https://aireservnh.com/lp/?utm_ci=Q5J8M2M&utm_channel=search&utm_ad=8397177&utm…" at bounding box center [506, 94] width 289 height 29
click at [404, 93] on input "https://aireservnh.com/lp/?utm_ci=Q5J8M2M&utm_channel=search&utm_ad=8397177&utm…" at bounding box center [506, 94] width 289 height 29
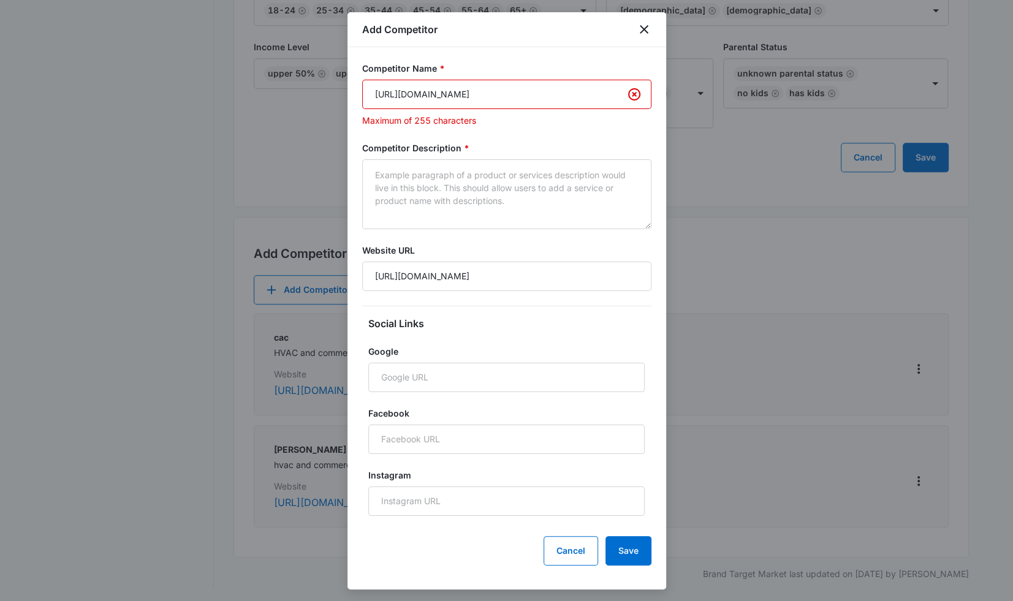
drag, startPoint x: 404, startPoint y: 93, endPoint x: 344, endPoint y: 95, distance: 60.1
click at [407, 94] on input "aireservnh.com/lp/?utm_ci=Q5J8M2M&utm_channel=search&utm_ad=8397177&utm_cm=2781…" at bounding box center [506, 94] width 289 height 29
drag, startPoint x: 407, startPoint y: 94, endPoint x: 787, endPoint y: 82, distance: 379.4
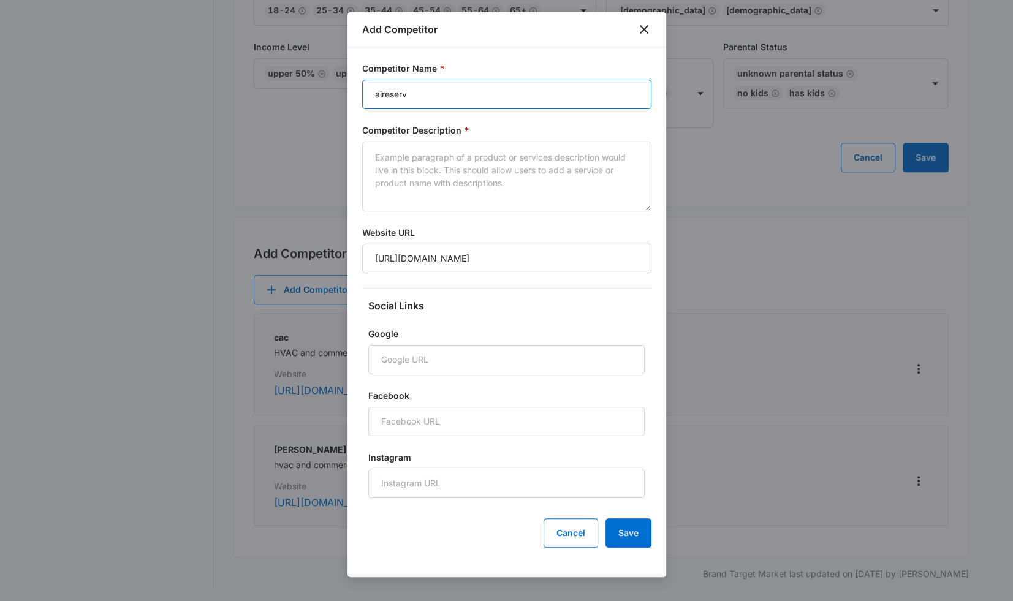
scroll to position [0, 0]
type input "aireserv"
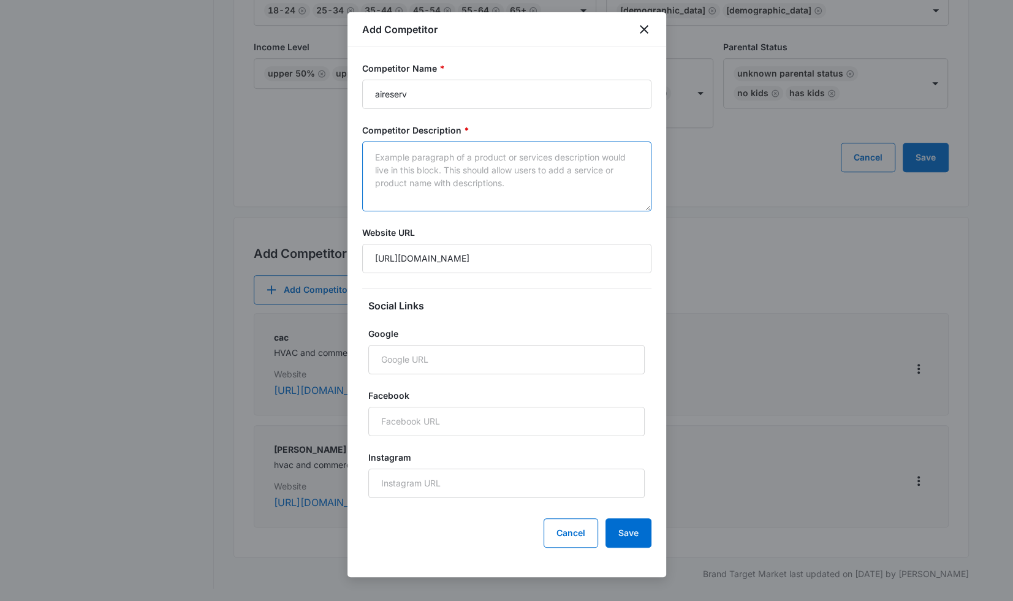
click at [445, 147] on textarea "Competitor Description *" at bounding box center [506, 177] width 289 height 70
type textarea "hvac and commercial refrigeration services"
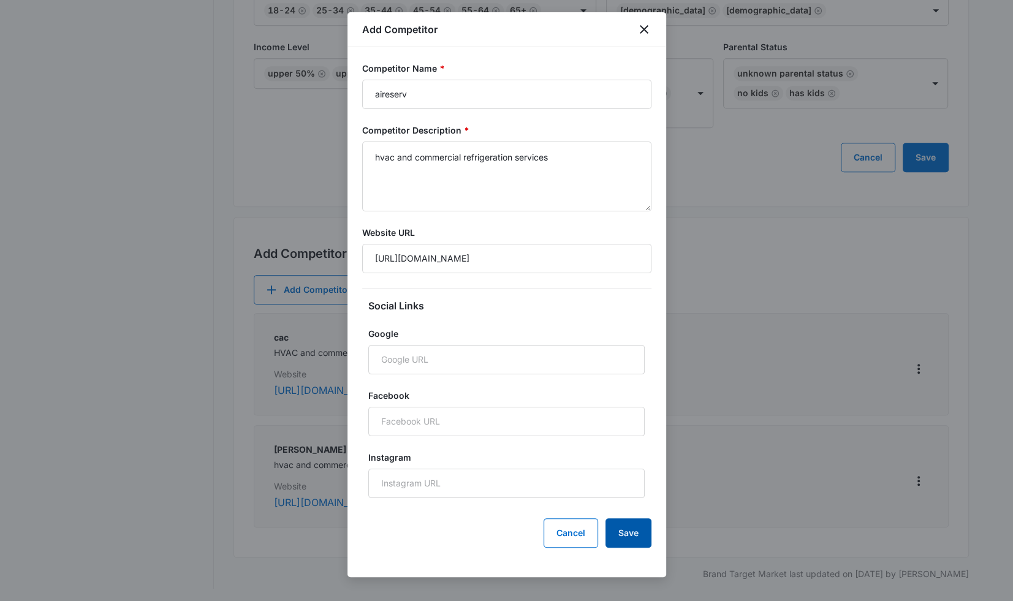
click at [624, 535] on button "Save" at bounding box center [628, 532] width 46 height 29
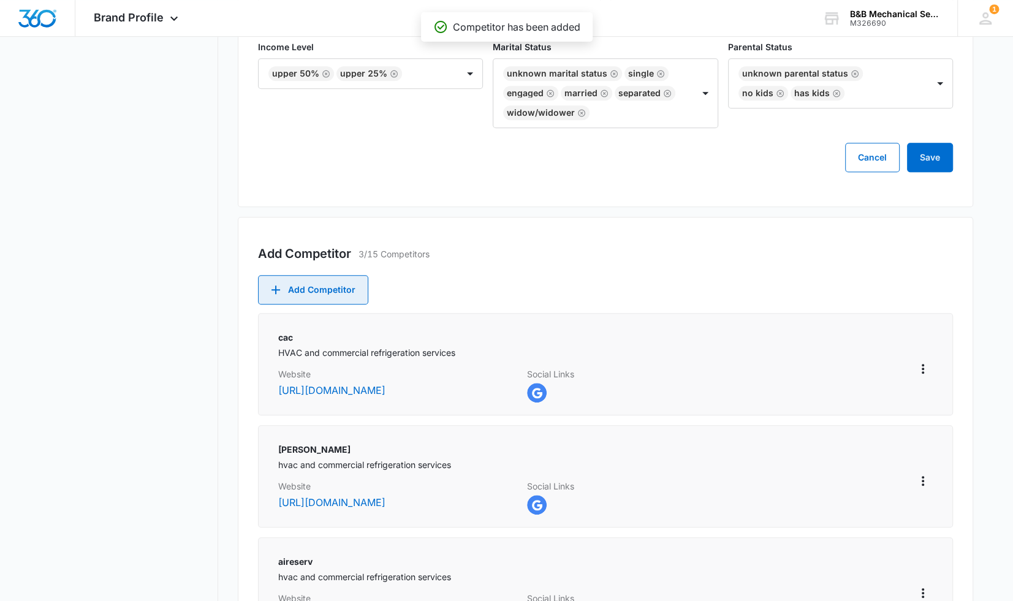
scroll to position [298, 0]
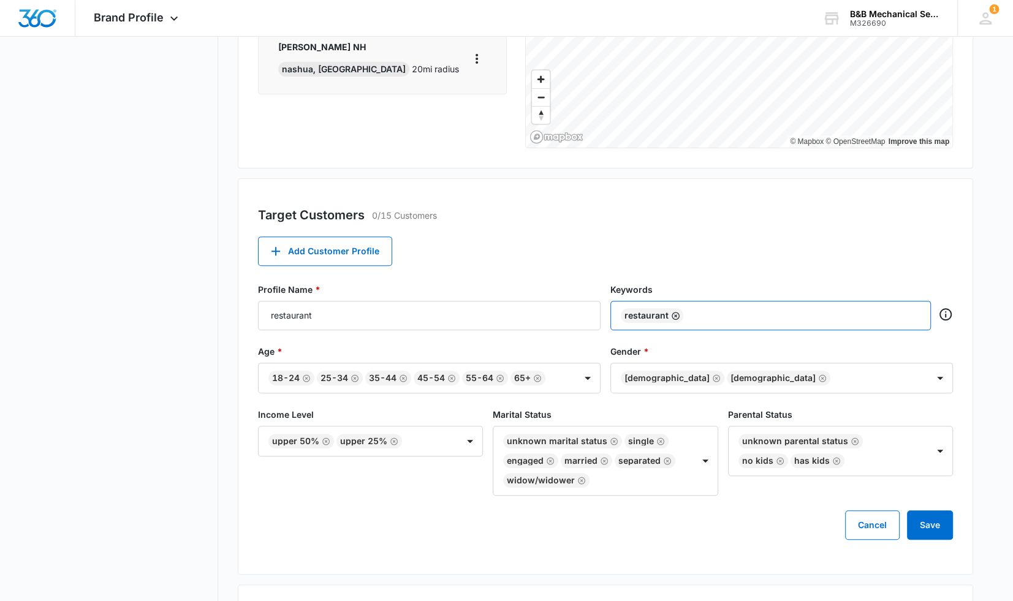
click at [671, 315] on icon "Remove" at bounding box center [675, 315] width 9 height 9
click at [671, 315] on input "text" at bounding box center [771, 315] width 297 height 18
click at [712, 315] on input "hvac repair," at bounding box center [771, 315] width 297 height 18
type input "hvac repair"
type input "commercial refrigeration"
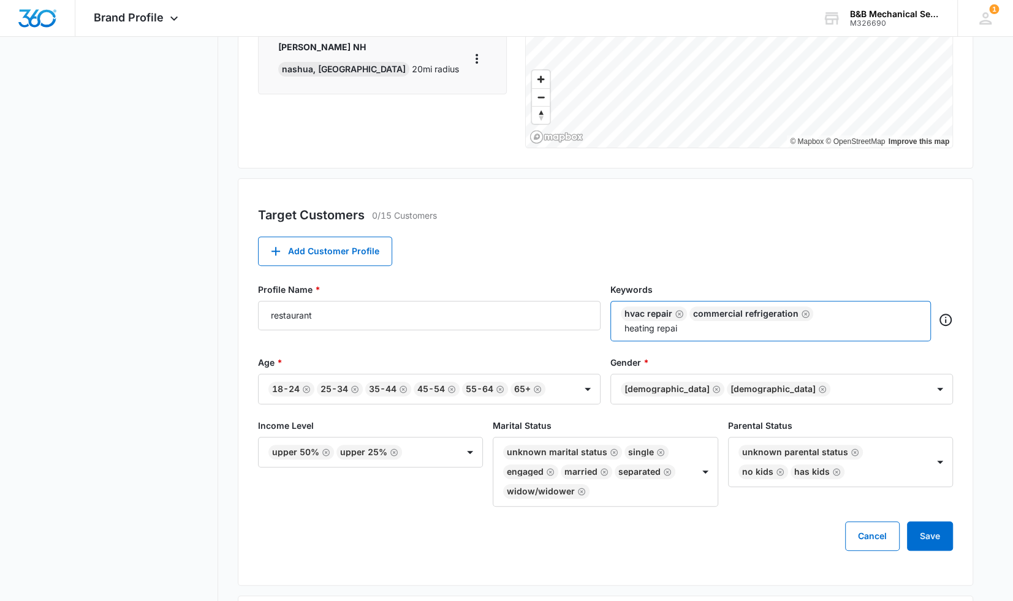
type input "heating repair"
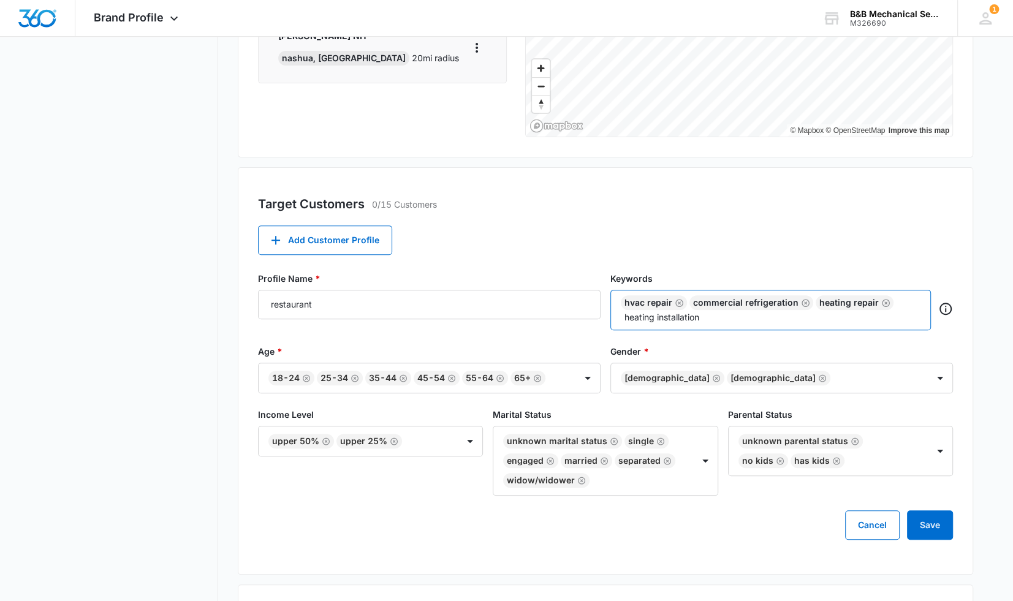
scroll to position [429, 0]
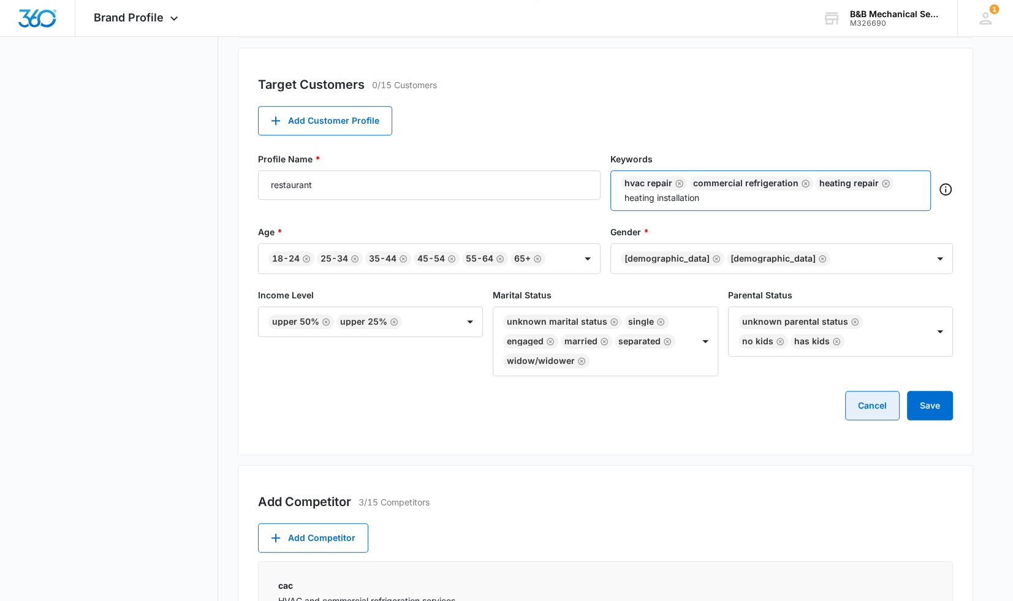
type input "heating installation"
click at [862, 413] on button "Cancel" at bounding box center [872, 405] width 55 height 29
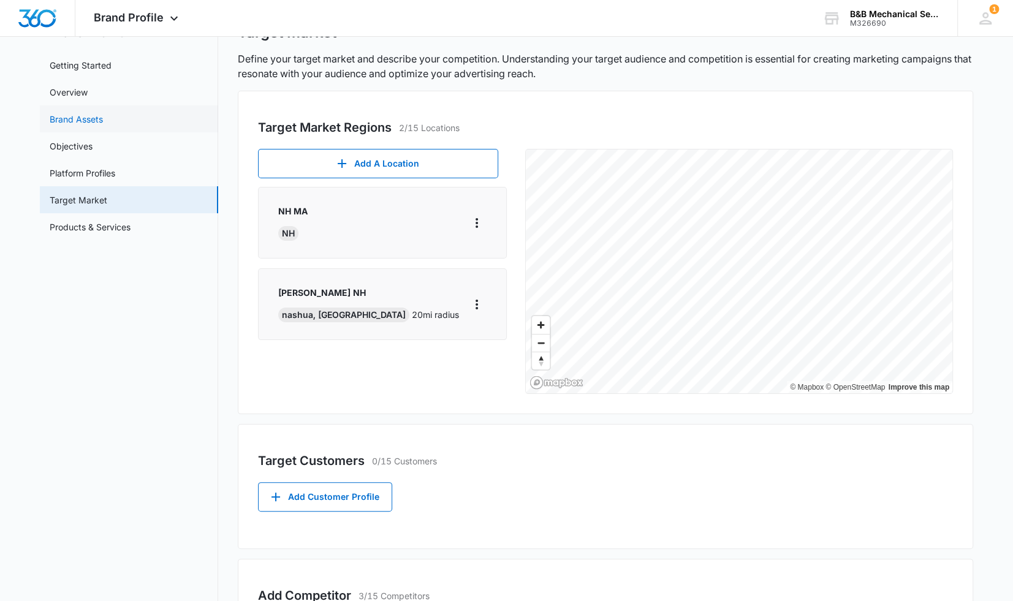
scroll to position [0, 0]
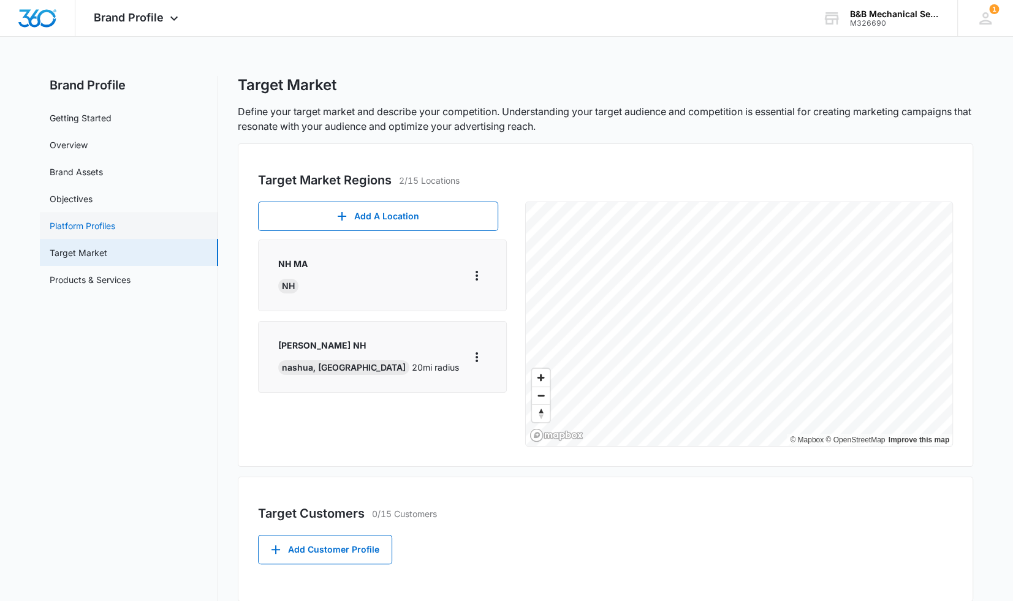
click at [98, 230] on link "Platform Profiles" at bounding box center [83, 225] width 66 height 13
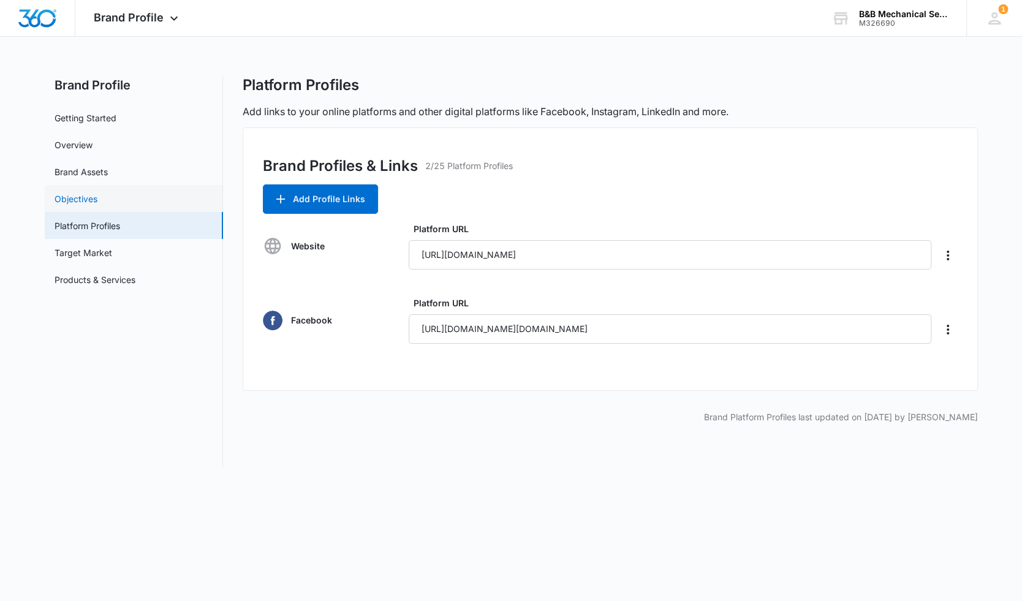
click at [69, 199] on link "Objectives" at bounding box center [76, 198] width 43 height 13
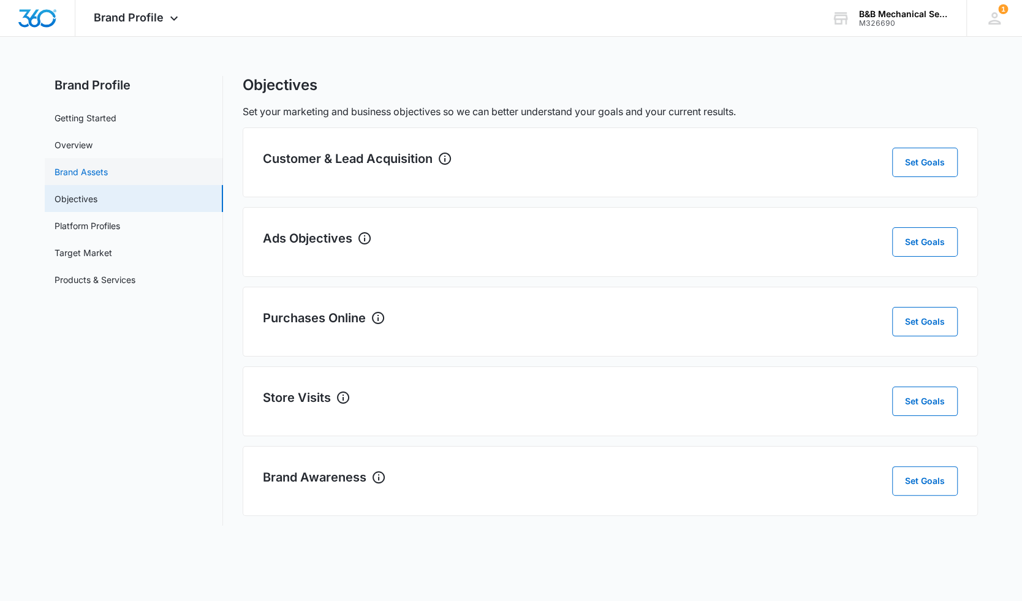
click at [71, 172] on link "Brand Assets" at bounding box center [81, 171] width 53 height 13
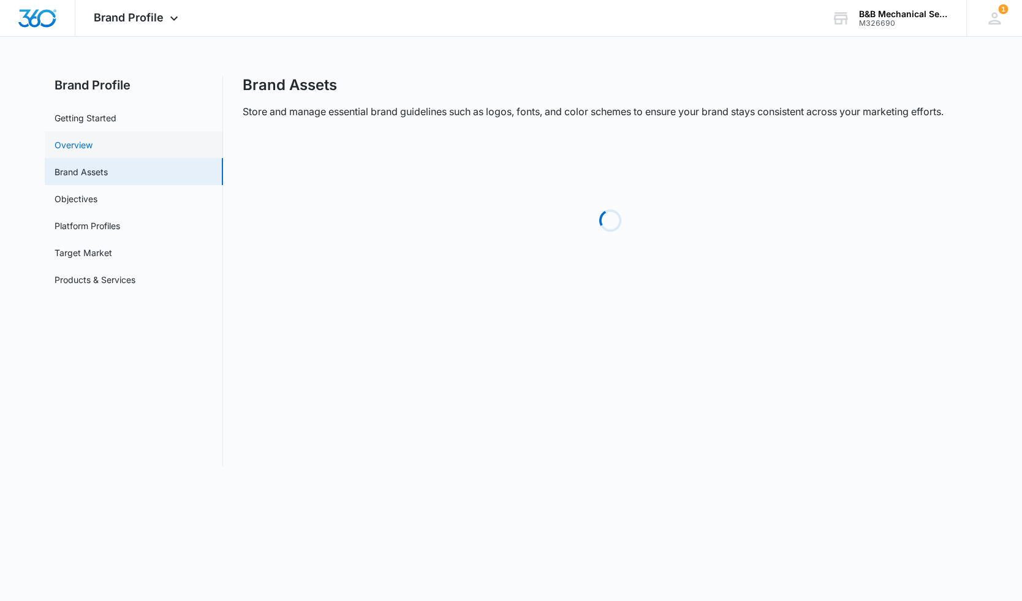
click at [80, 142] on link "Overview" at bounding box center [74, 144] width 38 height 13
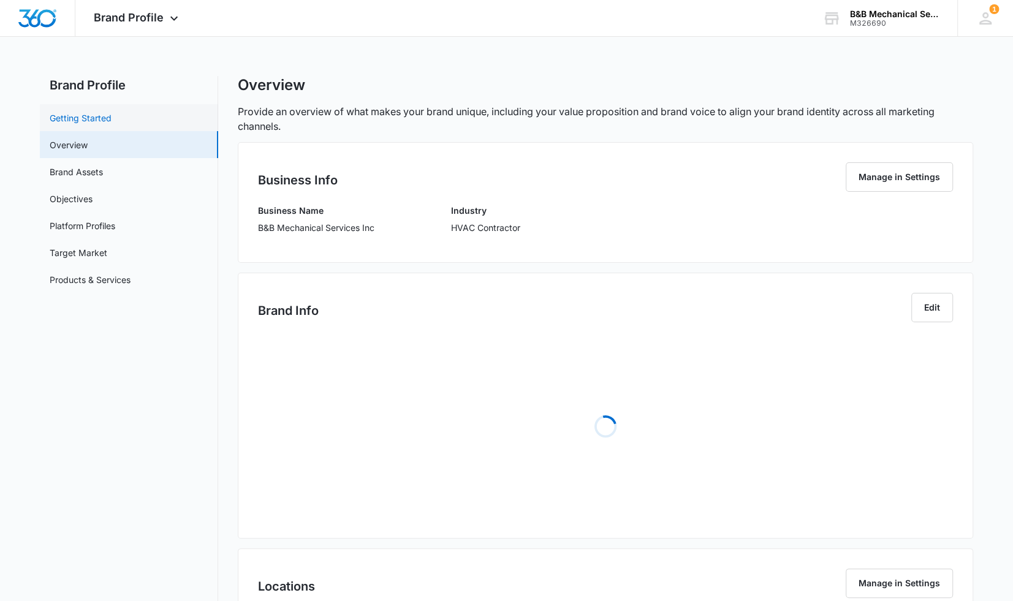
click at [77, 116] on link "Getting Started" at bounding box center [81, 117] width 62 height 13
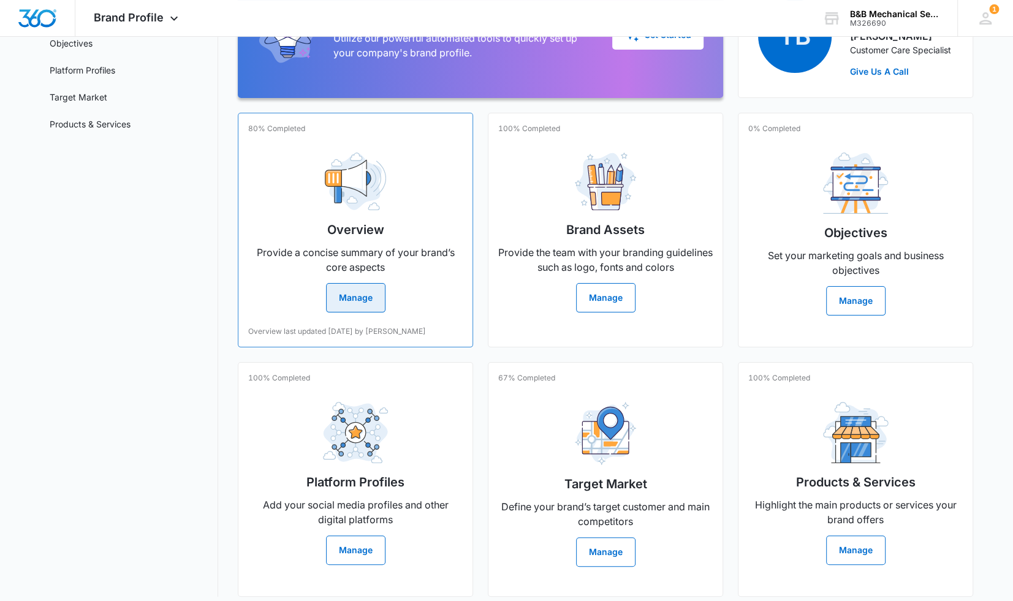
scroll to position [183, 0]
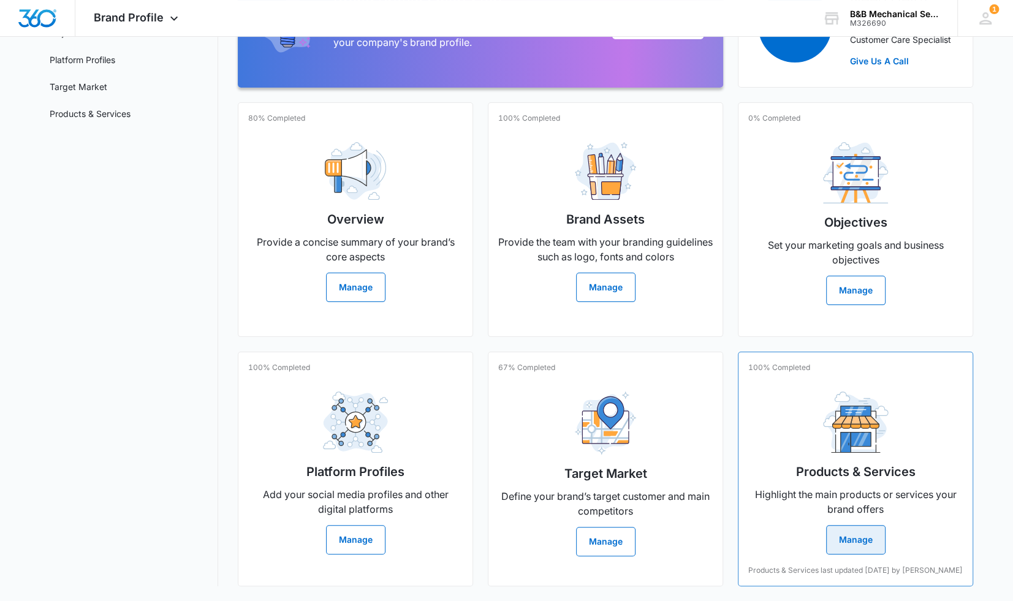
click at [852, 526] on button "Manage" at bounding box center [855, 539] width 59 height 29
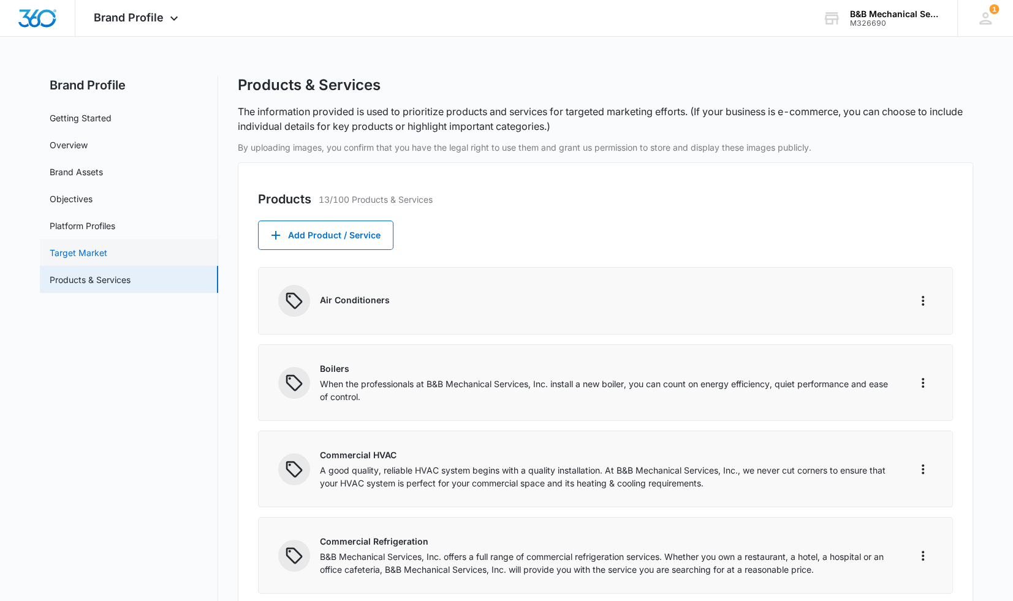
click at [67, 252] on link "Target Market" at bounding box center [79, 252] width 58 height 13
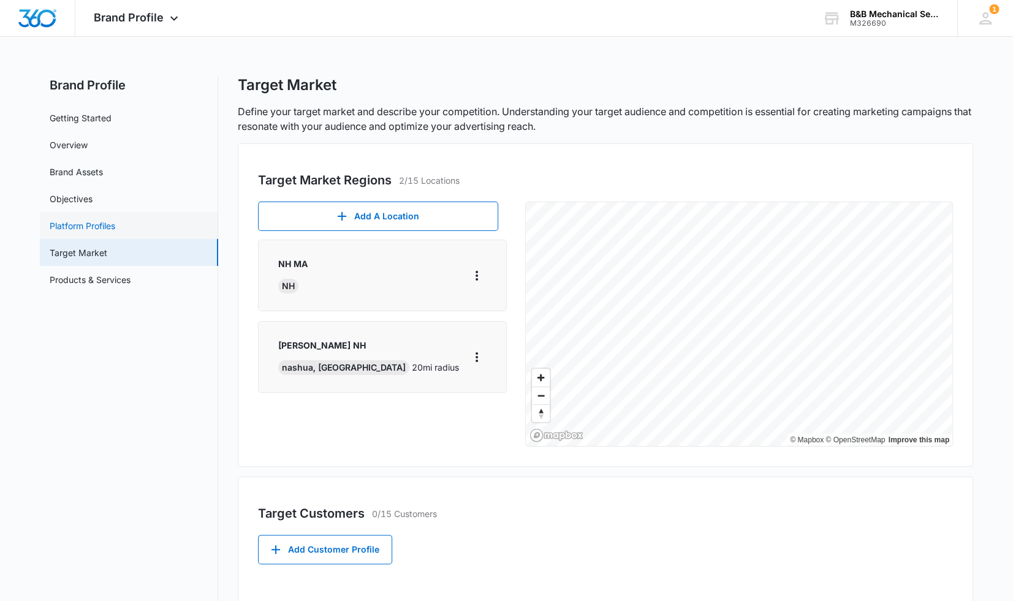
click at [111, 222] on link "Platform Profiles" at bounding box center [83, 225] width 66 height 13
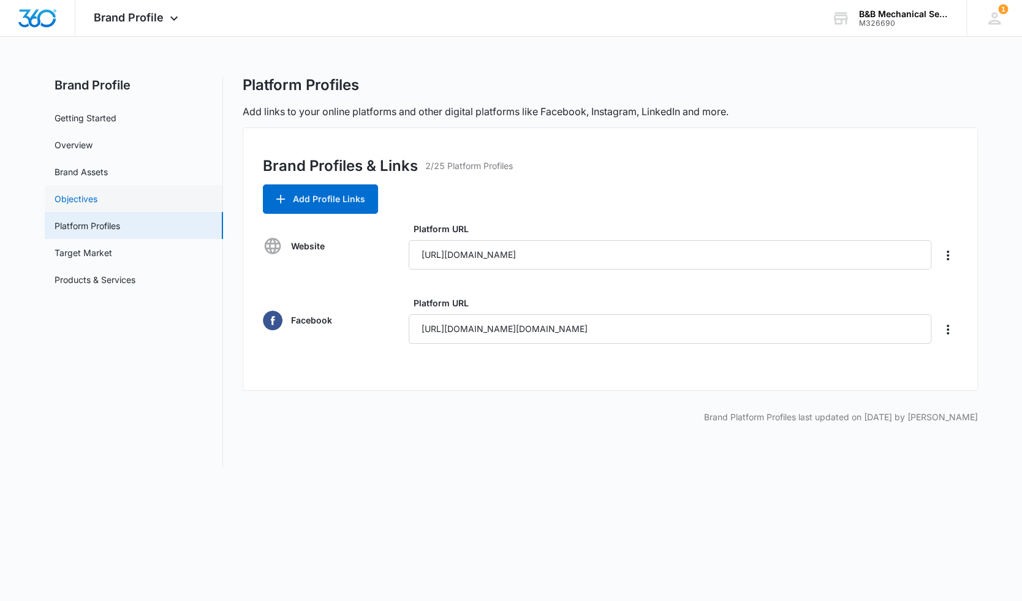
click at [91, 200] on link "Objectives" at bounding box center [76, 198] width 43 height 13
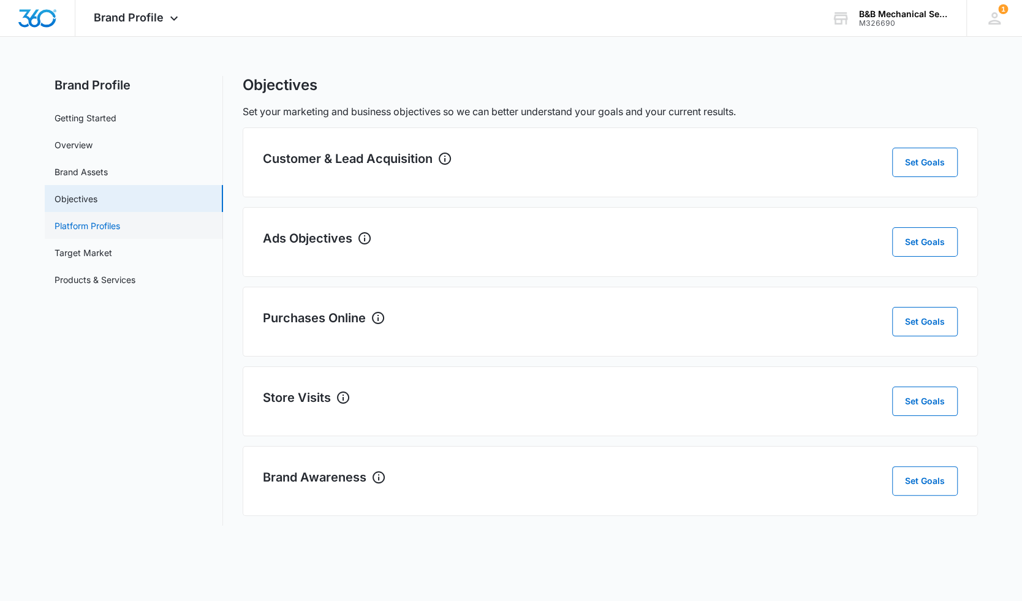
click at [91, 230] on link "Platform Profiles" at bounding box center [88, 225] width 66 height 13
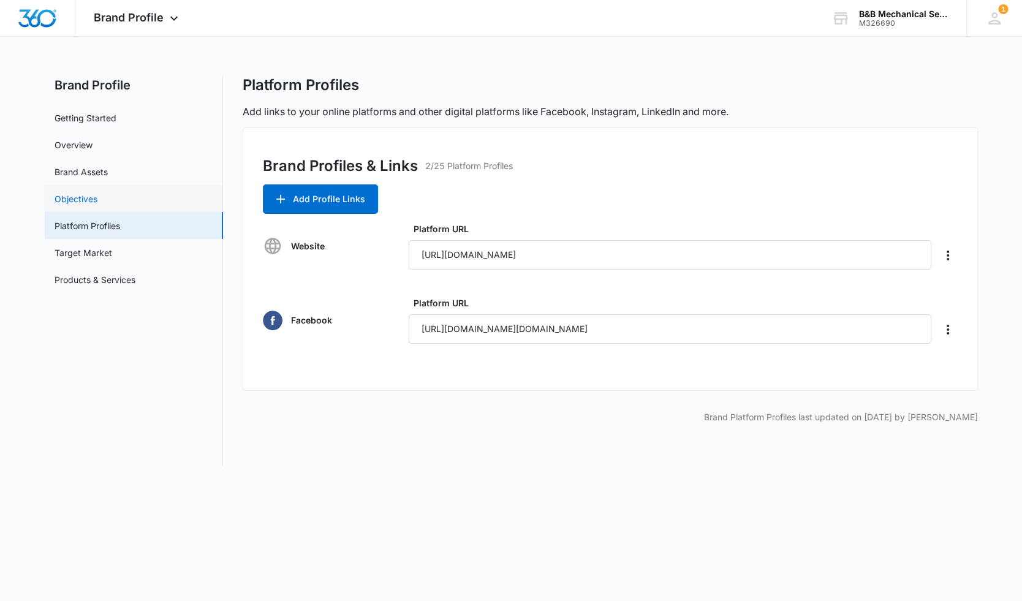
click at [79, 198] on link "Objectives" at bounding box center [76, 198] width 43 height 13
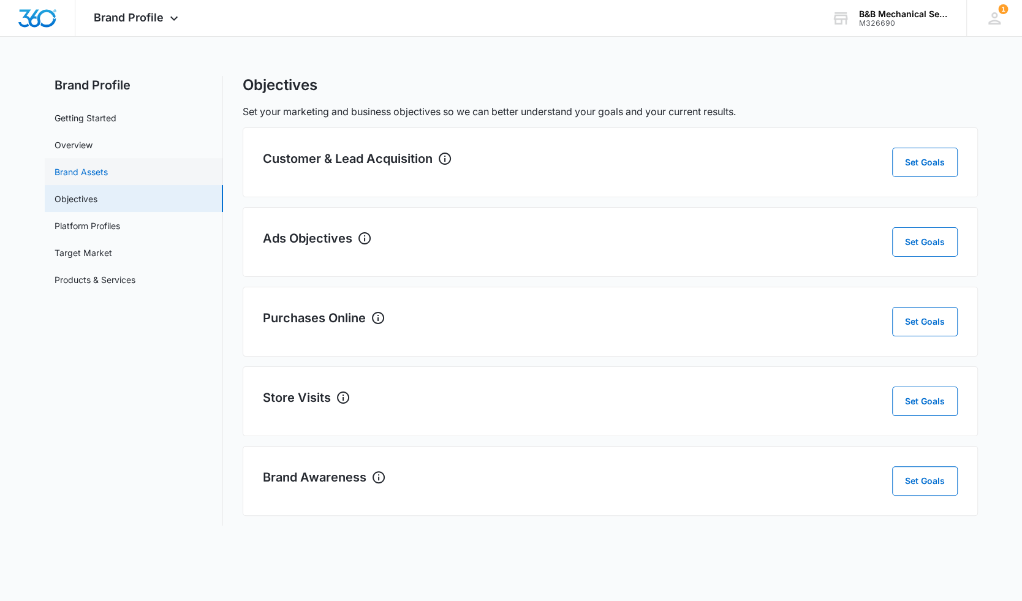
click at [77, 172] on link "Brand Assets" at bounding box center [81, 171] width 53 height 13
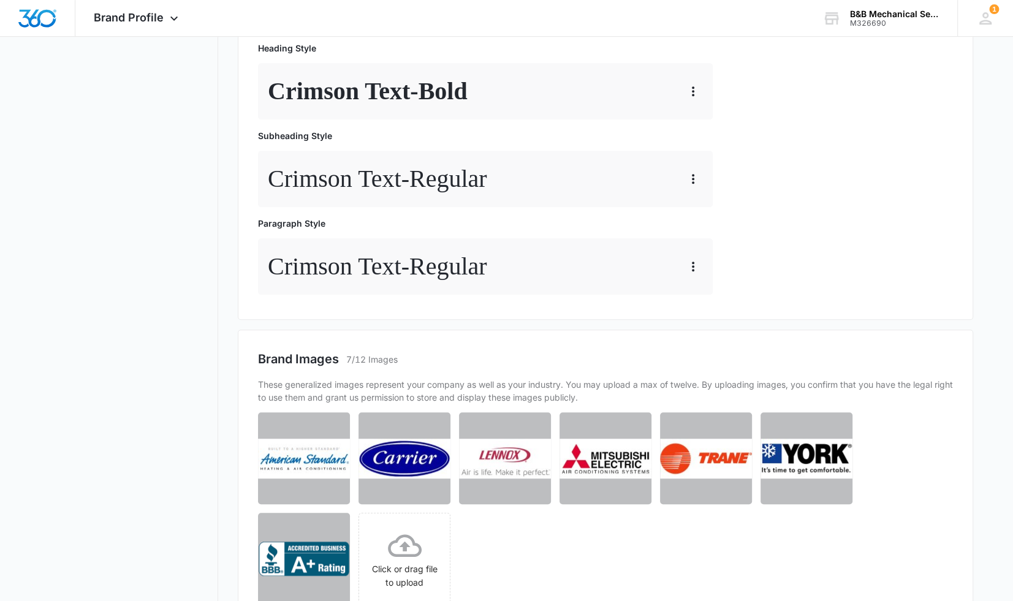
scroll to position [561, 0]
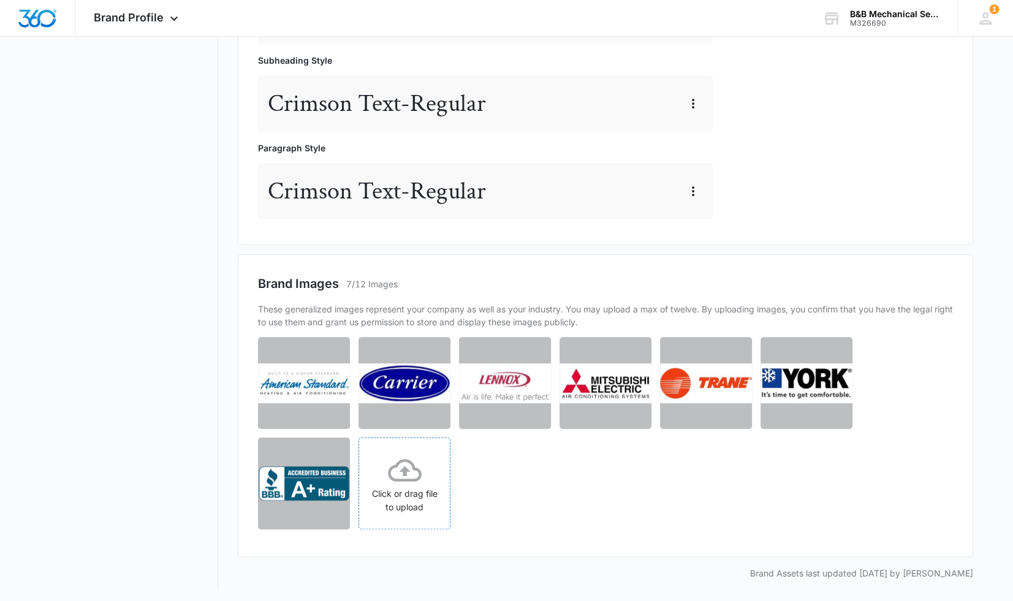
click at [413, 470] on icon at bounding box center [405, 470] width 34 height 34
drag, startPoint x: 249, startPoint y: 396, endPoint x: 139, endPoint y: 396, distance: 110.3
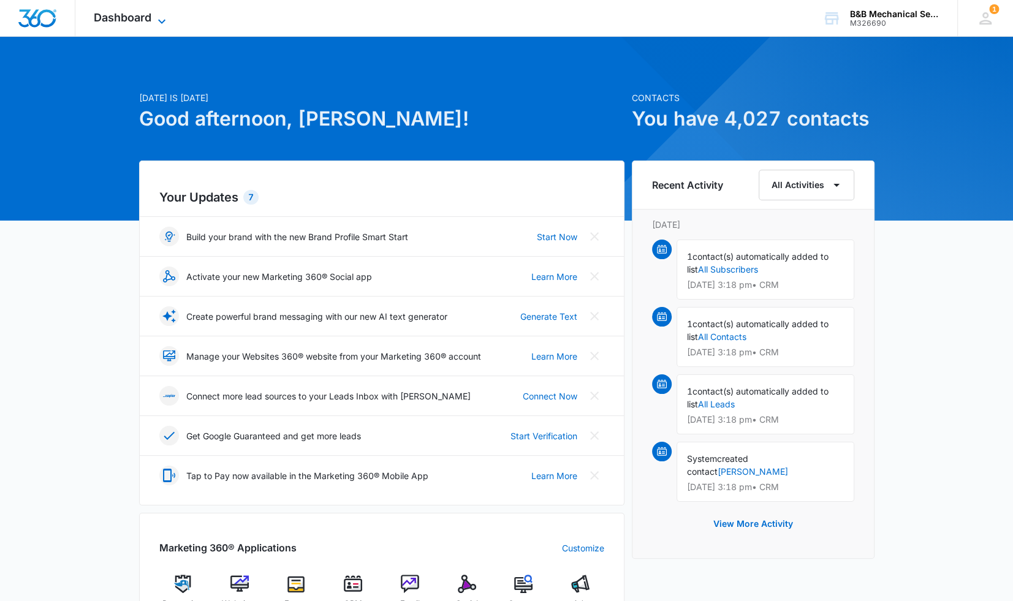
click at [118, 13] on span "Dashboard" at bounding box center [123, 17] width 58 height 13
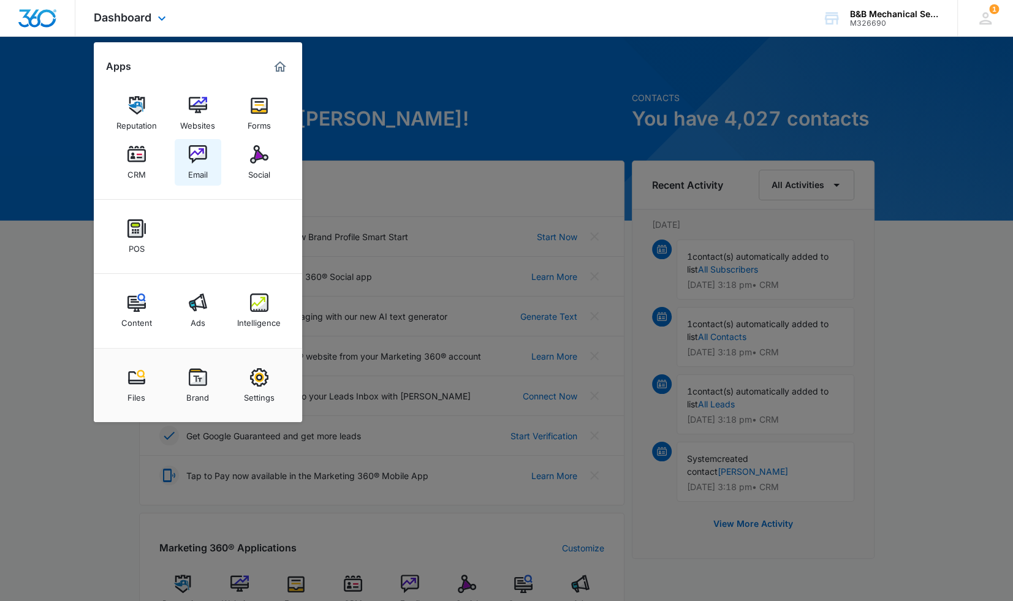
click at [198, 157] on img at bounding box center [198, 154] width 18 height 18
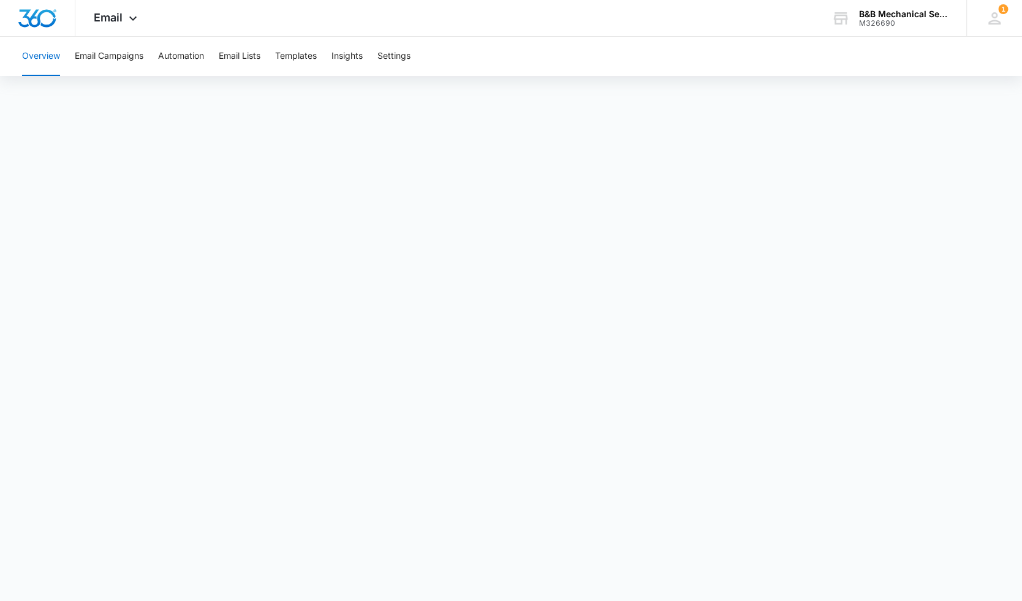
click at [588, 40] on div "Overview Email Campaigns Automation Email Lists Templates Insights Settings" at bounding box center [511, 56] width 992 height 39
click at [750, 52] on div "Overview Email Campaigns Automation Email Lists Templates Insights Settings" at bounding box center [511, 56] width 992 height 39
click at [137, 56] on button "Email Campaigns" at bounding box center [109, 56] width 69 height 39
click at [134, 51] on button "Email Campaigns" at bounding box center [109, 56] width 69 height 39
click at [134, 58] on button "Email Campaigns" at bounding box center [109, 56] width 69 height 39
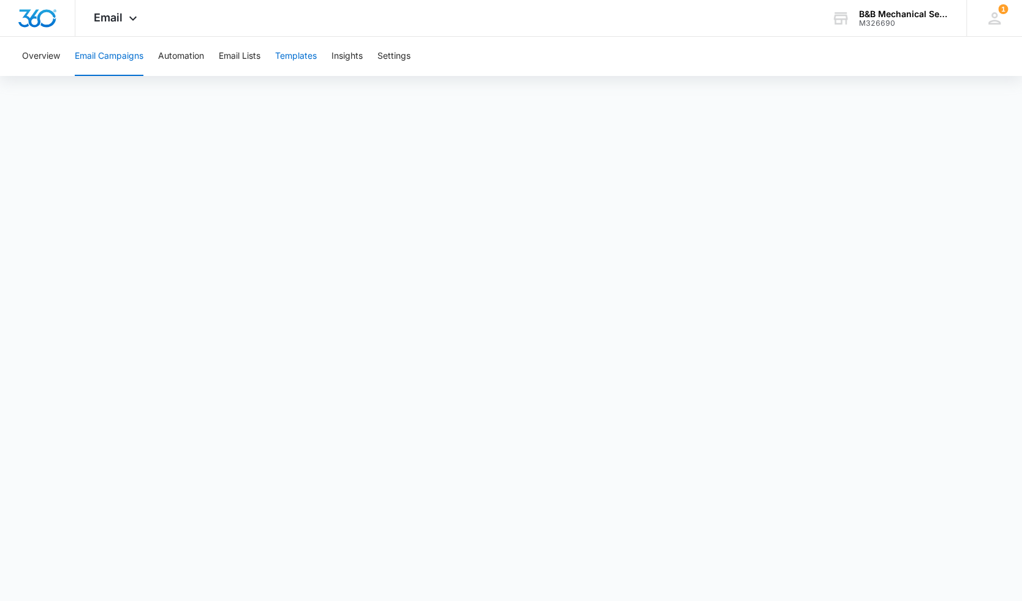
click at [290, 57] on button "Templates" at bounding box center [296, 56] width 42 height 39
click at [997, 23] on icon at bounding box center [994, 18] width 12 height 12
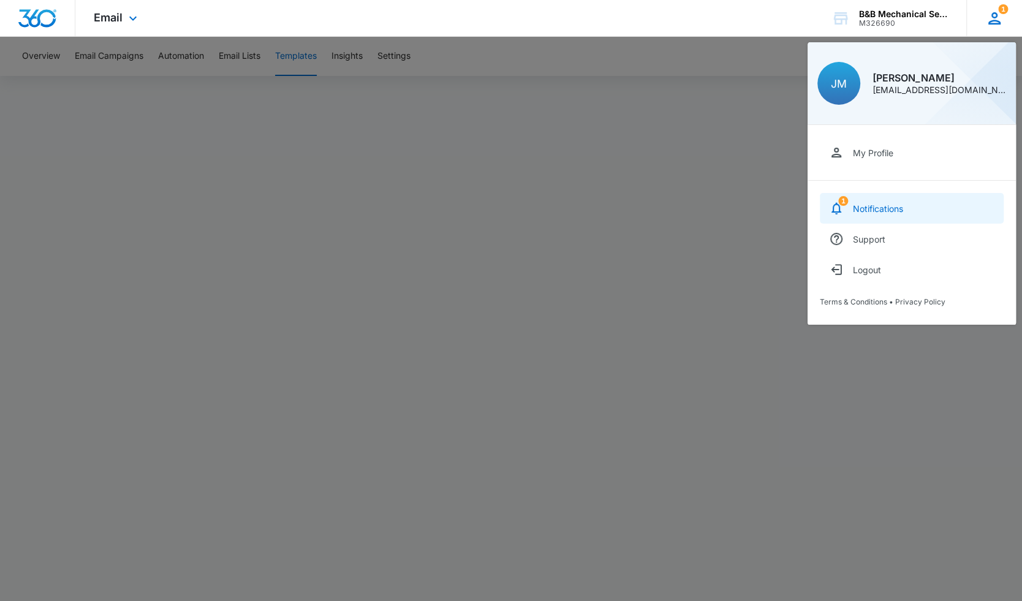
click at [856, 209] on div "Notifications" at bounding box center [878, 208] width 50 height 10
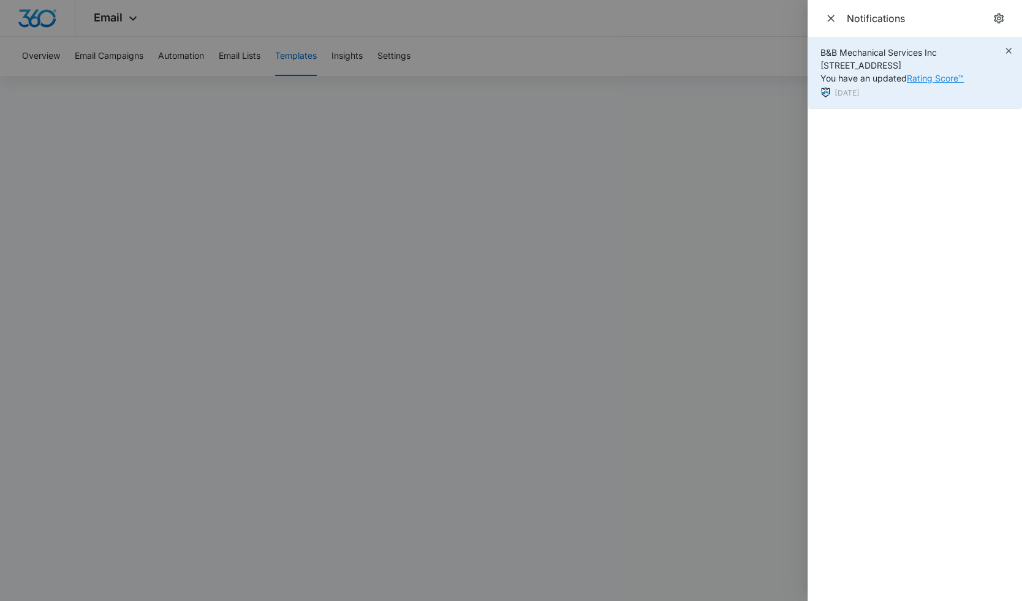
click at [935, 76] on link "Rating Score™" at bounding box center [935, 78] width 57 height 10
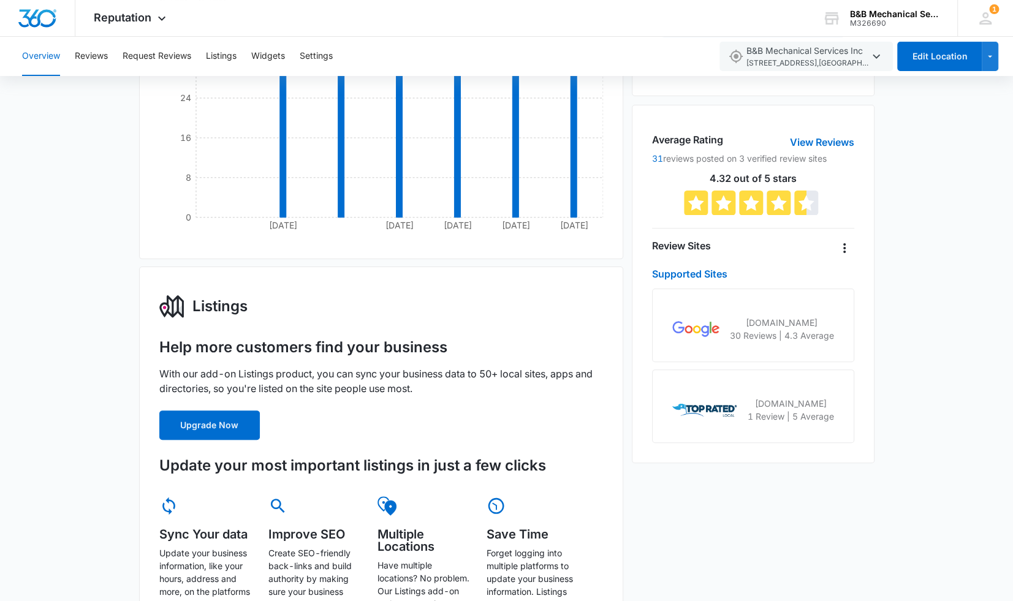
scroll to position [245, 0]
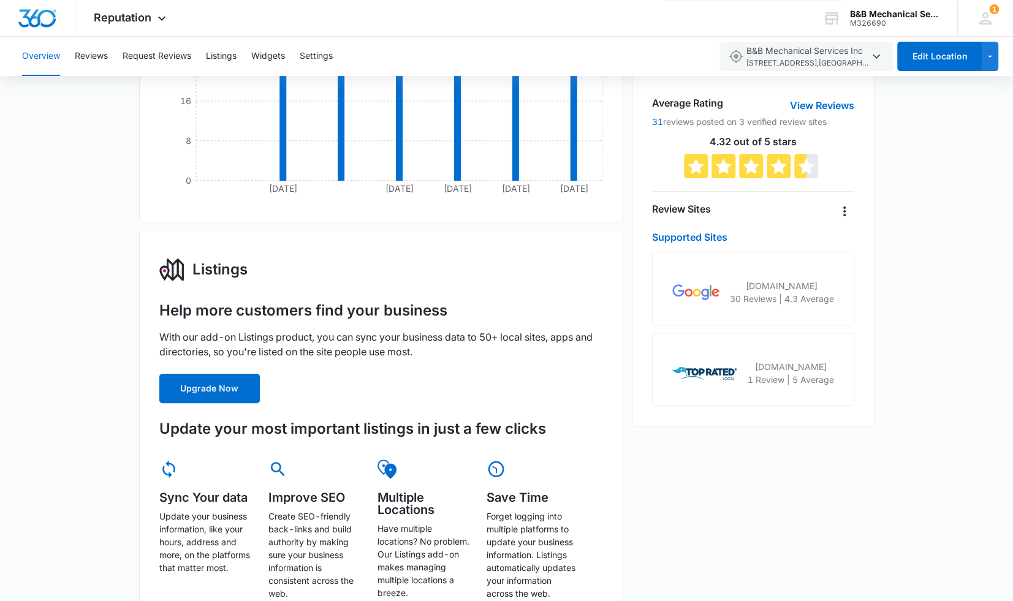
click at [805, 297] on p "30 Reviews | 4.3 Average" at bounding box center [782, 298] width 104 height 13
click at [689, 295] on img at bounding box center [695, 292] width 47 height 16
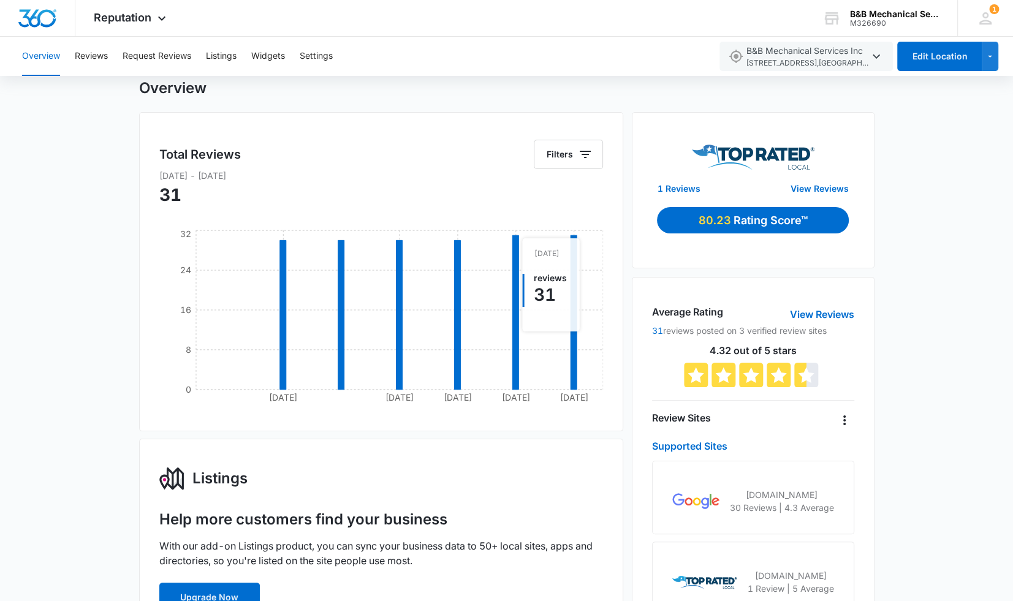
scroll to position [0, 0]
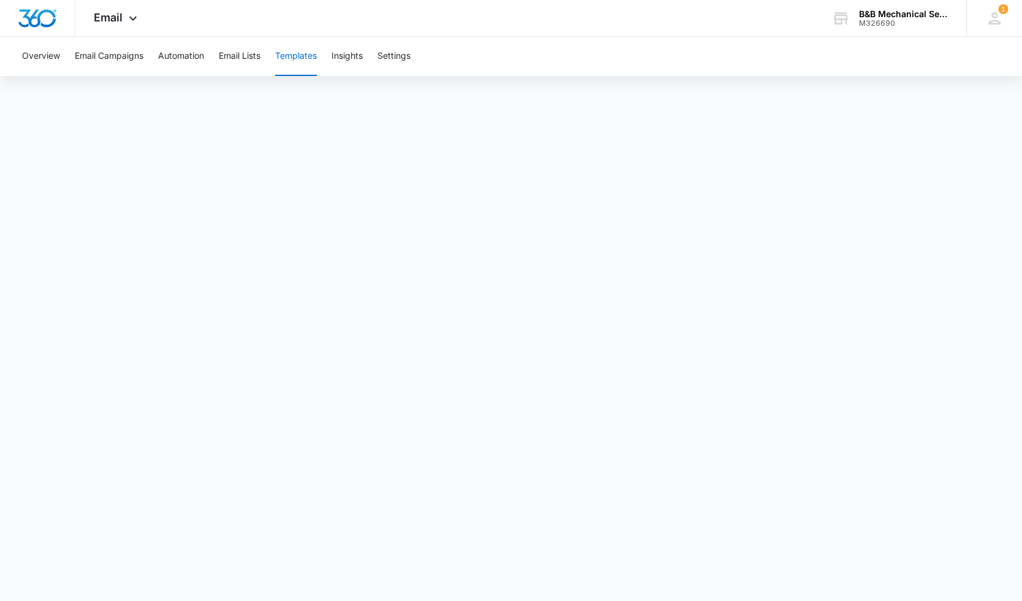
click at [306, 58] on button "Templates" at bounding box center [296, 56] width 42 height 39
click at [306, 59] on button "Templates" at bounding box center [296, 56] width 42 height 39
click at [238, 59] on button "Email Lists" at bounding box center [240, 56] width 42 height 39
click at [191, 59] on button "Automation" at bounding box center [181, 56] width 46 height 39
click at [314, 55] on button "Templates" at bounding box center [296, 56] width 42 height 39
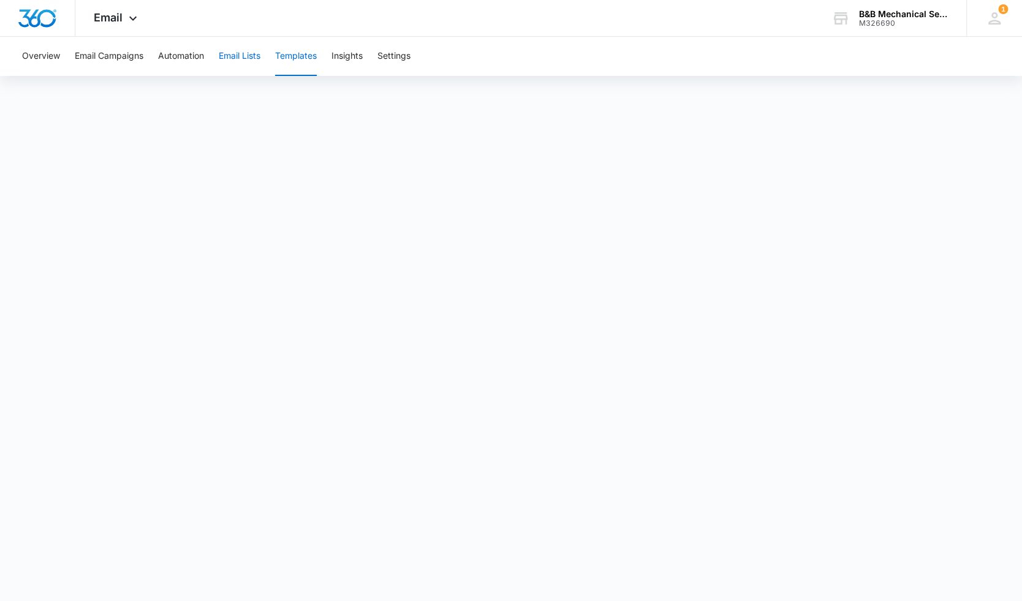
click at [238, 61] on button "Email Lists" at bounding box center [240, 56] width 42 height 39
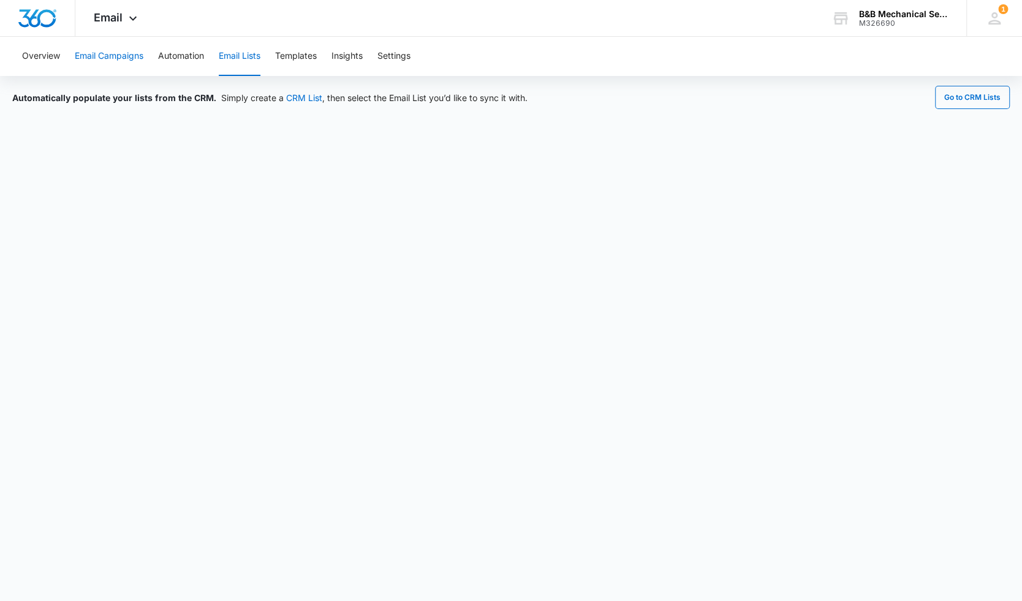
click at [126, 55] on button "Email Campaigns" at bounding box center [109, 56] width 69 height 39
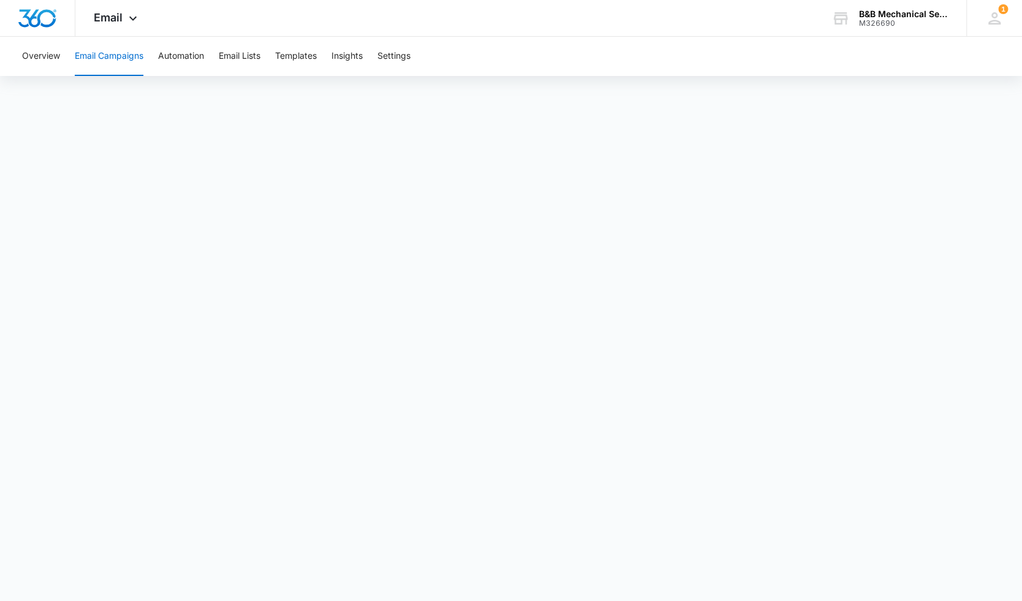
click at [96, 55] on button "Email Campaigns" at bounding box center [109, 56] width 69 height 39
click at [381, 57] on button "Settings" at bounding box center [393, 56] width 33 height 39
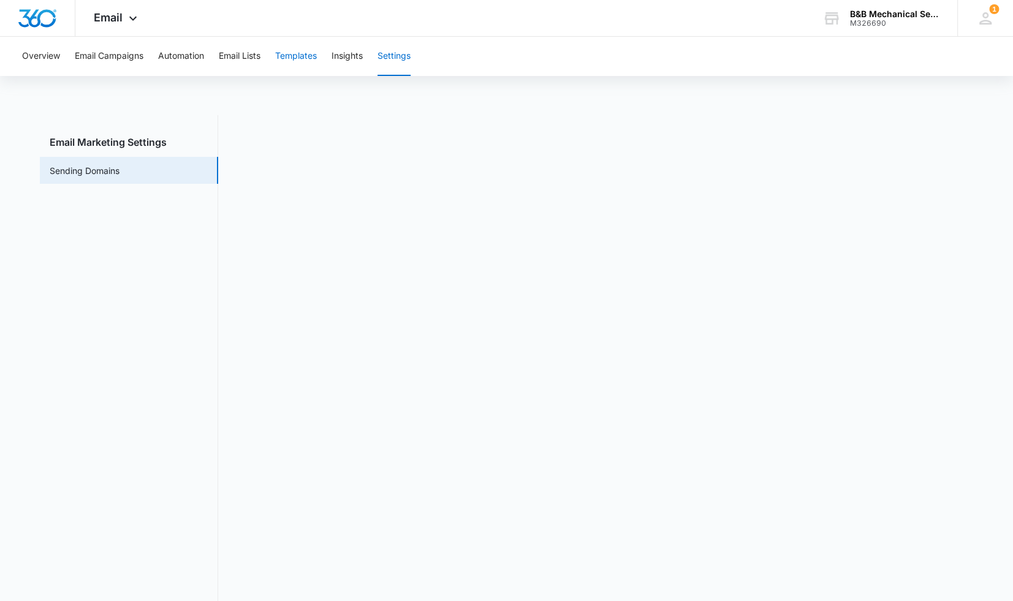
click at [303, 55] on button "Templates" at bounding box center [296, 56] width 42 height 39
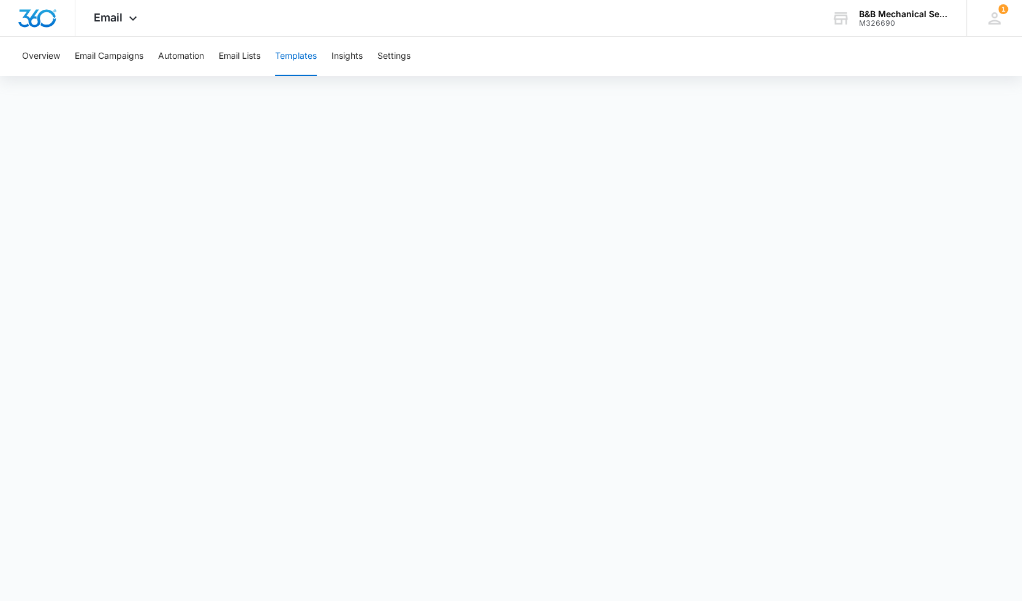
click at [742, 50] on div "Overview Email Campaigns Automation Email Lists Templates Insights Settings" at bounding box center [511, 56] width 992 height 39
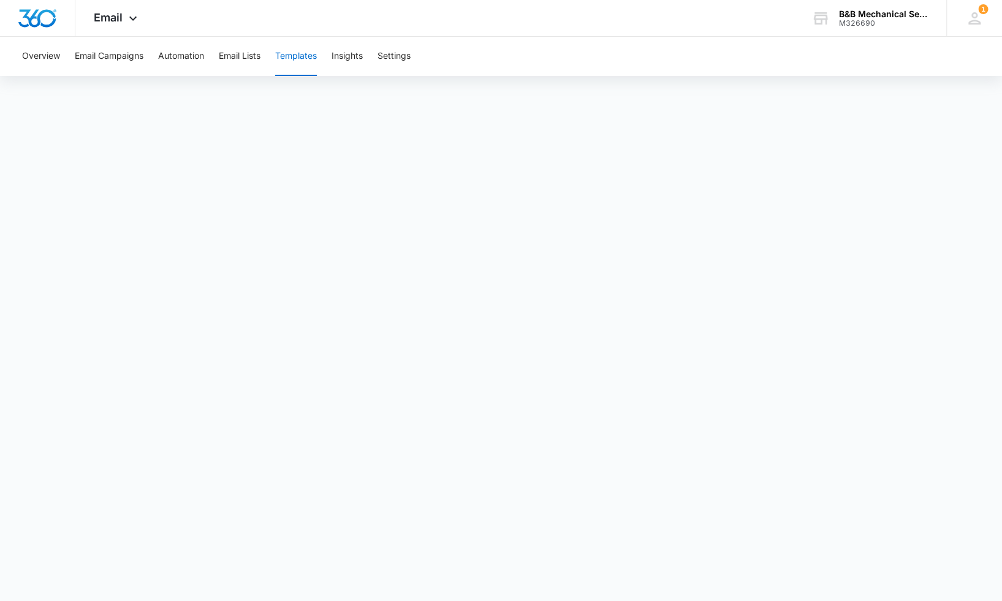
drag, startPoint x: 553, startPoint y: 66, endPoint x: 553, endPoint y: 81, distance: 14.7
click at [553, 73] on div "Overview Email Campaigns Automation Email Lists Templates Insights Settings" at bounding box center [501, 56] width 972 height 39
drag, startPoint x: 758, startPoint y: 70, endPoint x: 761, endPoint y: 78, distance: 8.0
click at [758, 72] on div "Overview Email Campaigns Automation Email Lists Templates Insights Settings" at bounding box center [501, 56] width 972 height 39
click at [246, 55] on button "Email Lists" at bounding box center [240, 56] width 42 height 39
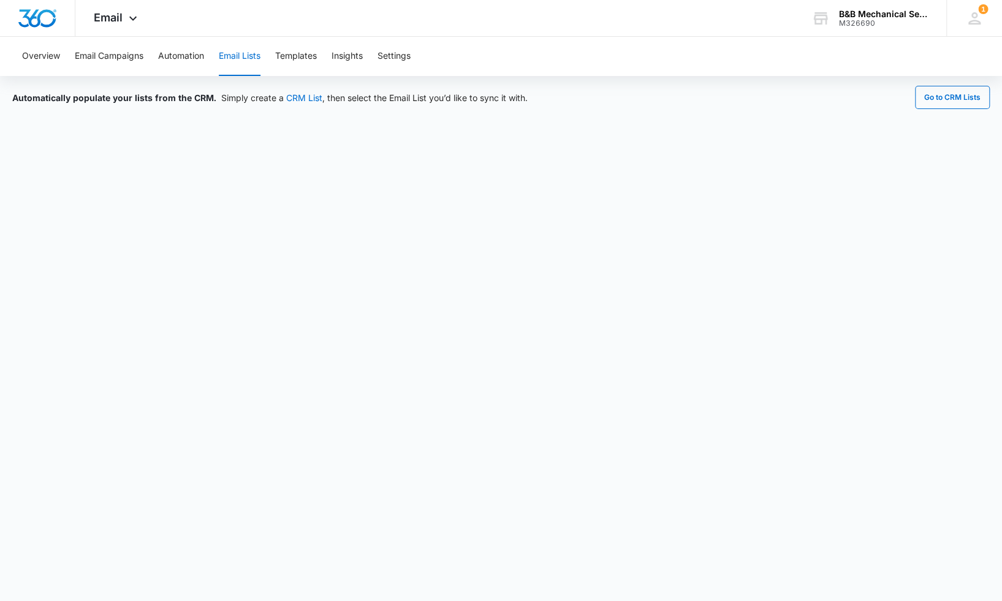
click at [233, 56] on button "Email Lists" at bounding box center [240, 56] width 42 height 39
click at [317, 51] on button "Templates" at bounding box center [296, 56] width 42 height 39
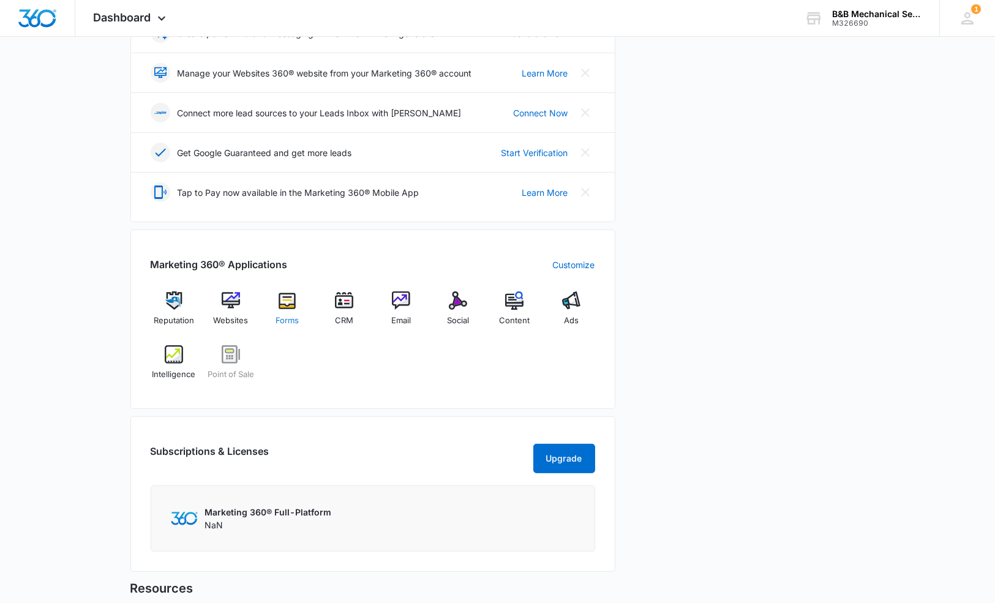
scroll to position [306, 0]
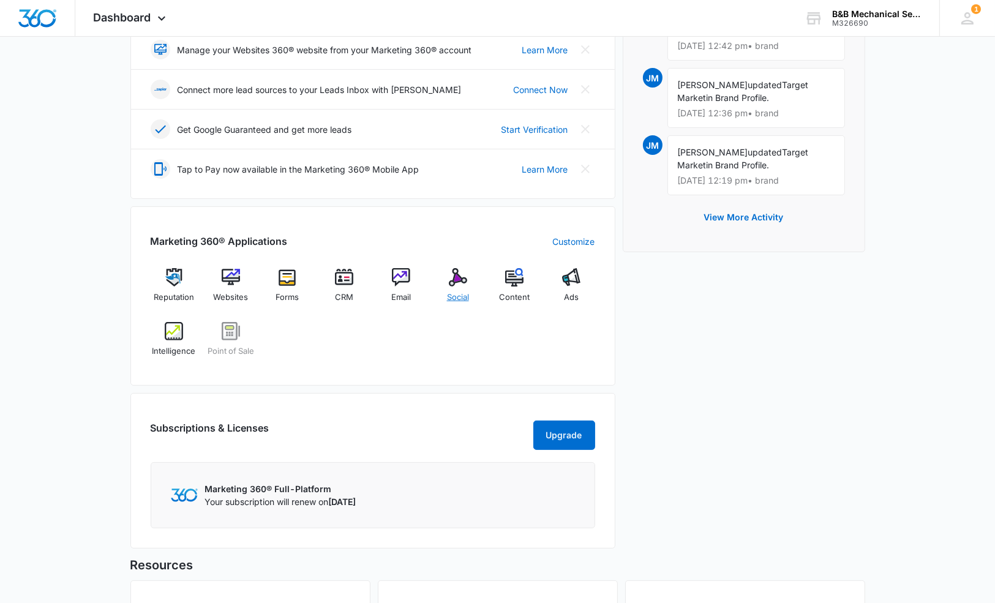
click at [451, 284] on img at bounding box center [458, 277] width 18 height 18
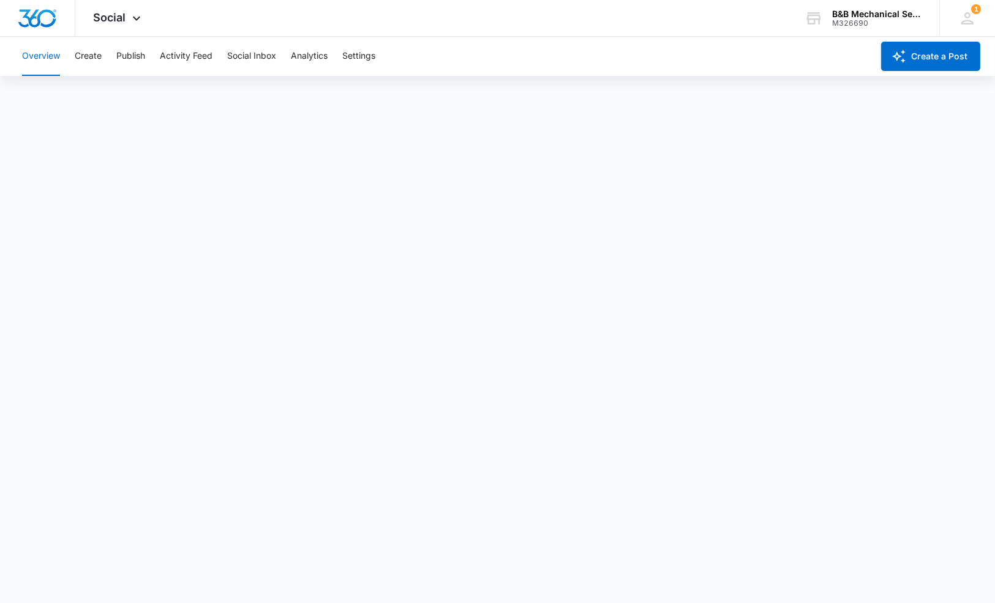
scroll to position [4, 0]
click at [132, 57] on button "Publish" at bounding box center [130, 56] width 29 height 39
click at [189, 56] on button "Activity Feed" at bounding box center [186, 56] width 53 height 39
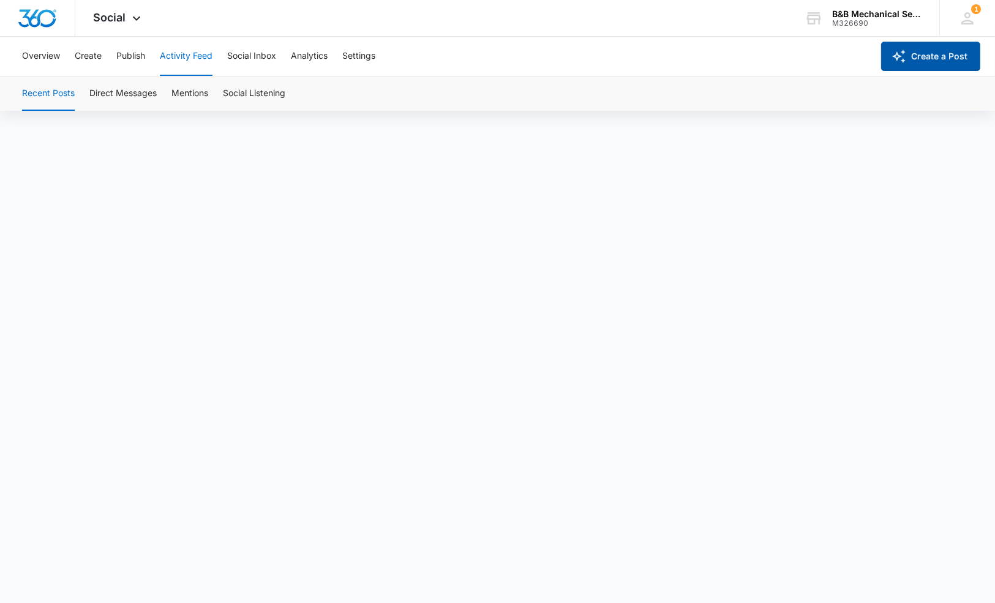
click at [950, 60] on button "Create a Post" at bounding box center [931, 56] width 99 height 29
